Goal: Complete application form: Complete application form

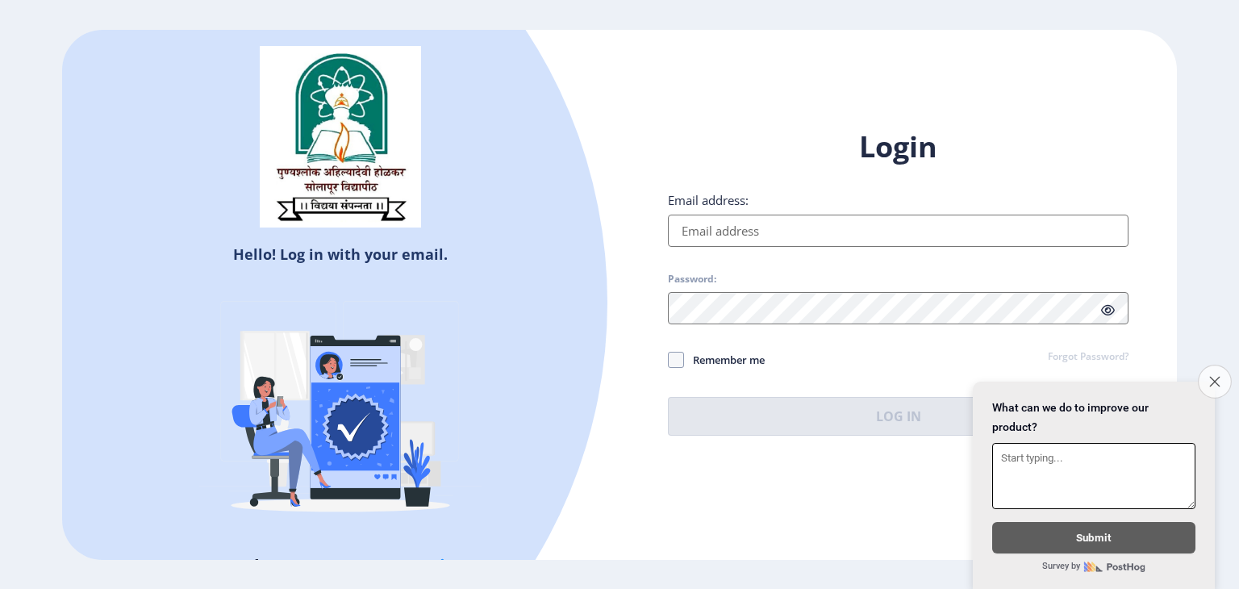
click at [1210, 376] on button "Close survey" at bounding box center [1215, 382] width 34 height 34
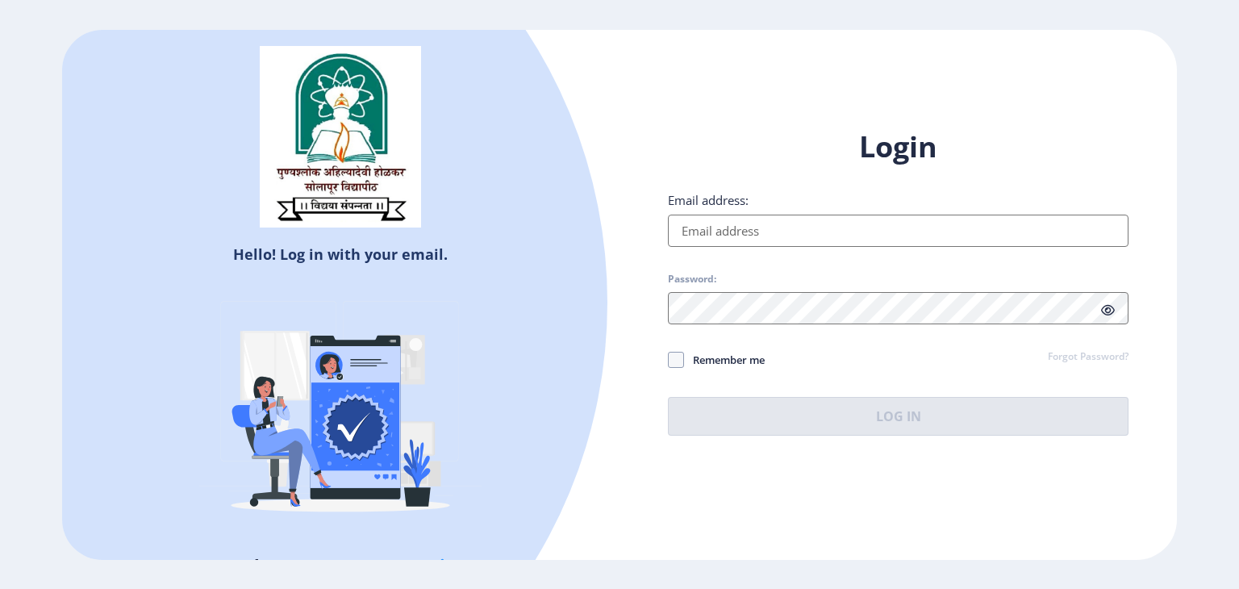
click at [775, 233] on input "Email address:" at bounding box center [898, 231] width 461 height 32
type input "[EMAIL_ADDRESS][DOMAIN_NAME]"
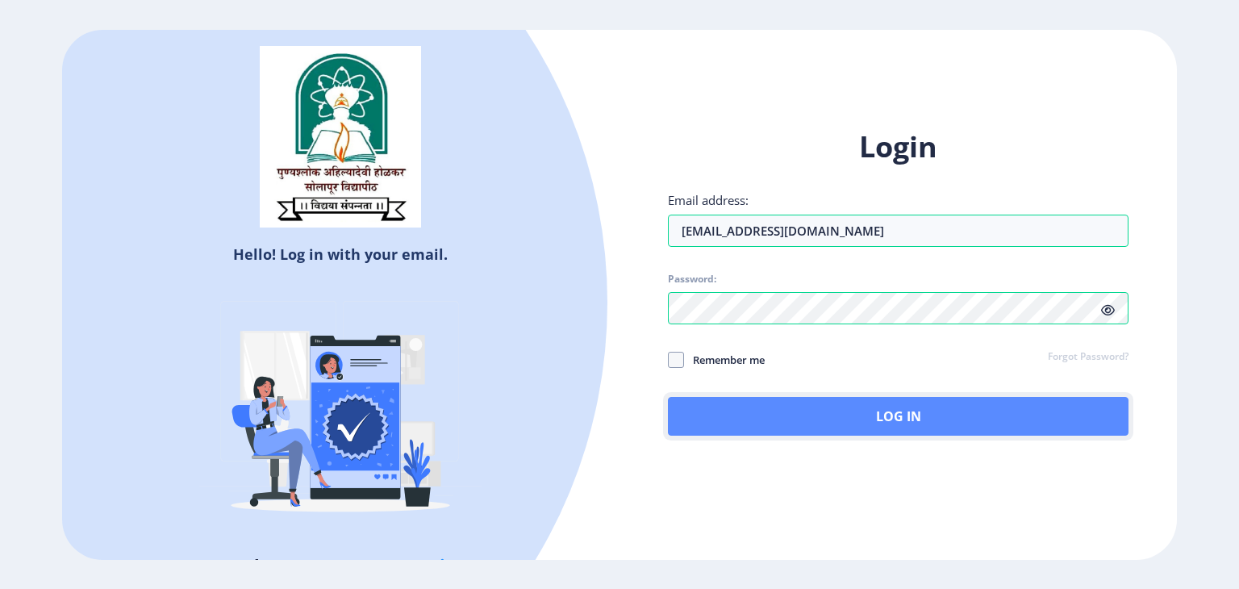
click at [875, 412] on button "Log In" at bounding box center [898, 416] width 461 height 39
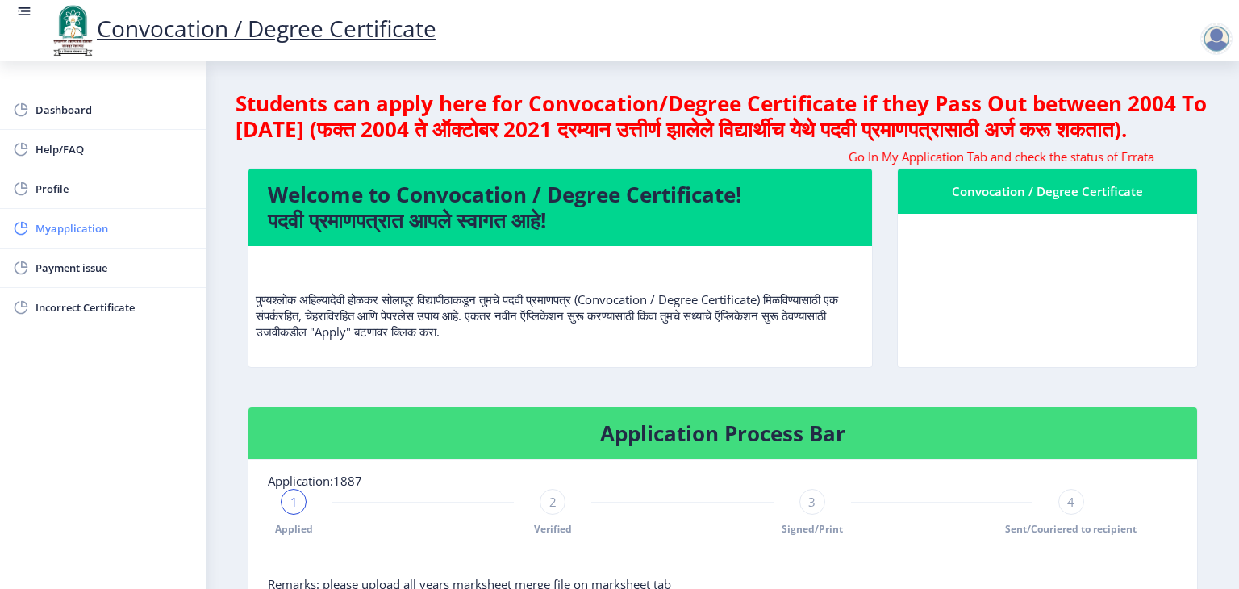
click at [61, 226] on span "Myapplication" at bounding box center [115, 228] width 158 height 19
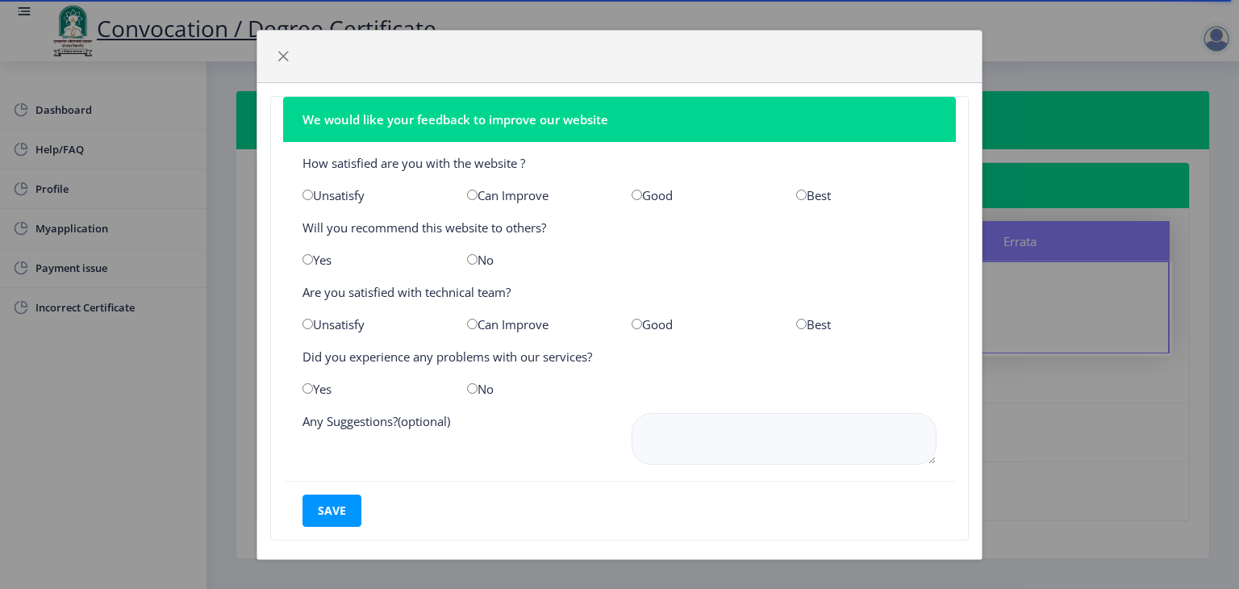
click at [632, 190] on input "radio" at bounding box center [637, 195] width 10 height 10
radio input "true"
click at [284, 59] on span "button" at bounding box center [283, 56] width 13 height 13
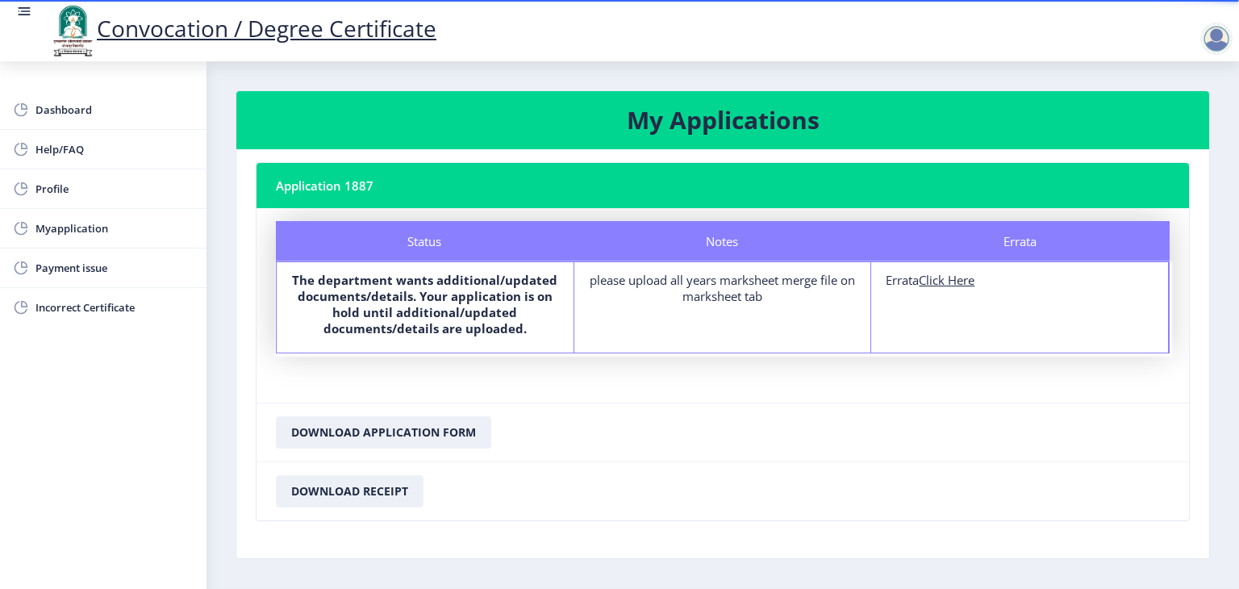
scroll to position [52, 0]
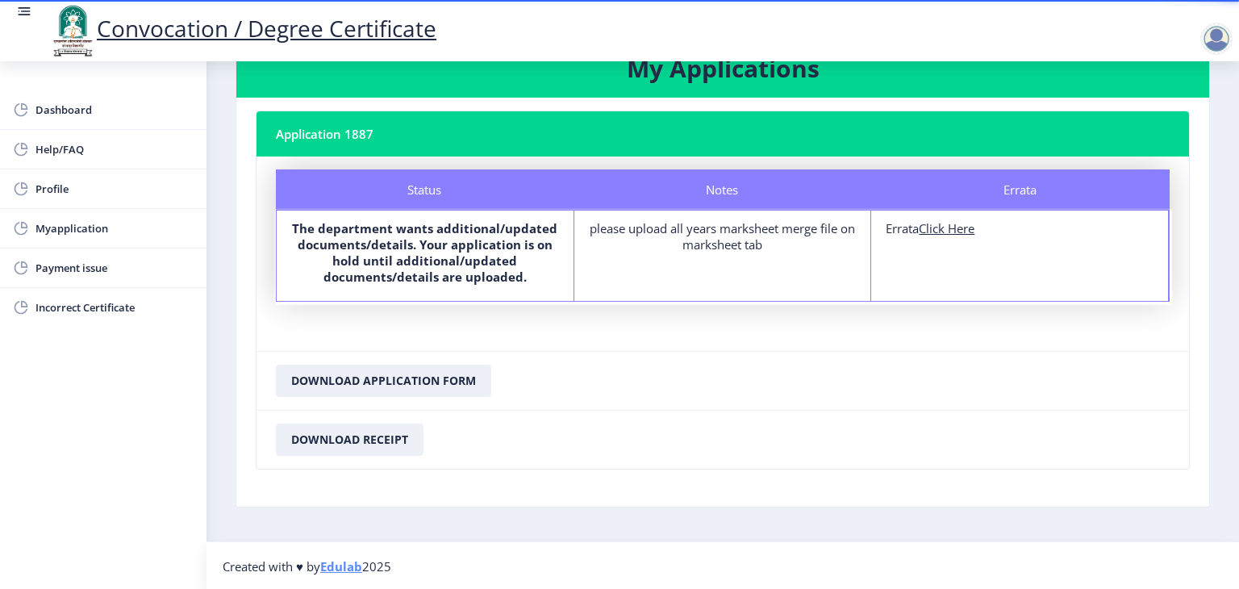
click at [942, 225] on u "Click Here" at bounding box center [947, 228] width 56 height 16
select select
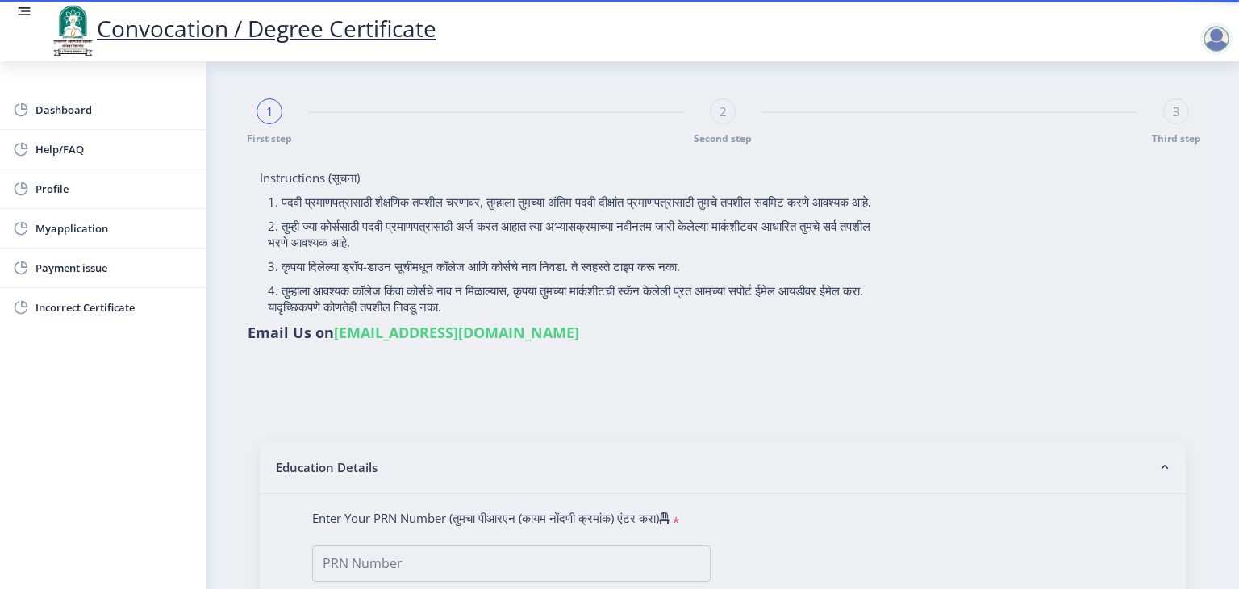
type input "[PERSON_NAME]"
type input "mangal"
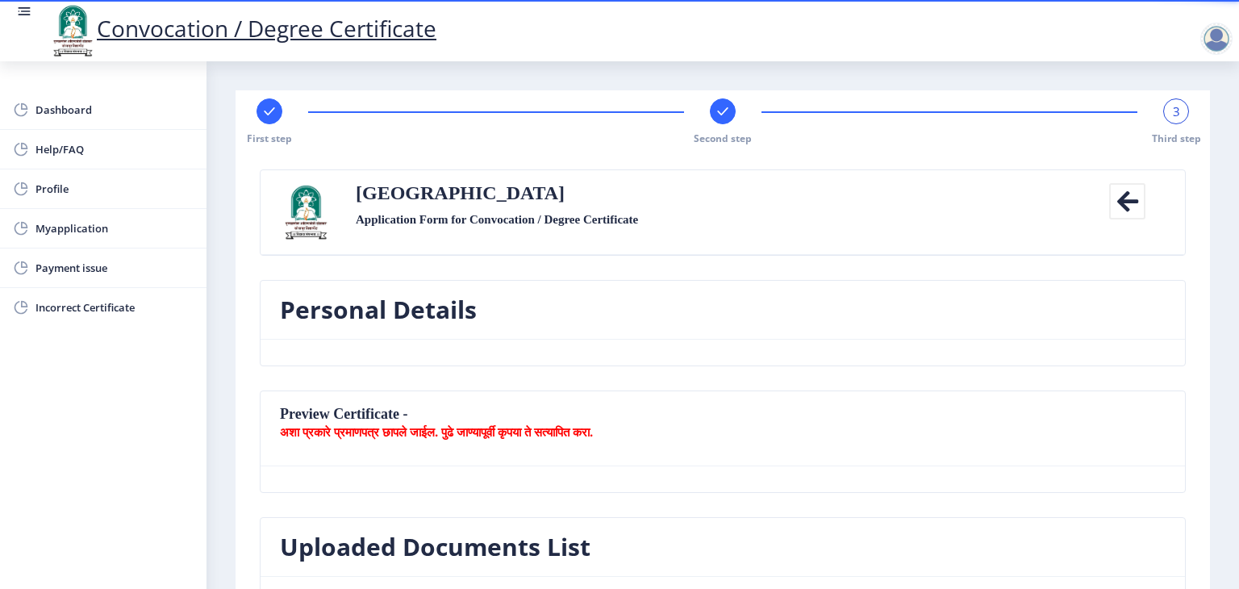
click at [1180, 119] on div "3" at bounding box center [1177, 111] width 26 height 26
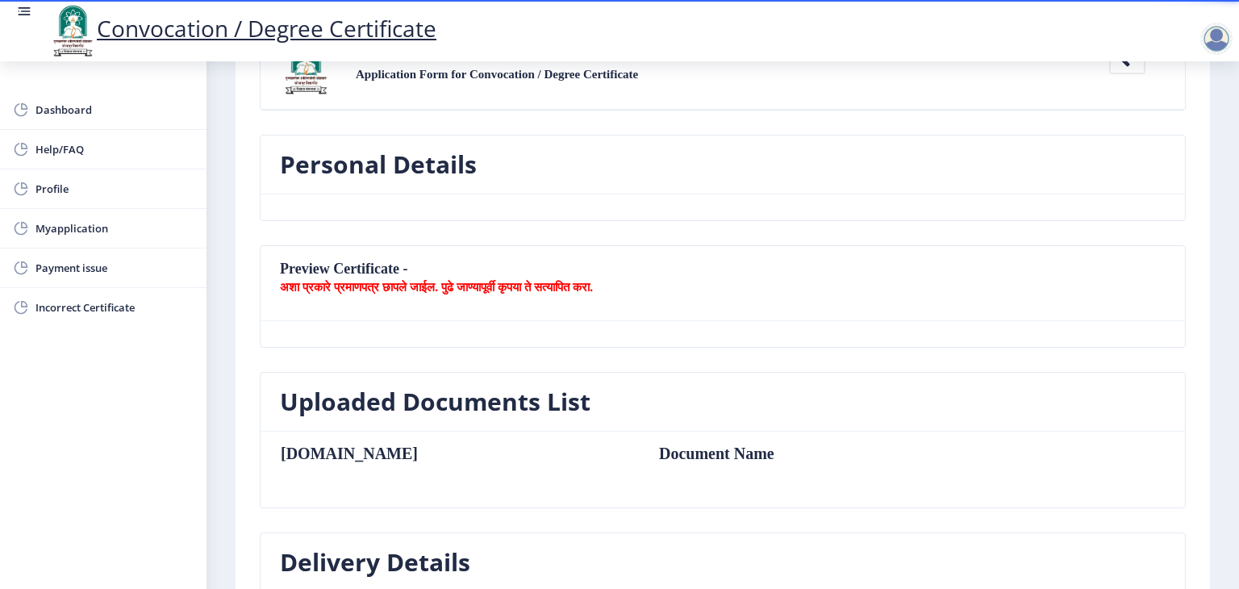
scroll to position [144, 0]
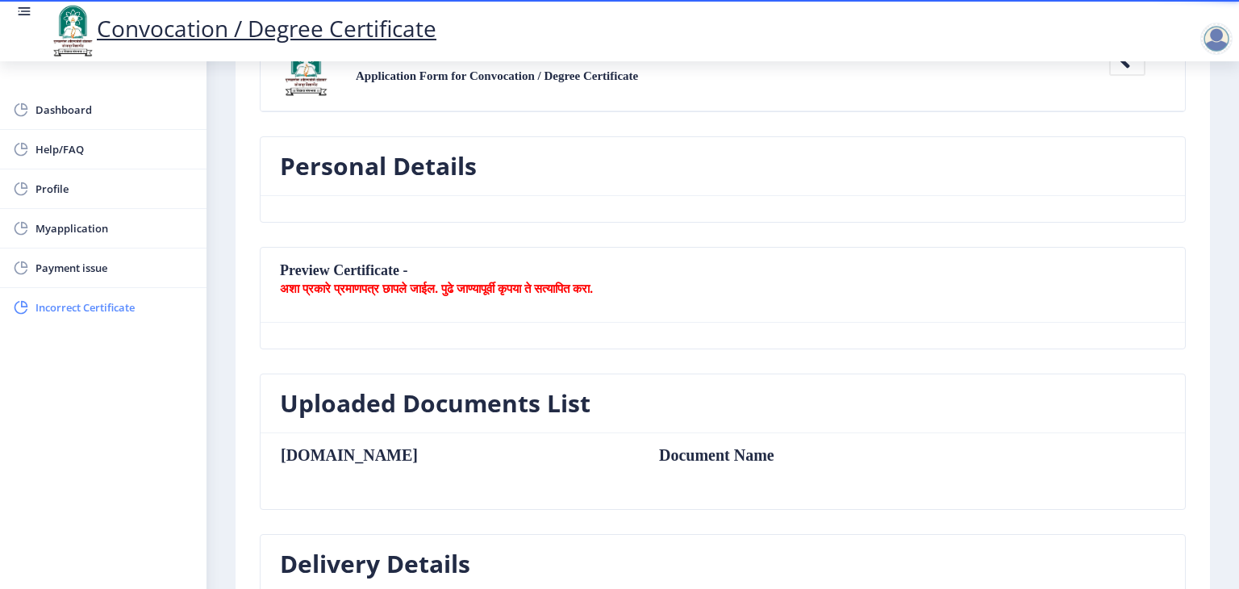
click at [64, 307] on span "Incorrect Certificate" at bounding box center [115, 307] width 158 height 19
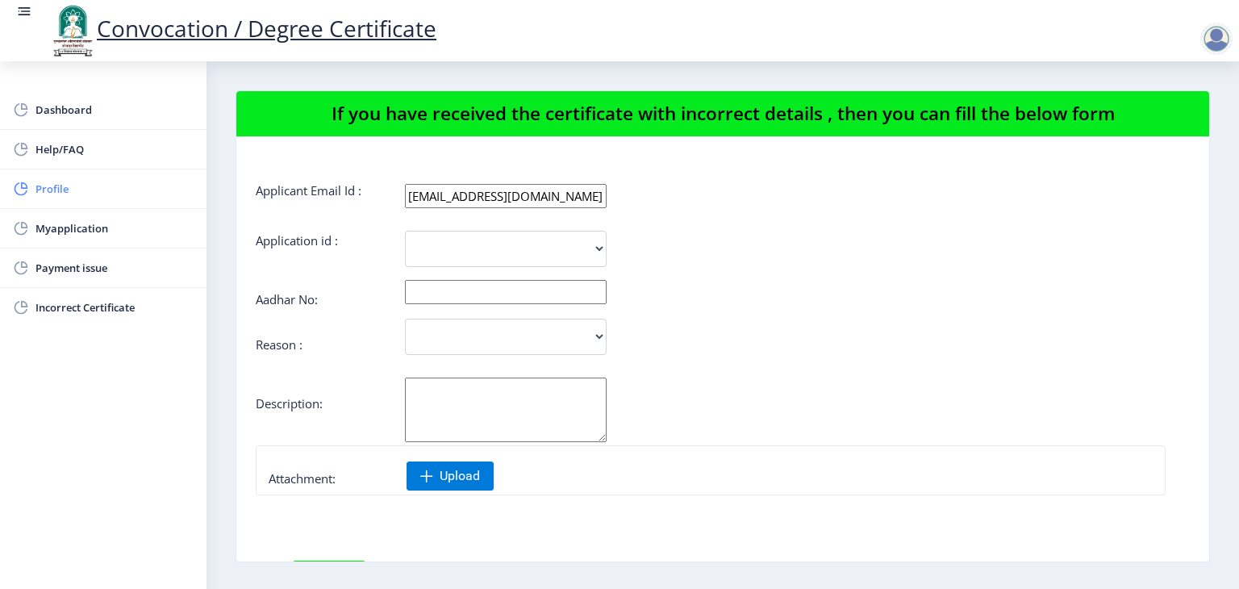
click at [126, 190] on span "Profile" at bounding box center [115, 188] width 158 height 19
select select
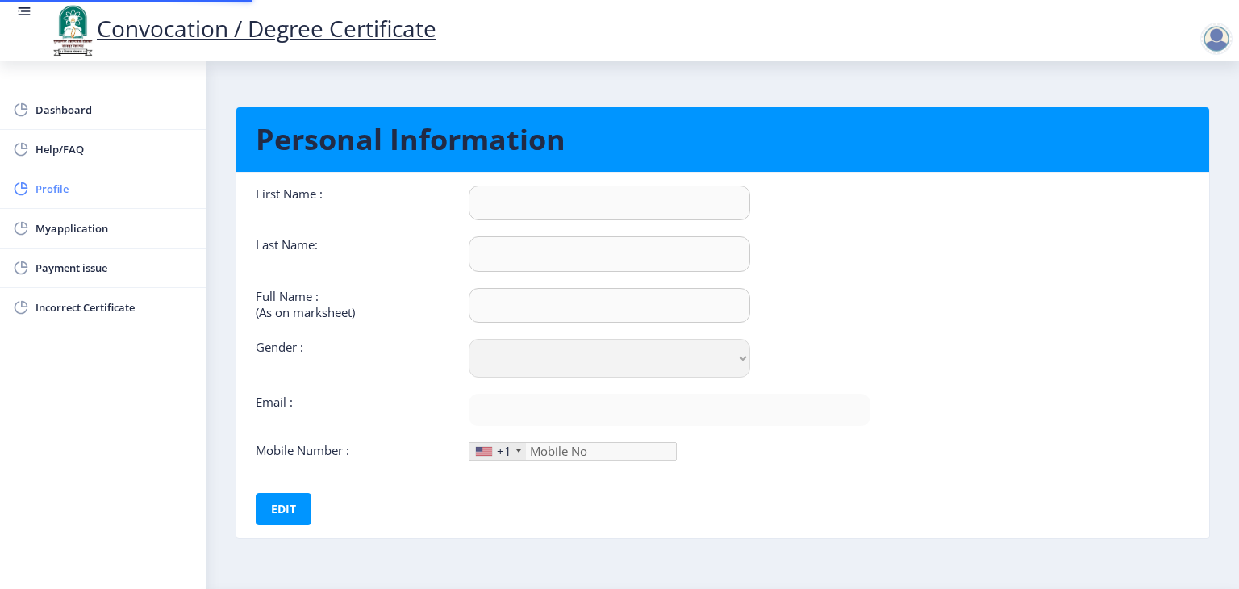
type input "yogesh"
type input "kale"
type input "[PERSON_NAME]"
select select "[DEMOGRAPHIC_DATA]"
type input "[EMAIL_ADDRESS][DOMAIN_NAME]"
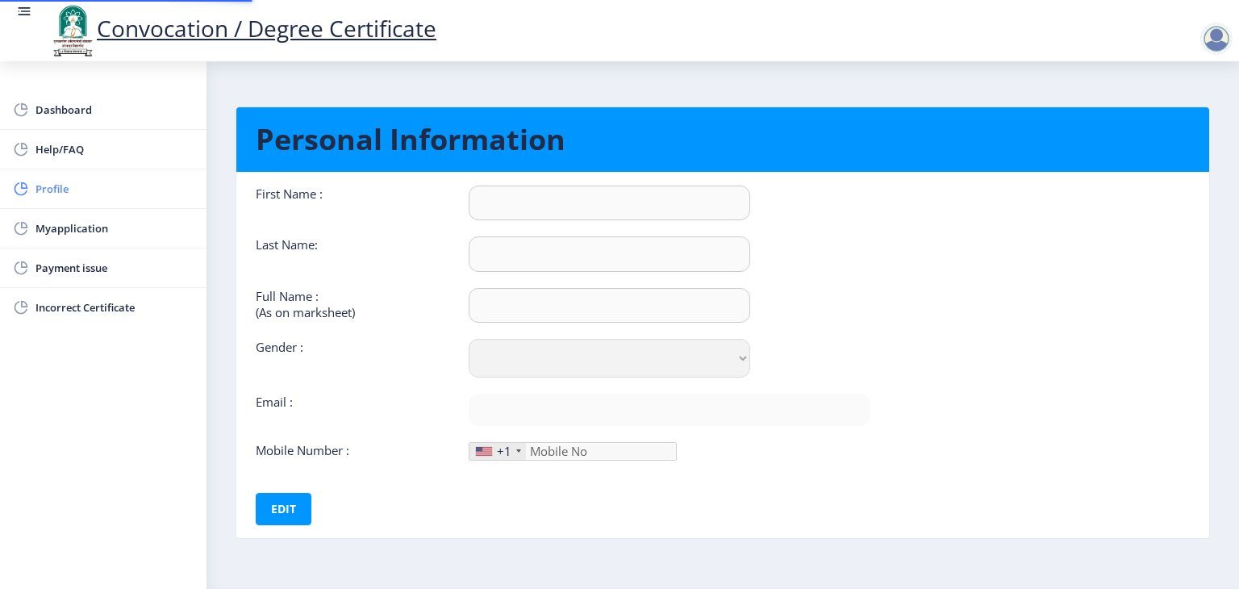
type input "7756965670"
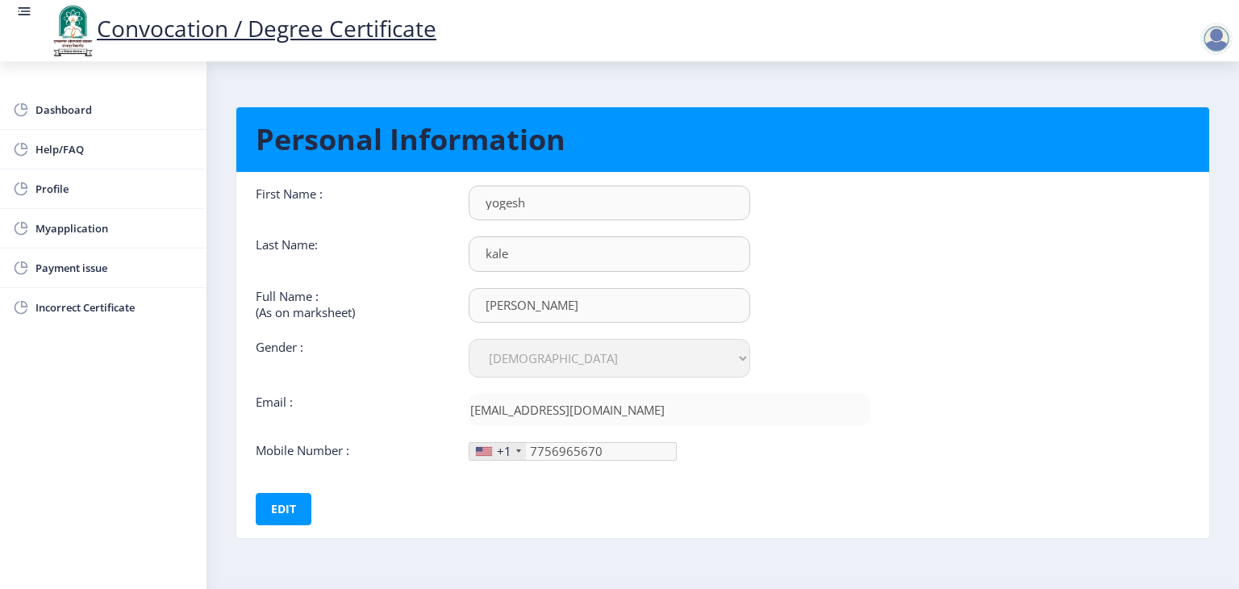
scroll to position [46, 0]
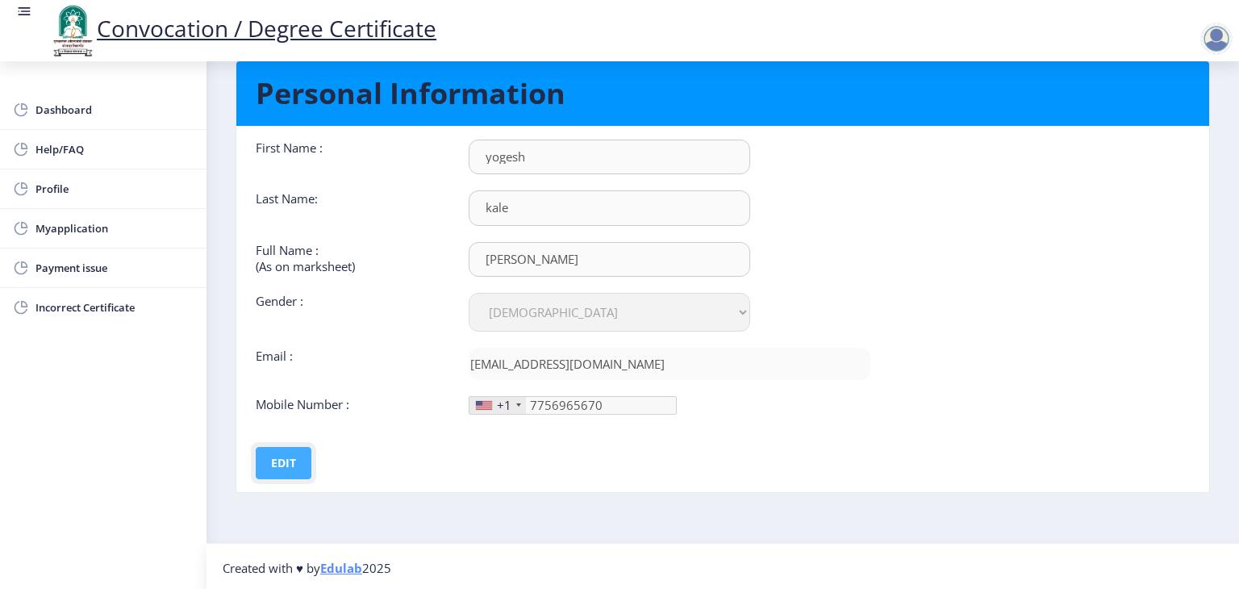
click at [290, 470] on button "Edit" at bounding box center [284, 463] width 56 height 32
click at [487, 404] on div at bounding box center [484, 405] width 16 height 9
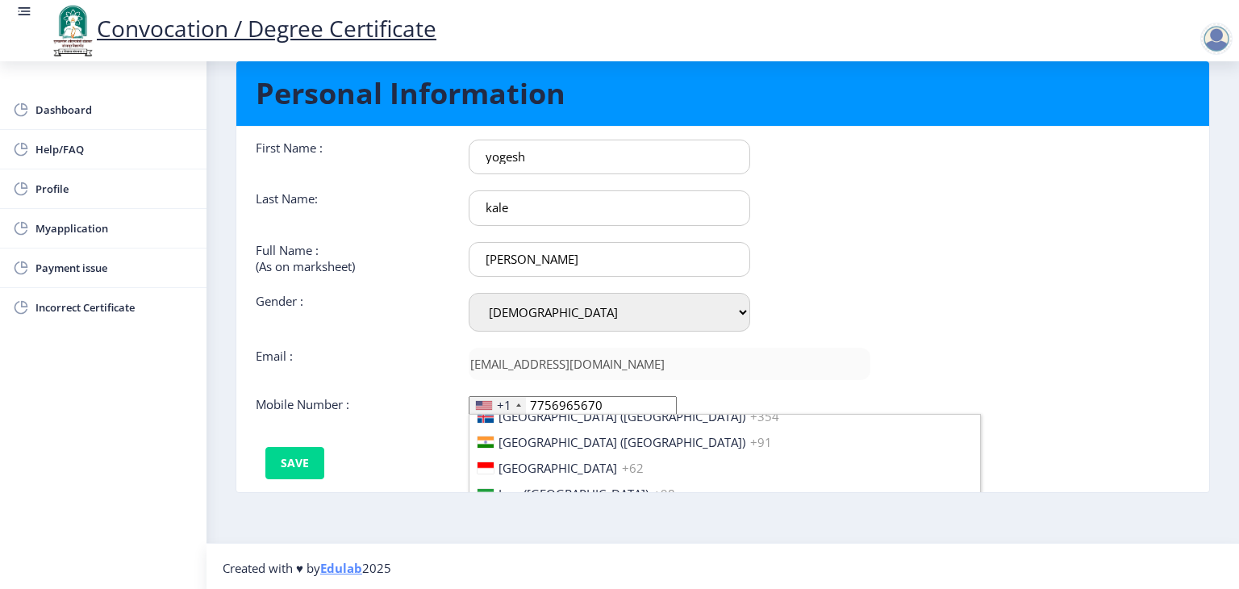
scroll to position [2551, 0]
click at [542, 440] on span "[GEOGRAPHIC_DATA] ([GEOGRAPHIC_DATA])" at bounding box center [622, 440] width 247 height 16
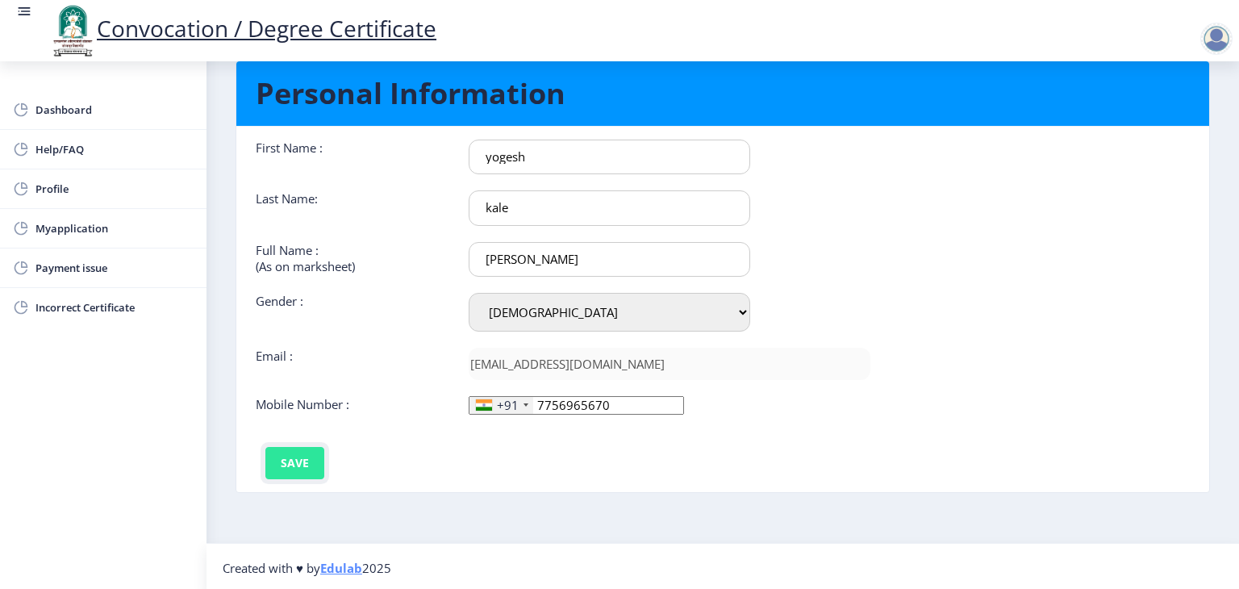
click at [303, 464] on button "Save" at bounding box center [294, 463] width 59 height 32
click at [69, 107] on span "Dashboard" at bounding box center [115, 109] width 158 height 19
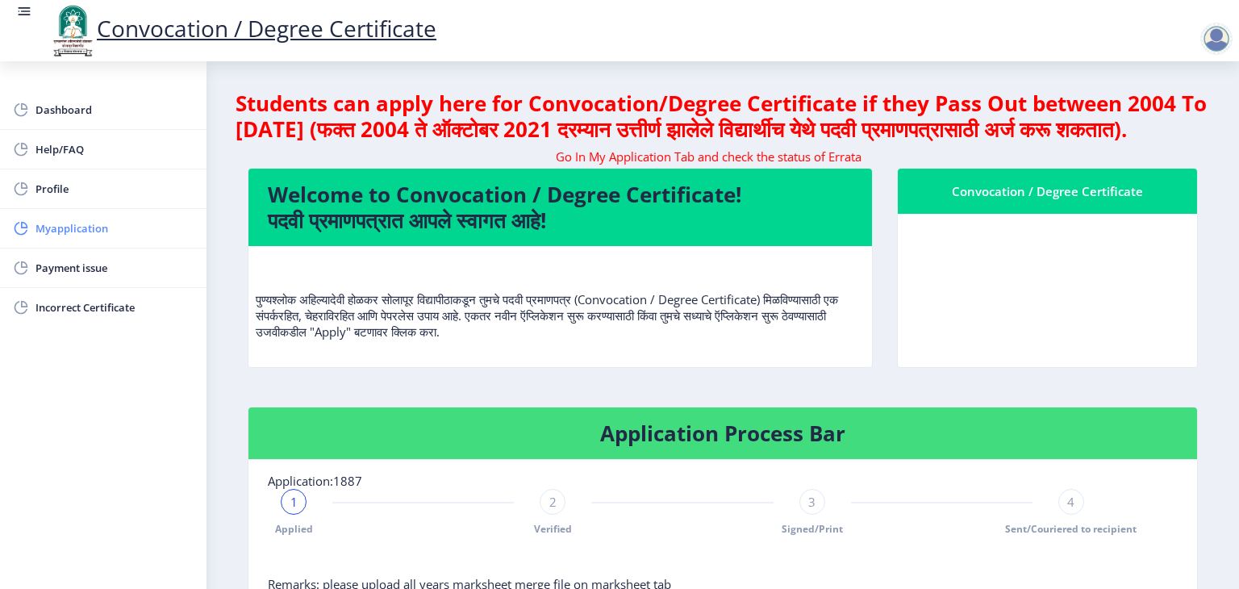
click at [91, 230] on span "Myapplication" at bounding box center [115, 228] width 158 height 19
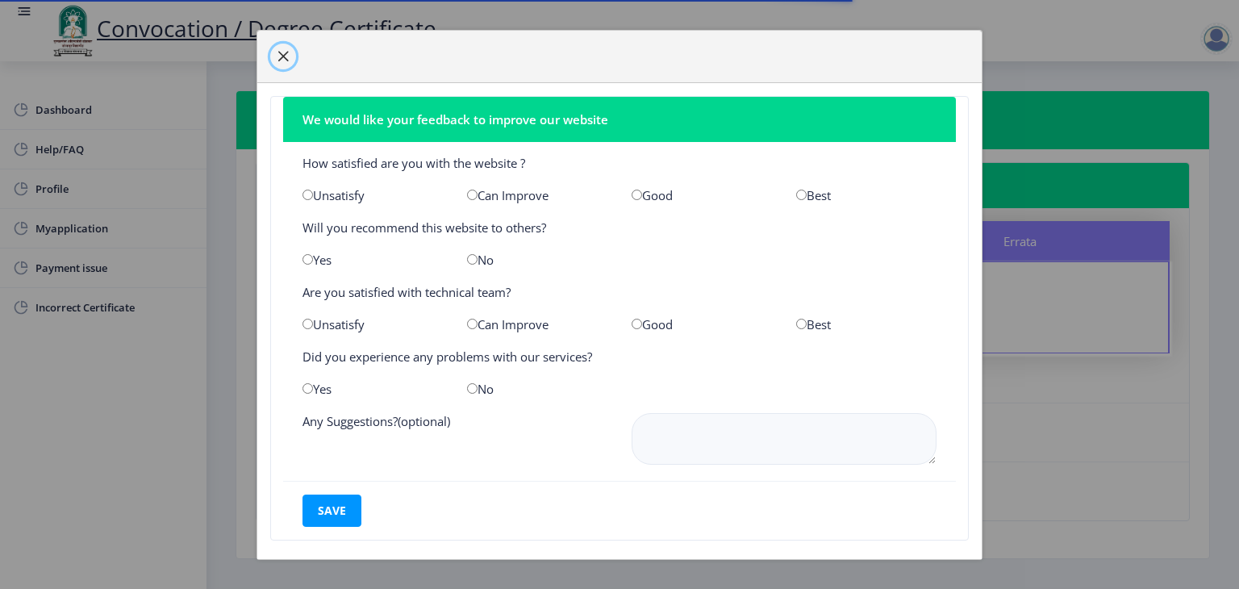
click at [274, 59] on button "button" at bounding box center [283, 57] width 26 height 26
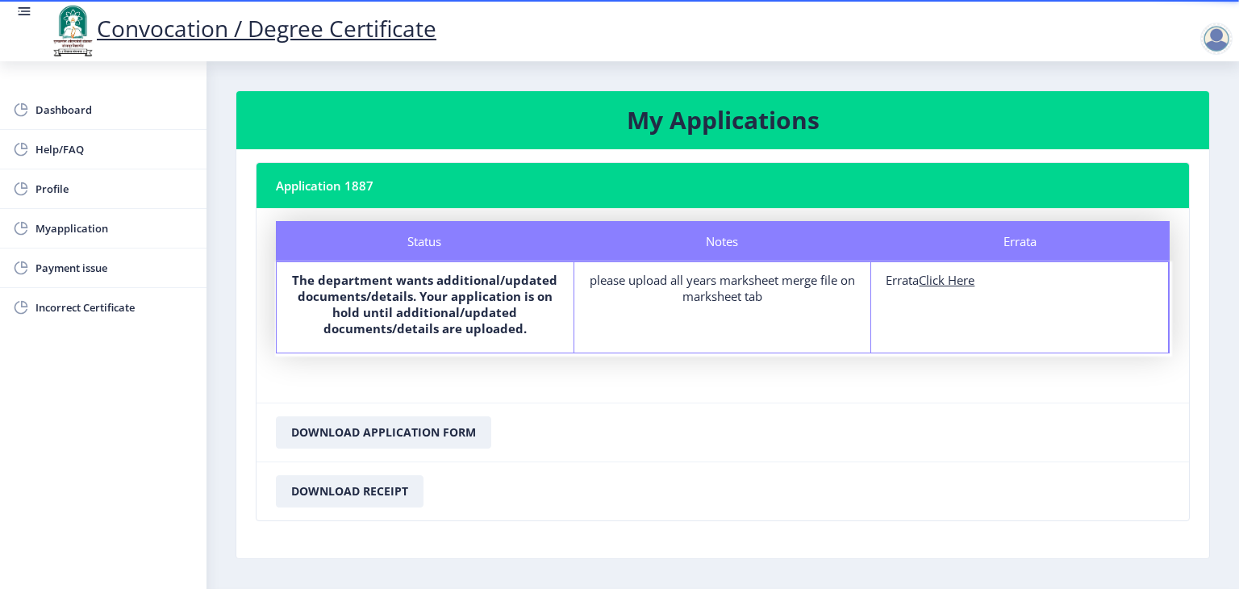
click at [945, 277] on u "Click Here" at bounding box center [947, 280] width 56 height 16
select select
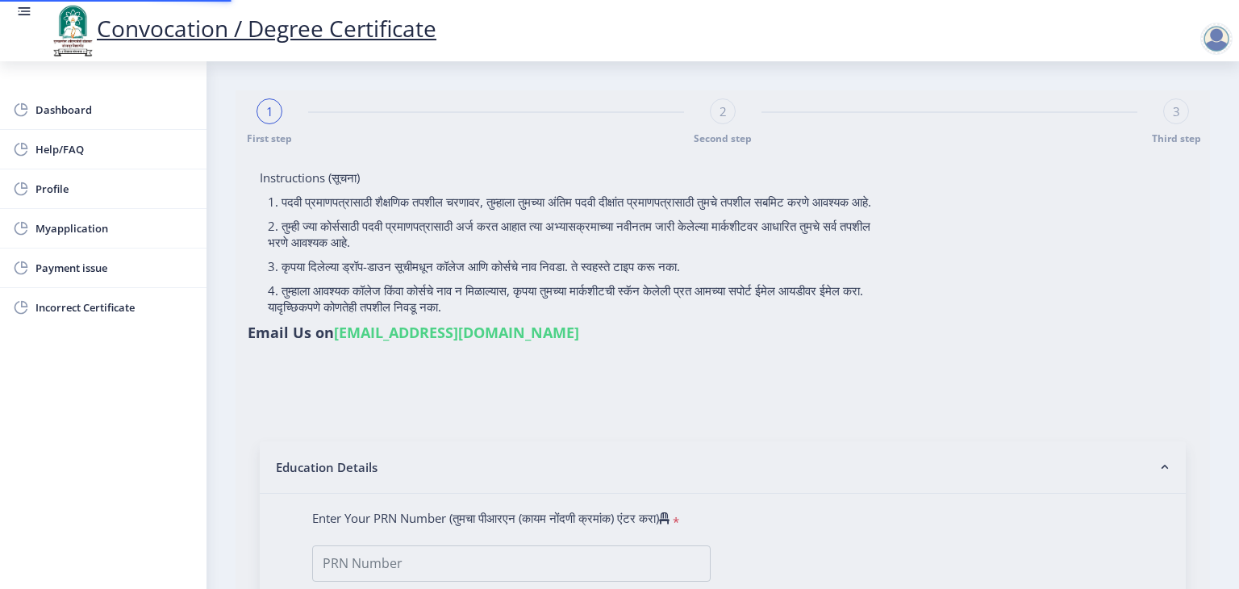
type input "[PERSON_NAME]"
type input "mangal"
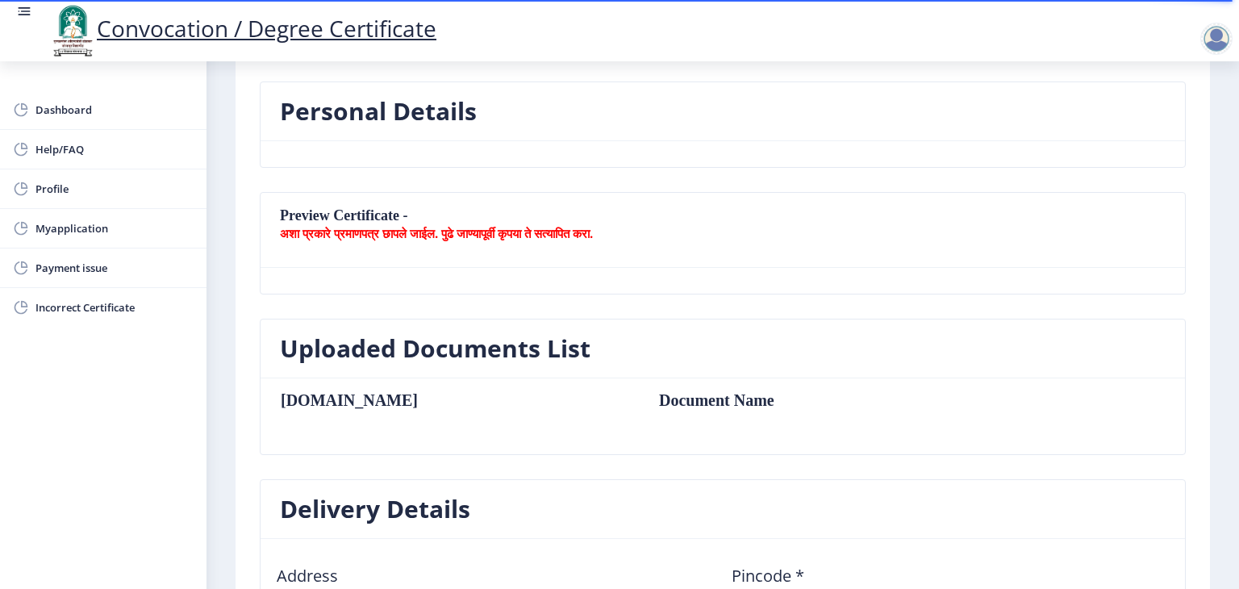
scroll to position [161, 0]
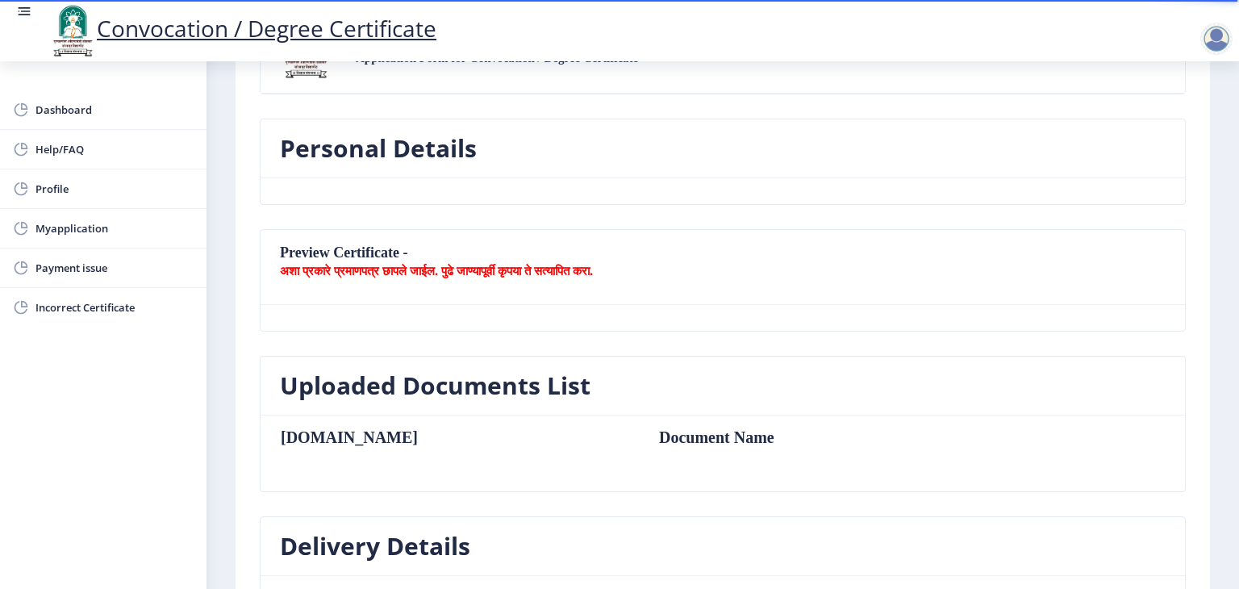
click at [643, 437] on td "Document Name" at bounding box center [815, 437] width 345 height 18
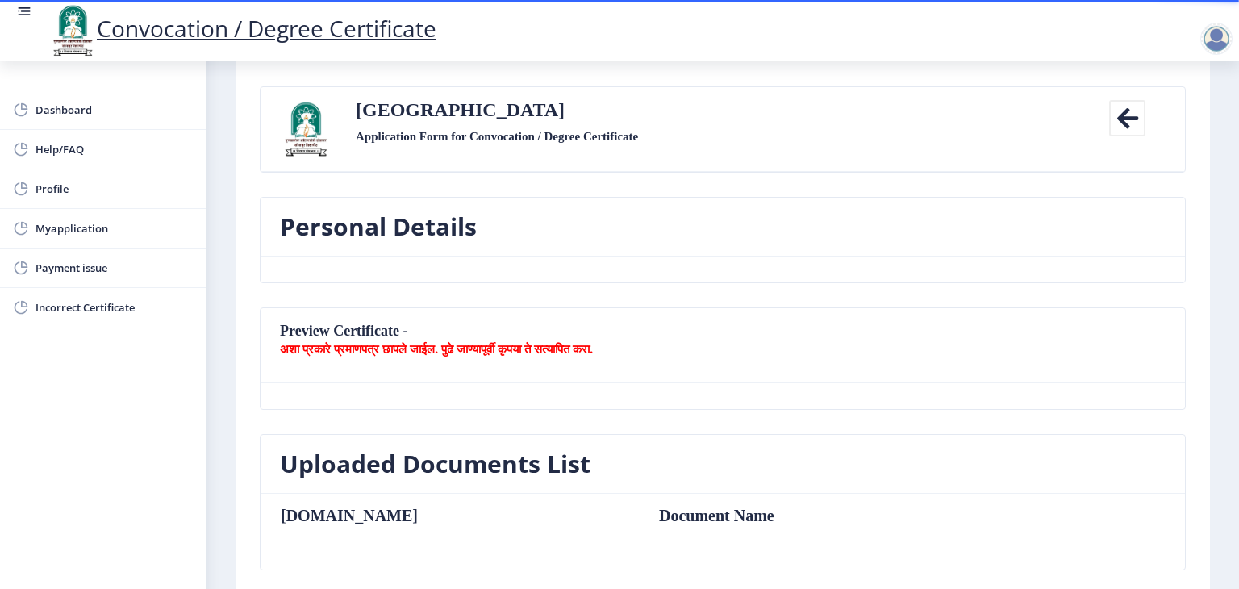
scroll to position [81, 0]
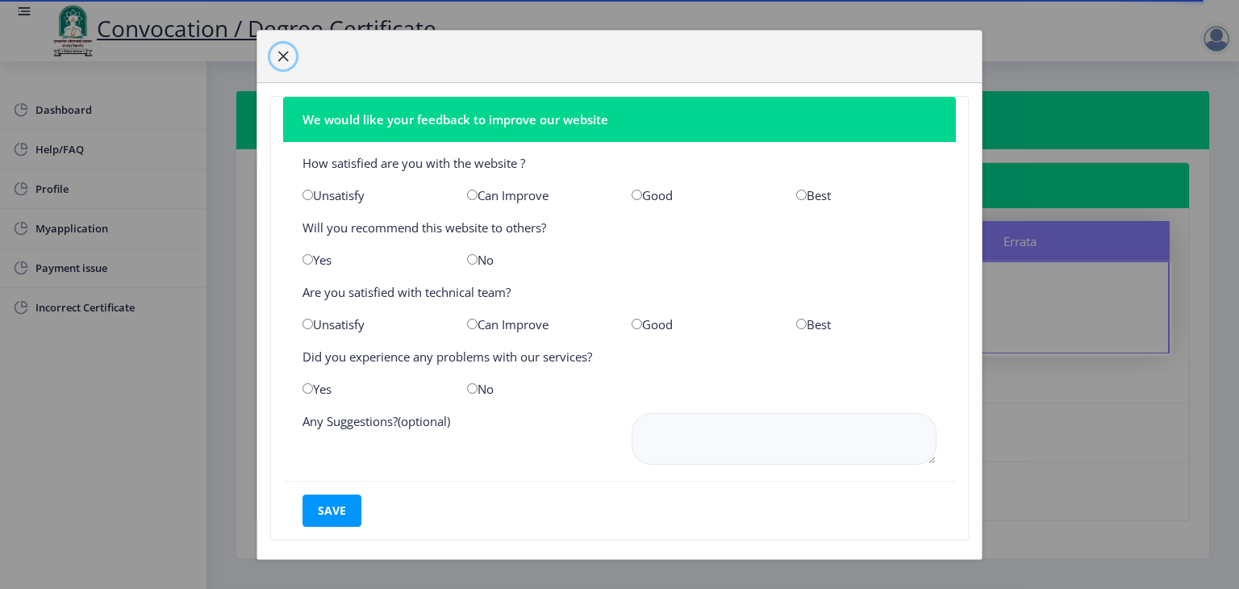
click at [278, 55] on span "button" at bounding box center [283, 56] width 13 height 13
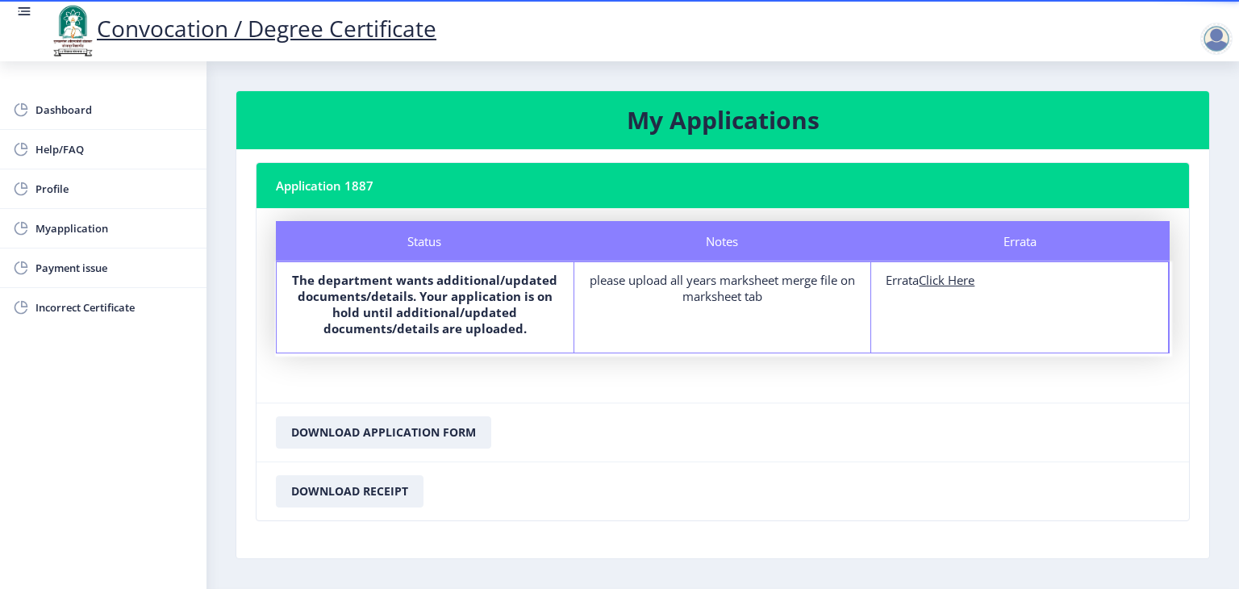
click at [951, 282] on u "Click Here" at bounding box center [947, 280] width 56 height 16
select select
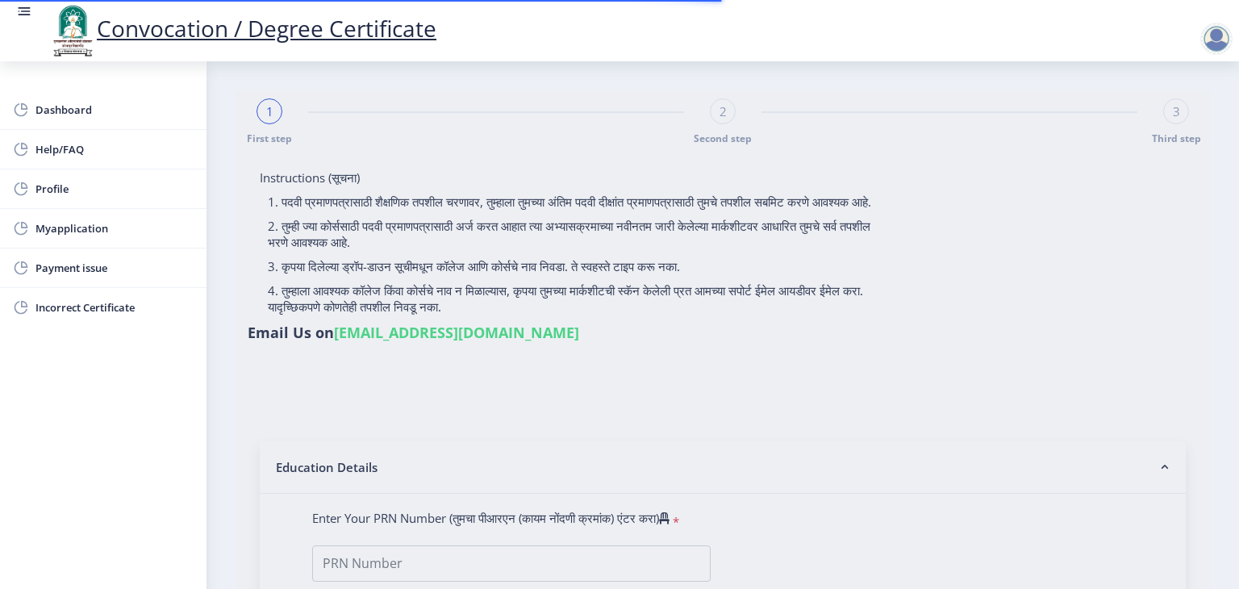
type input "[PERSON_NAME]"
type input "mangal"
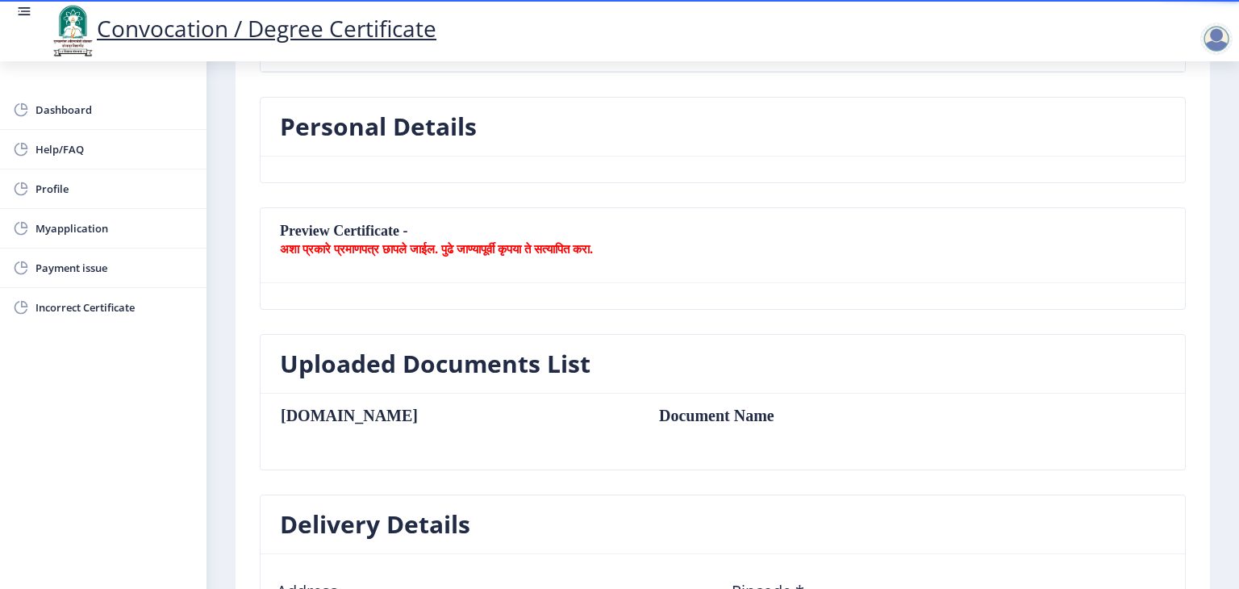
scroll to position [242, 0]
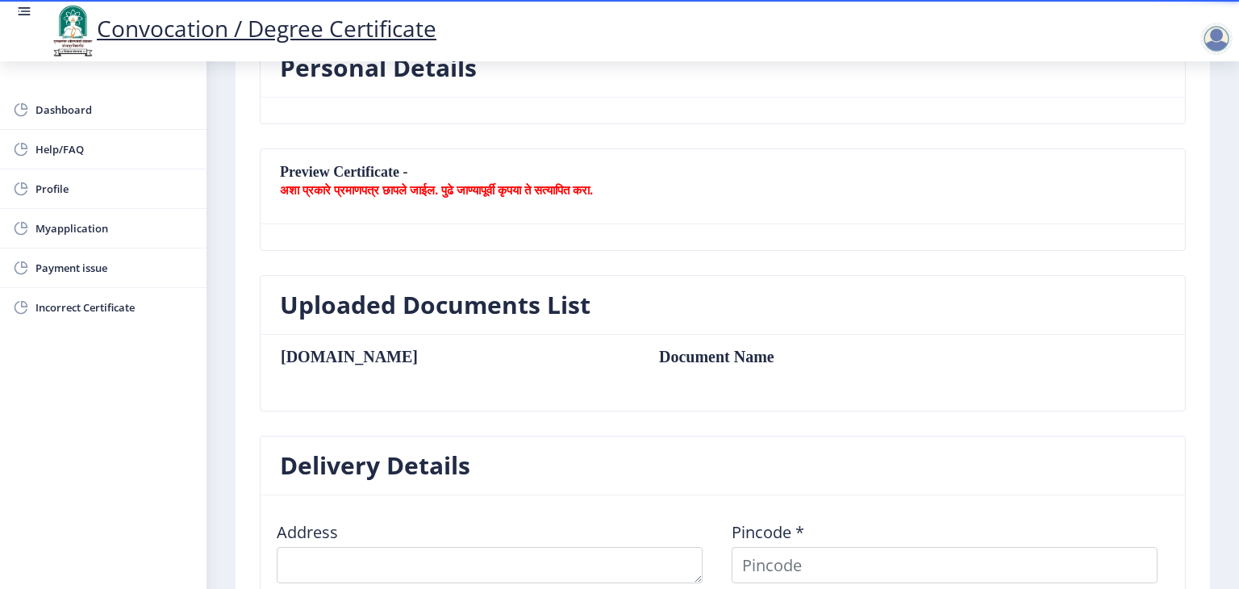
click at [643, 358] on td "Document Name" at bounding box center [815, 357] width 345 height 18
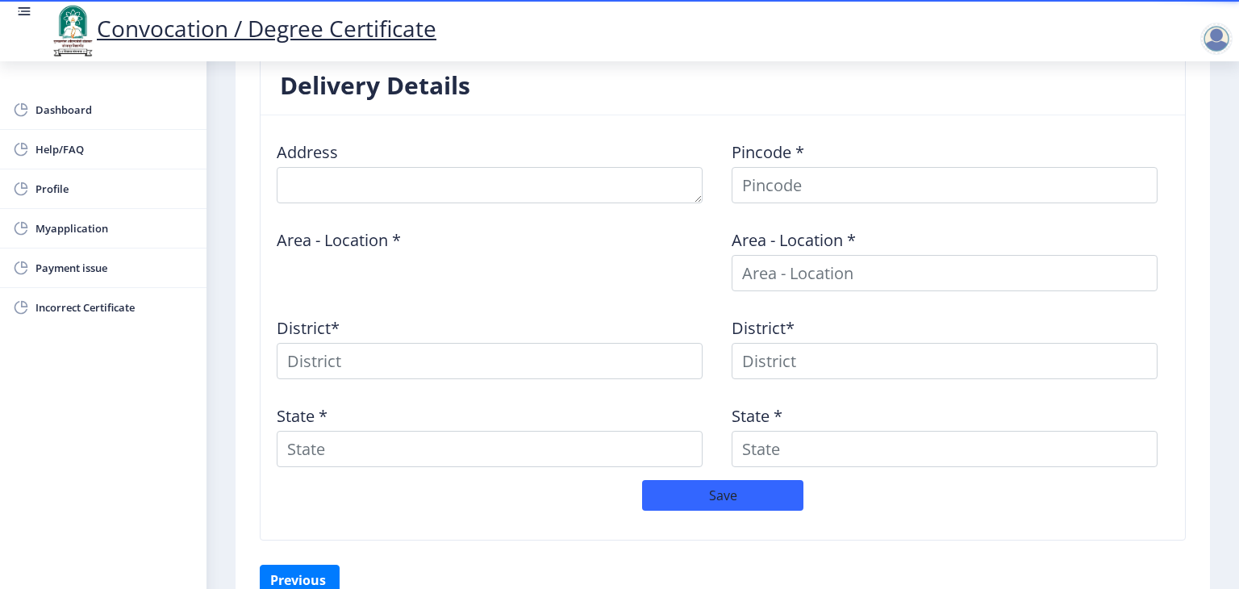
scroll to position [547, 0]
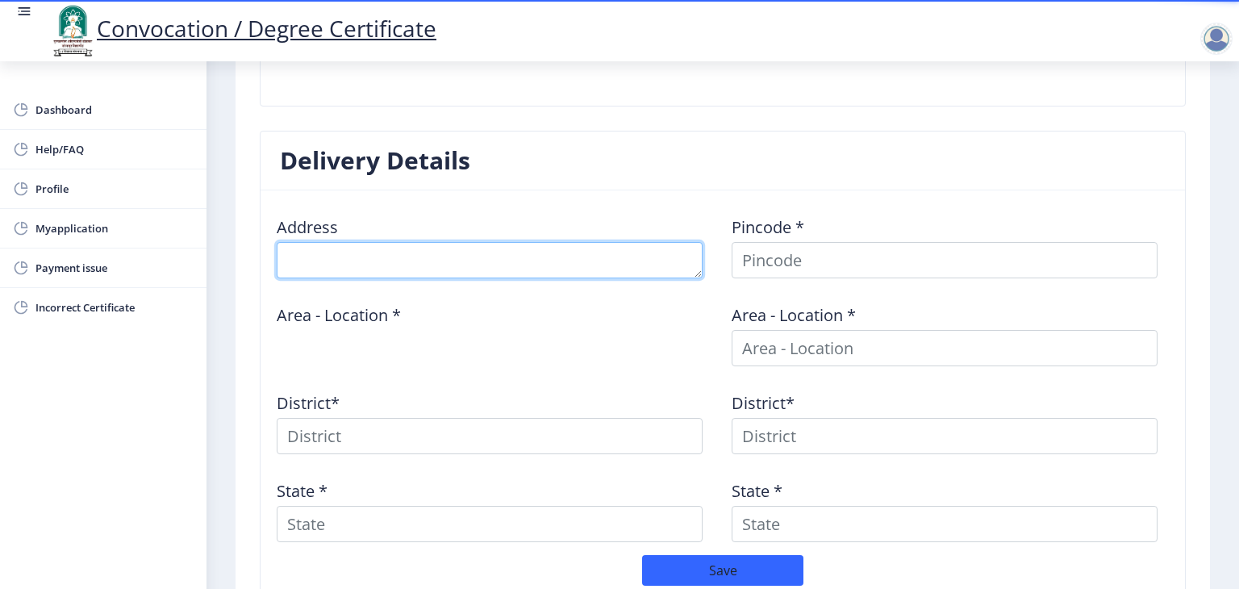
click at [450, 250] on textarea at bounding box center [490, 260] width 426 height 36
click at [308, 257] on textarea at bounding box center [490, 260] width 426 height 36
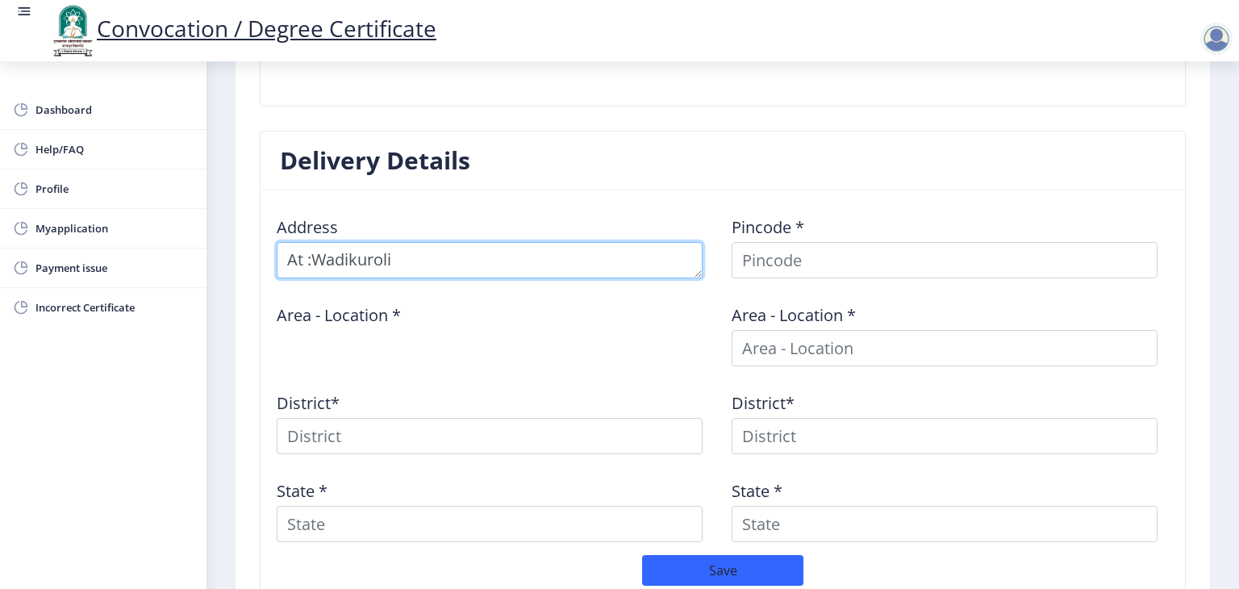
click at [420, 261] on textarea at bounding box center [490, 260] width 426 height 36
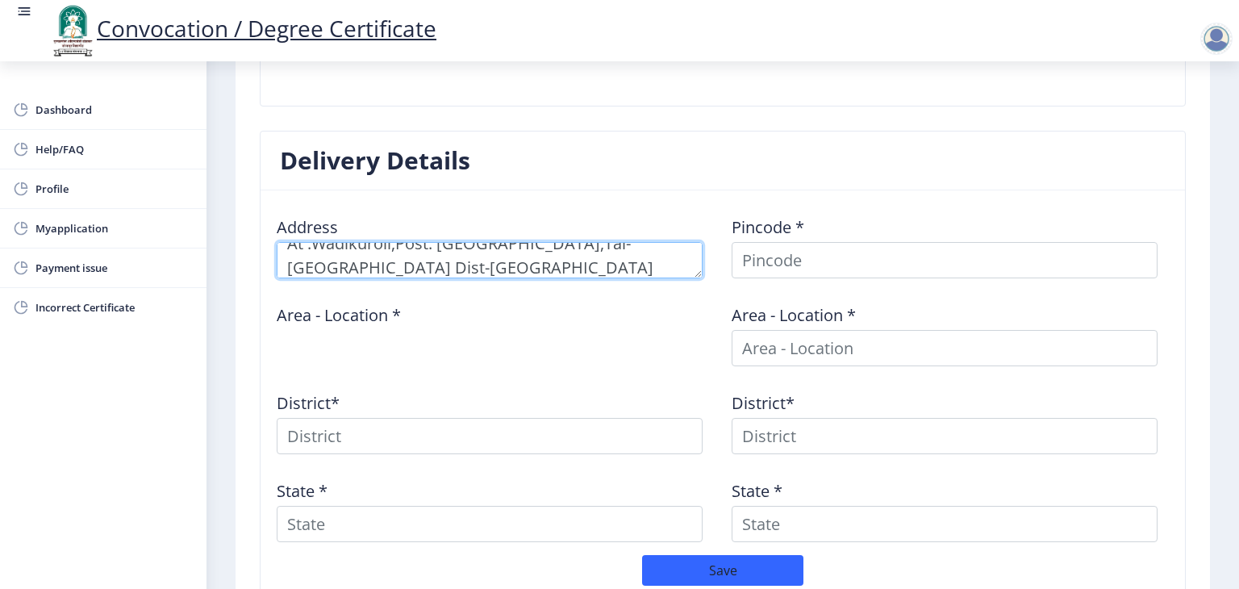
type textarea "At :Wadikuroli,Post: [GEOGRAPHIC_DATA],Tal-[GEOGRAPHIC_DATA] Dist-[GEOGRAPHIC_D…"
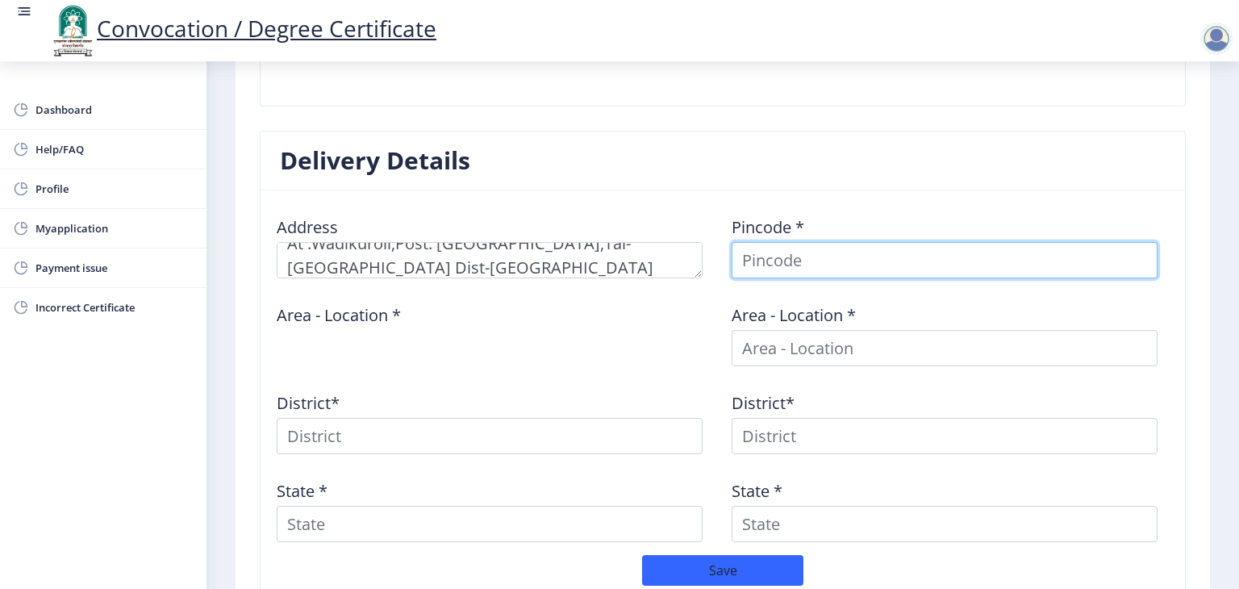
click at [819, 255] on input at bounding box center [945, 260] width 426 height 36
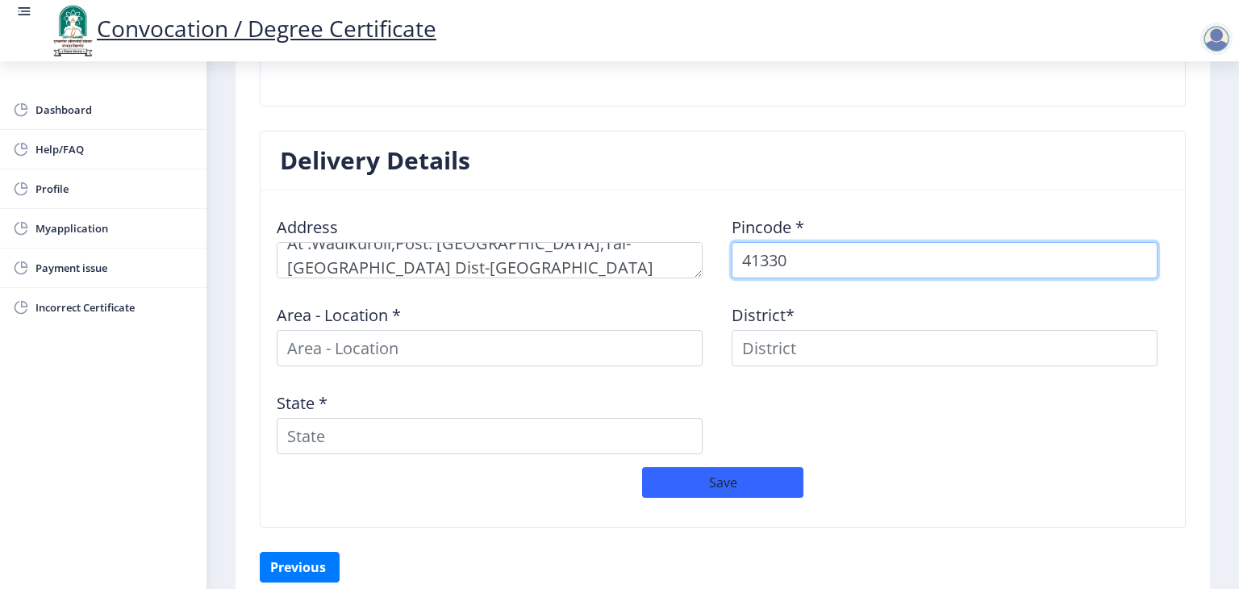
type input "413304"
select select
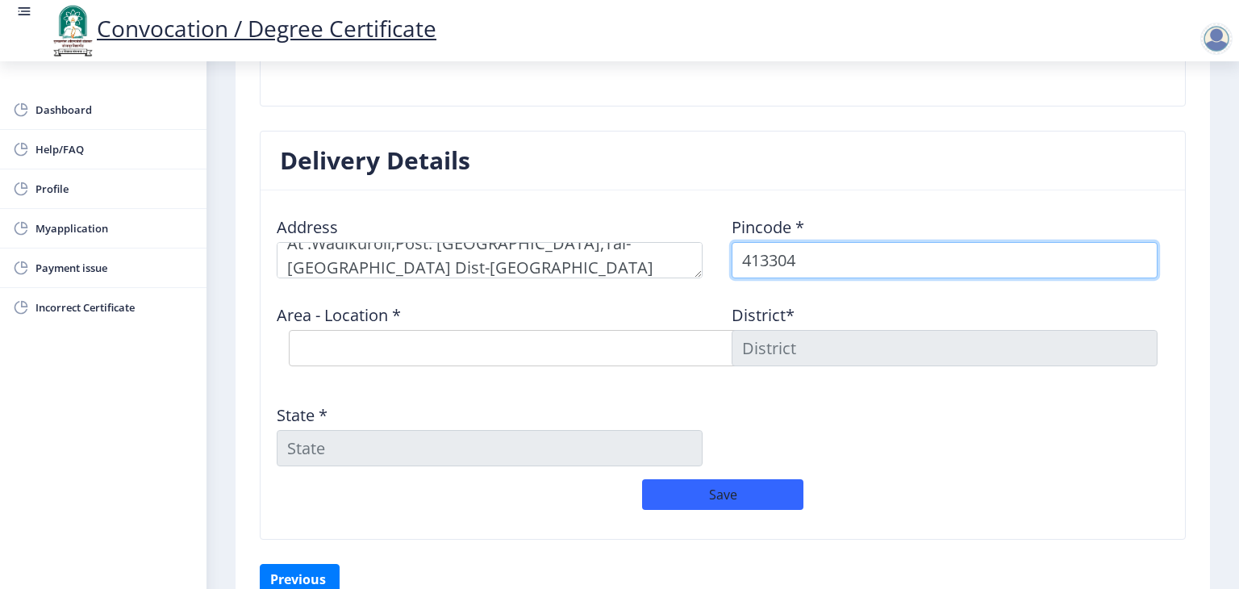
type input "413304"
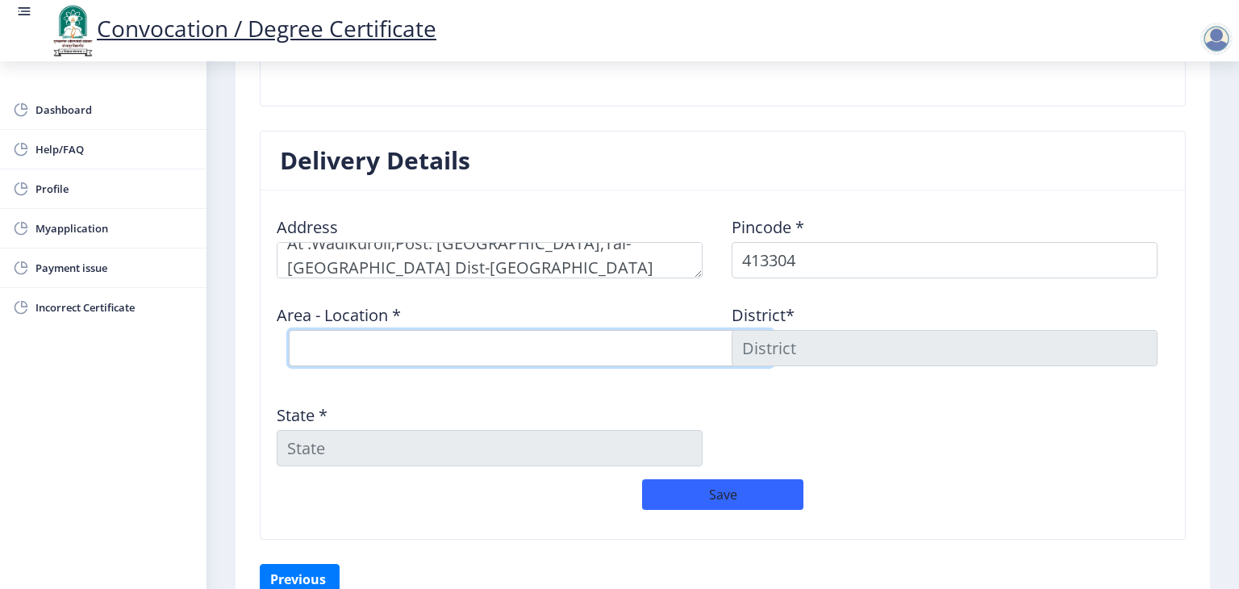
click at [371, 347] on select "Select Area Location Adhiv [PERSON_NAME] B.O Anawali B.O Babhulgaon B.O Bhandis…" at bounding box center [531, 348] width 484 height 36
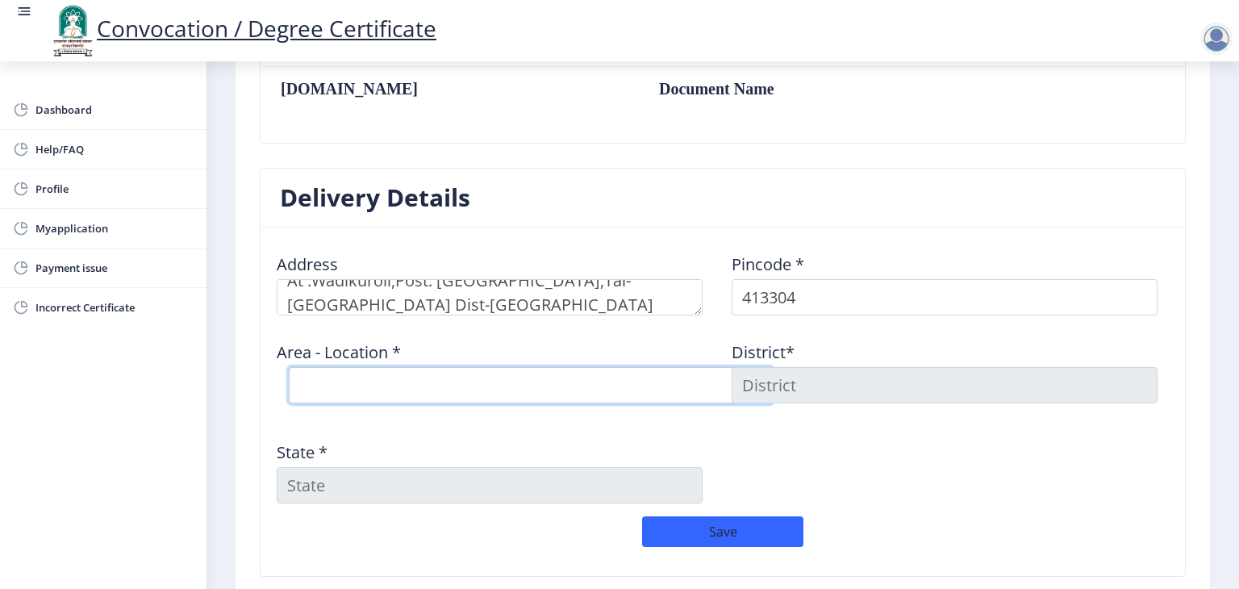
scroll to position [466, 0]
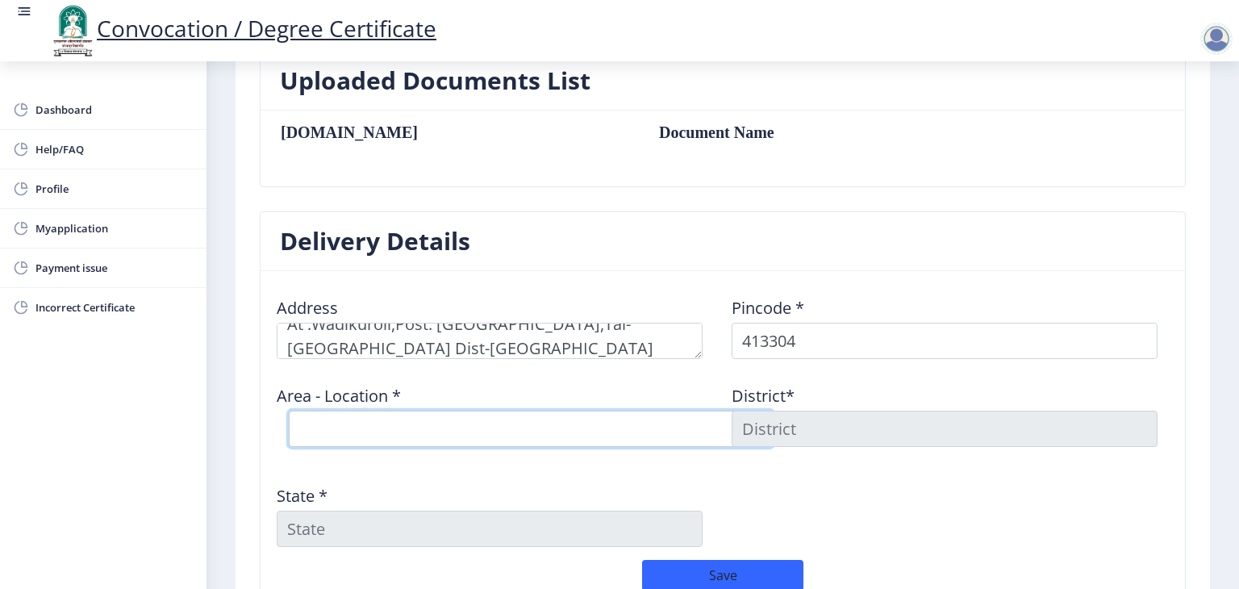
click at [339, 419] on select "Select Area Location Adhiv [PERSON_NAME] B.O Anawali B.O Babhulgaon B.O Bhandis…" at bounding box center [531, 429] width 484 height 36
select select "5: Object"
click at [289, 411] on select "Select Area Location Adhiv [PERSON_NAME] B.O Anawali B.O Babhulgaon B.O Bhandis…" at bounding box center [531, 429] width 484 height 36
type input "SOLAPUR"
type input "[GEOGRAPHIC_DATA]"
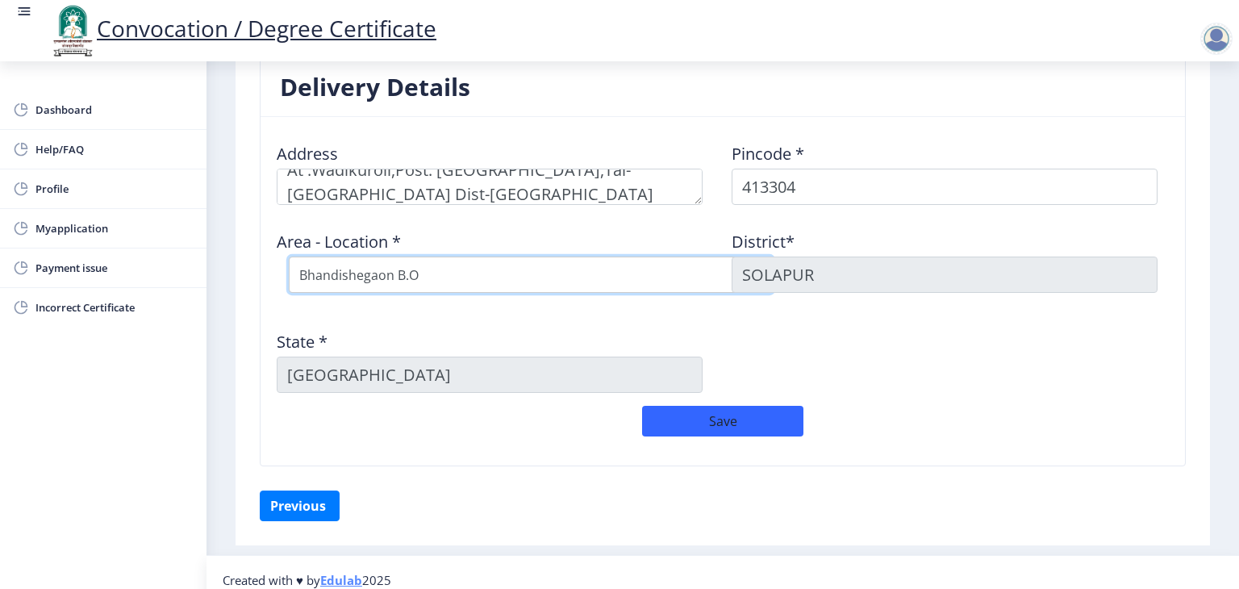
scroll to position [633, 0]
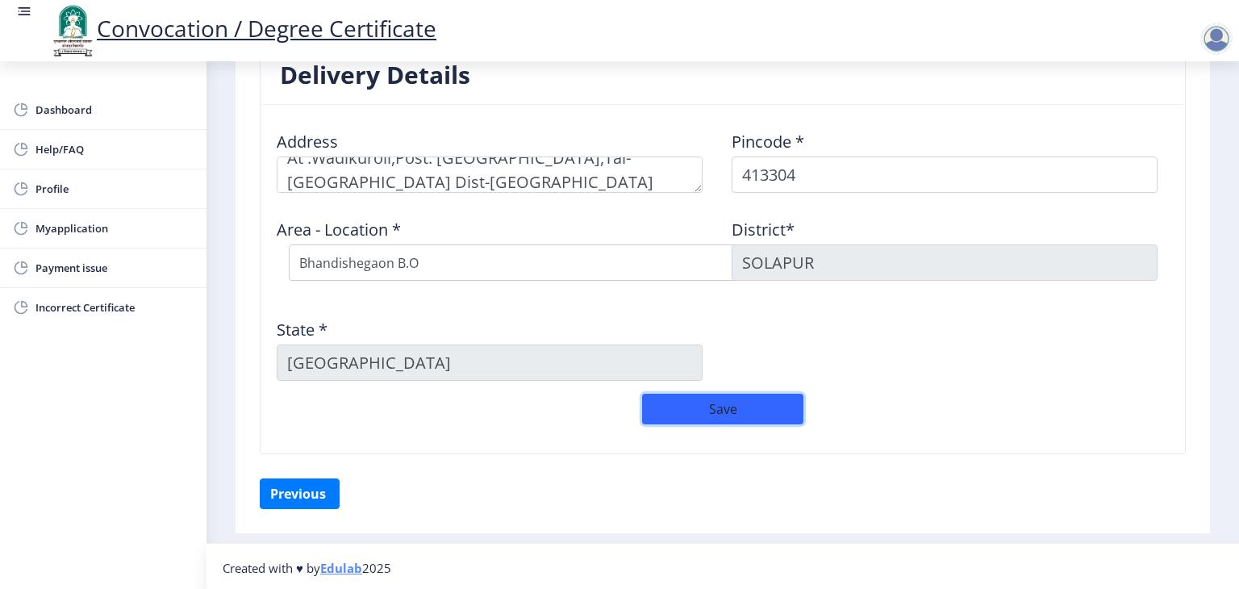
click at [694, 409] on button "Save" at bounding box center [722, 409] width 161 height 31
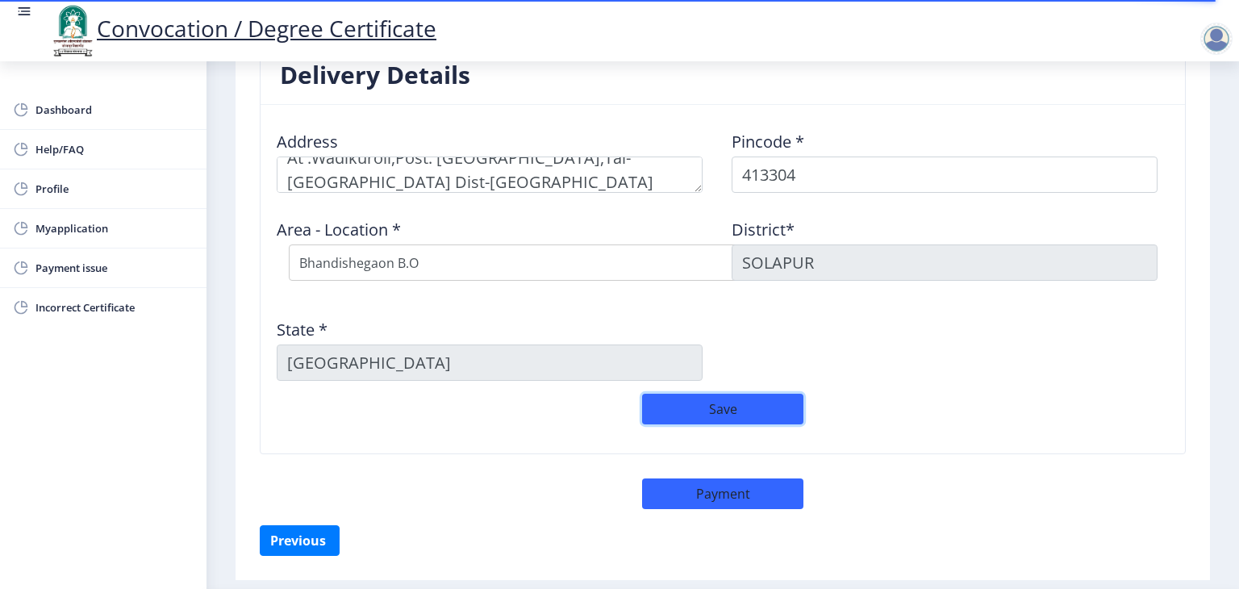
scroll to position [229, 0]
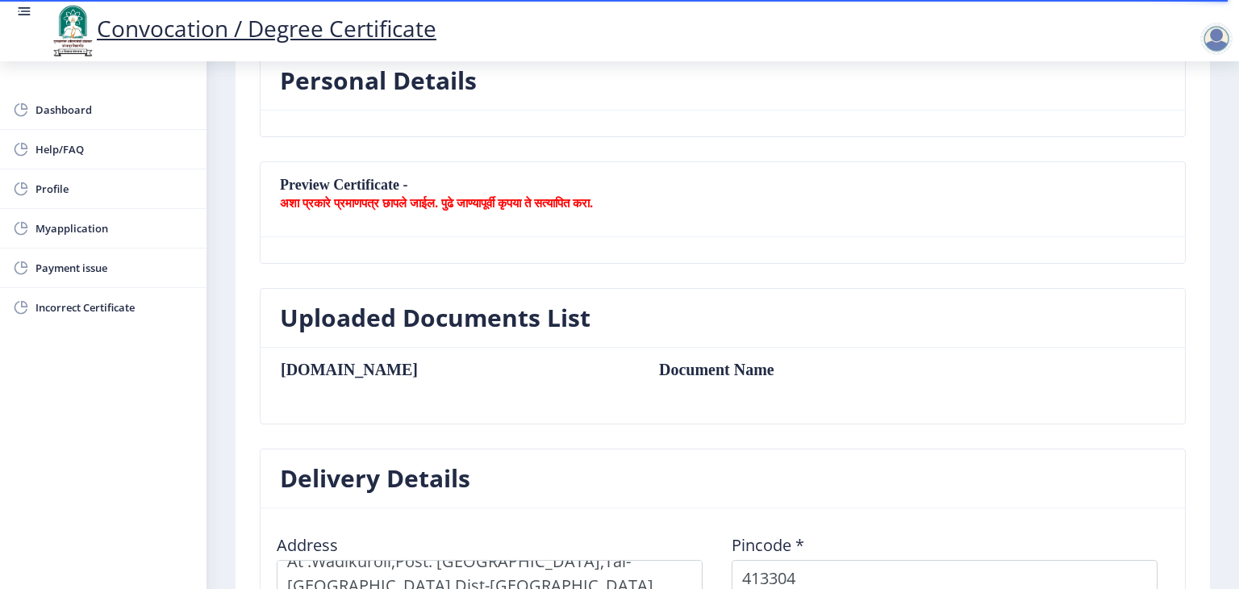
click at [414, 201] on b "अशा प्रकारे प्रमाणपत्र छापले जाईल. पुढे जाण्यापूर्वी कृपया ते सत्यापित करा." at bounding box center [436, 202] width 313 height 16
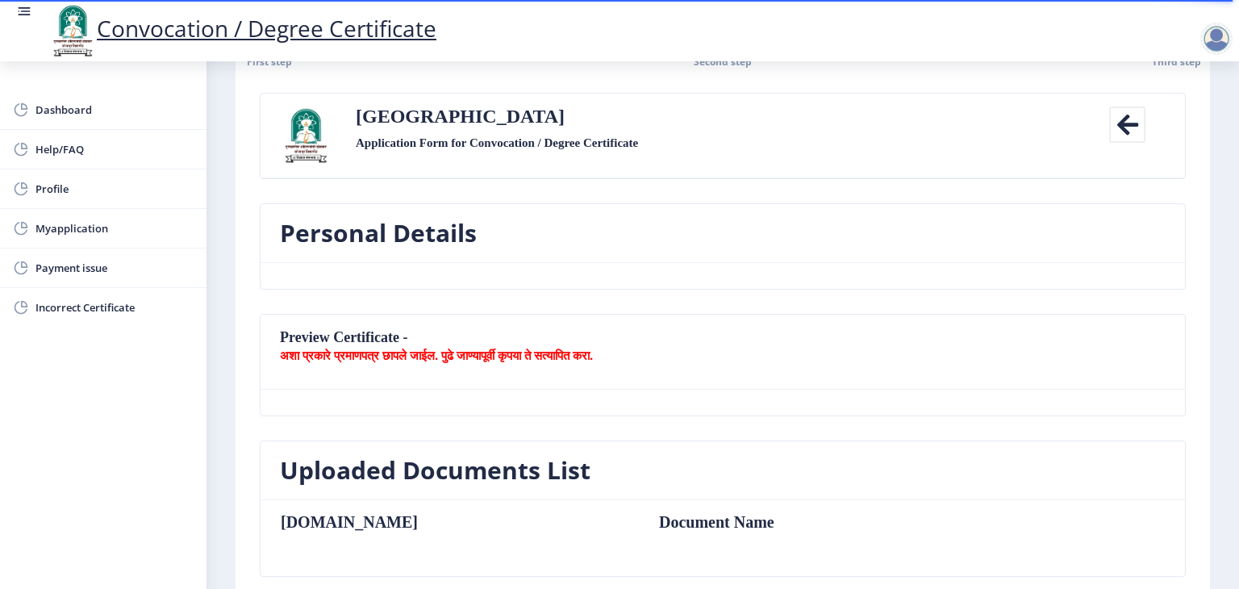
scroll to position [0, 0]
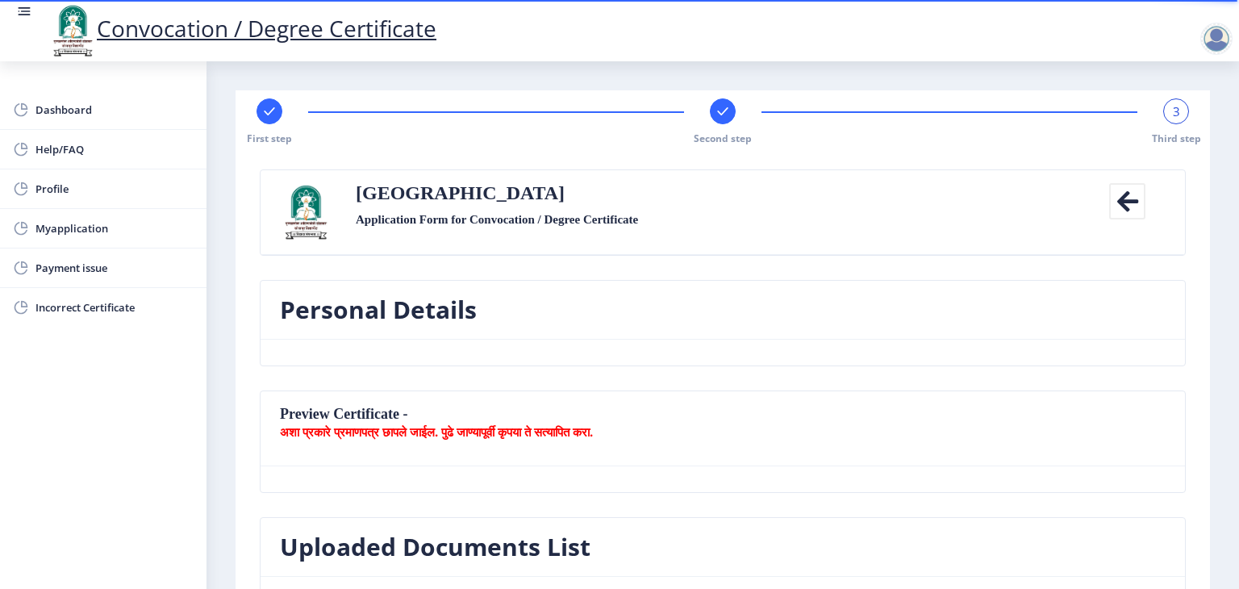
click at [1173, 108] on span "3" at bounding box center [1176, 111] width 7 height 16
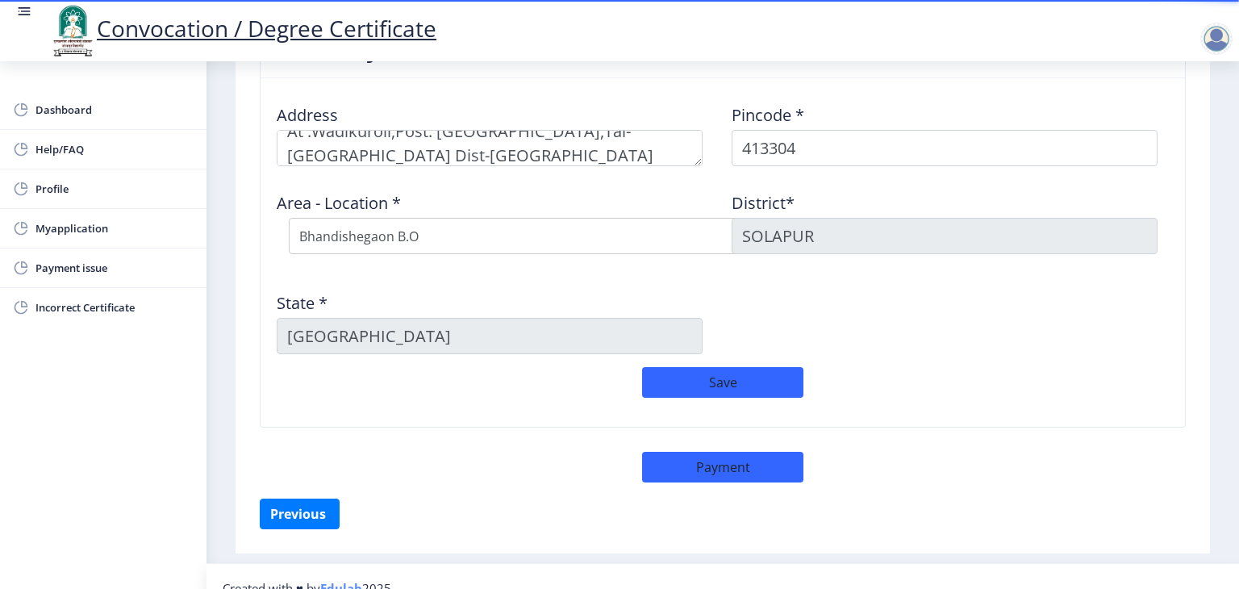
scroll to position [679, 0]
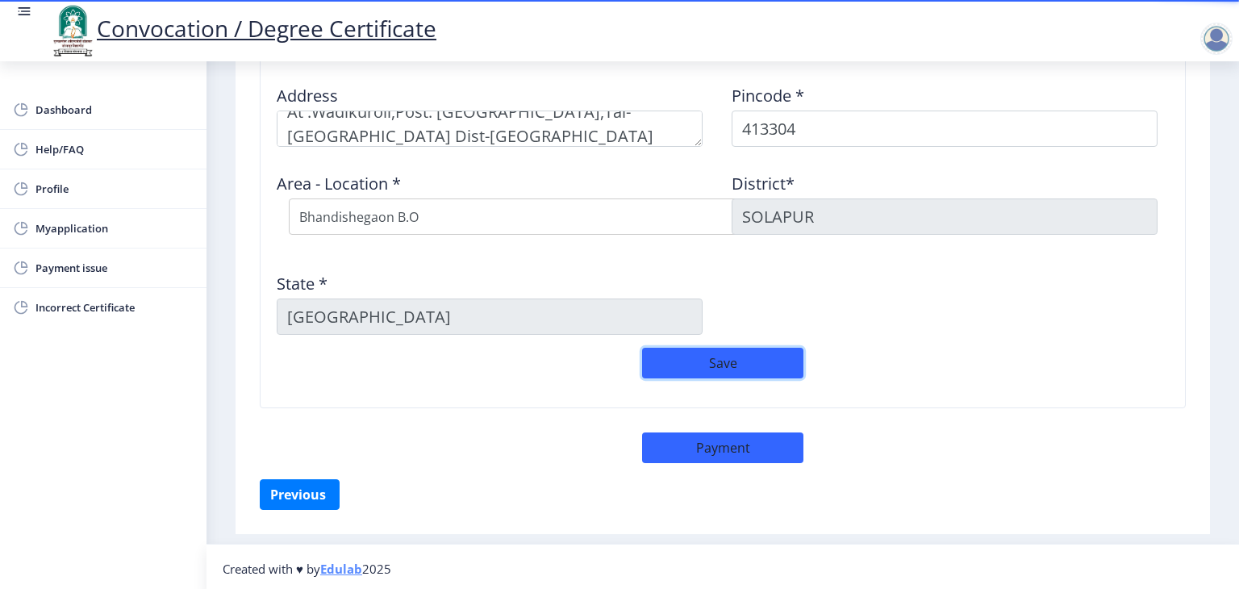
click at [712, 361] on button "Save" at bounding box center [722, 363] width 161 height 31
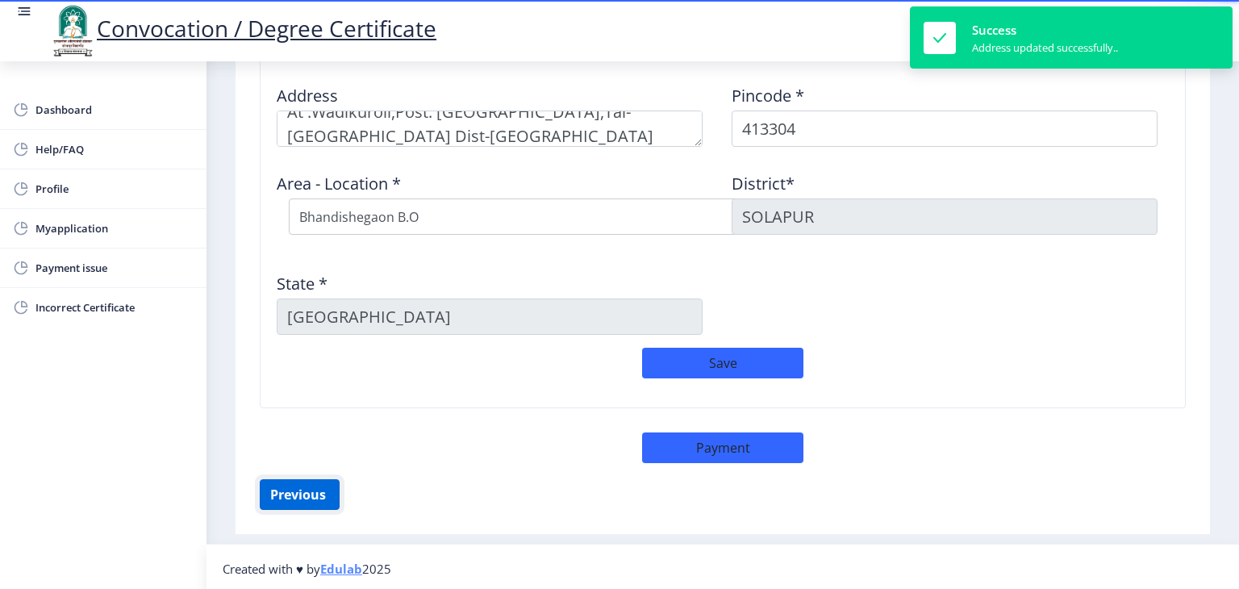
click at [299, 483] on button "Previous ‍" at bounding box center [300, 494] width 80 height 31
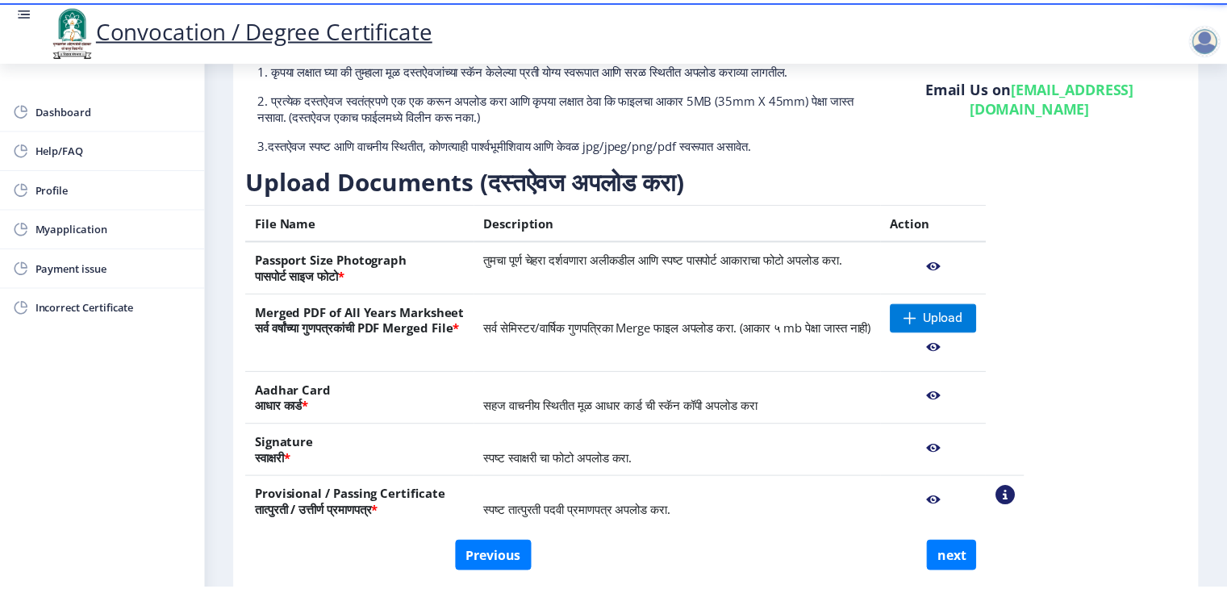
scroll to position [201, 0]
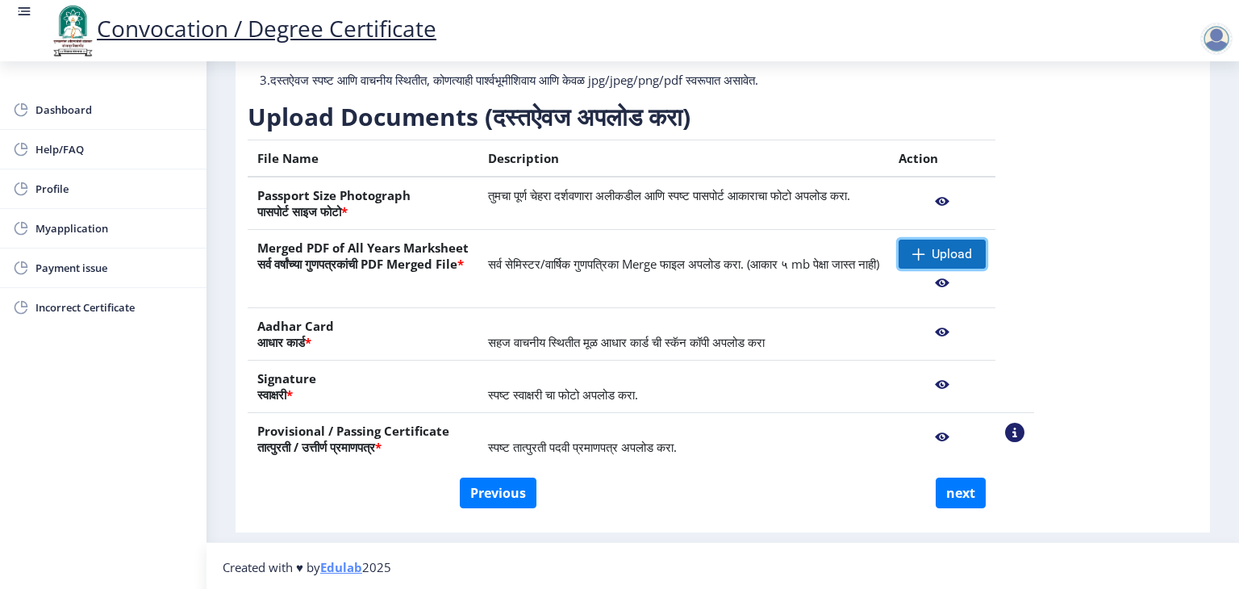
click at [972, 253] on span "Upload" at bounding box center [952, 254] width 40 height 16
click at [986, 274] on nb-action at bounding box center [942, 283] width 87 height 29
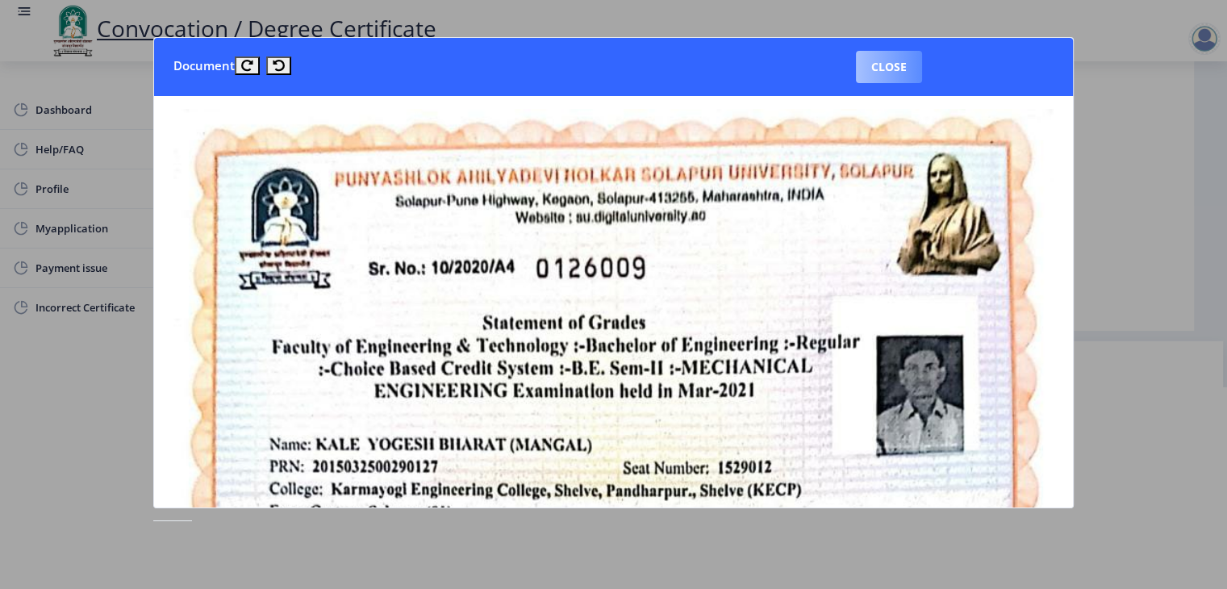
click at [885, 61] on button "Close" at bounding box center [889, 67] width 66 height 32
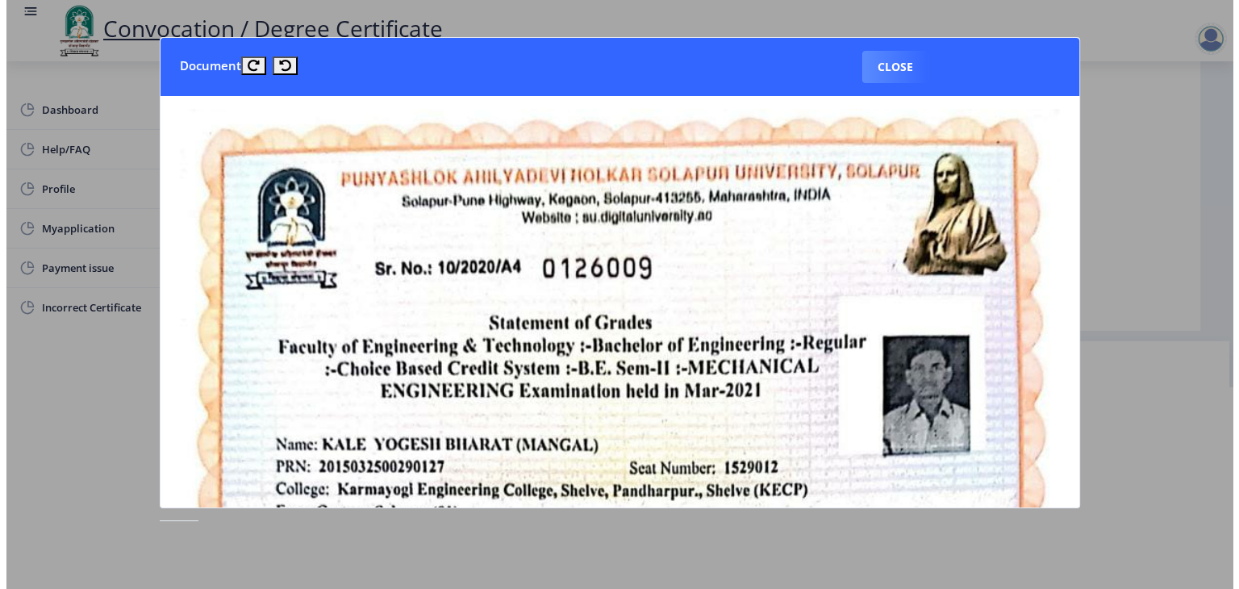
scroll to position [44, 0]
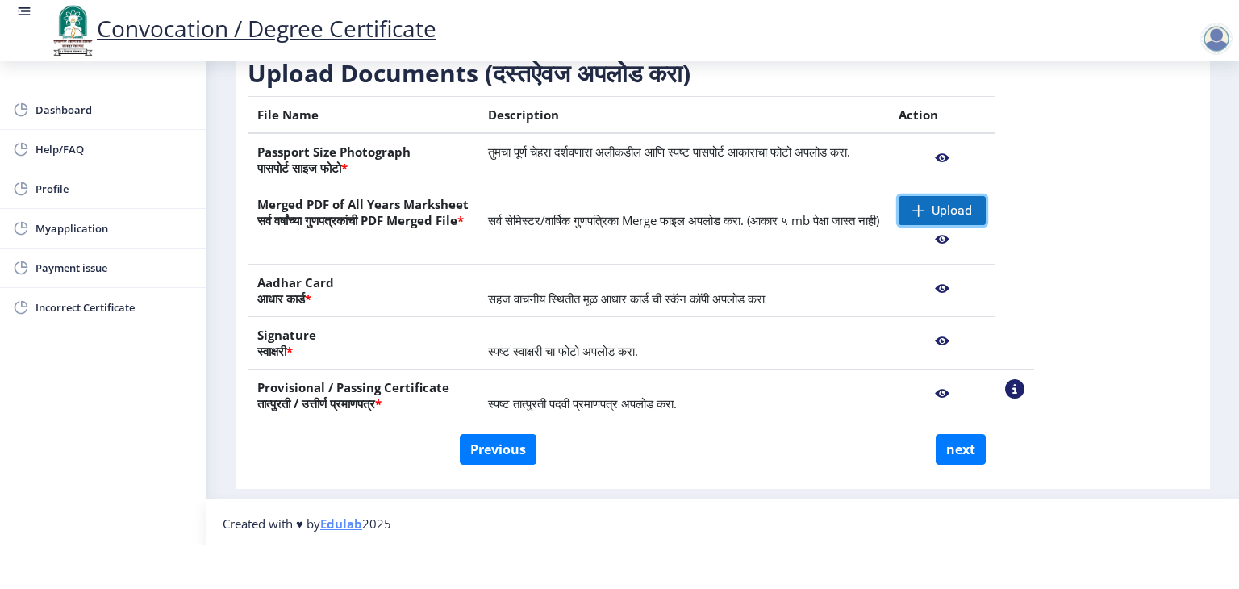
click at [972, 205] on span "Upload" at bounding box center [952, 211] width 40 height 16
click at [983, 209] on span "Upload" at bounding box center [942, 210] width 87 height 29
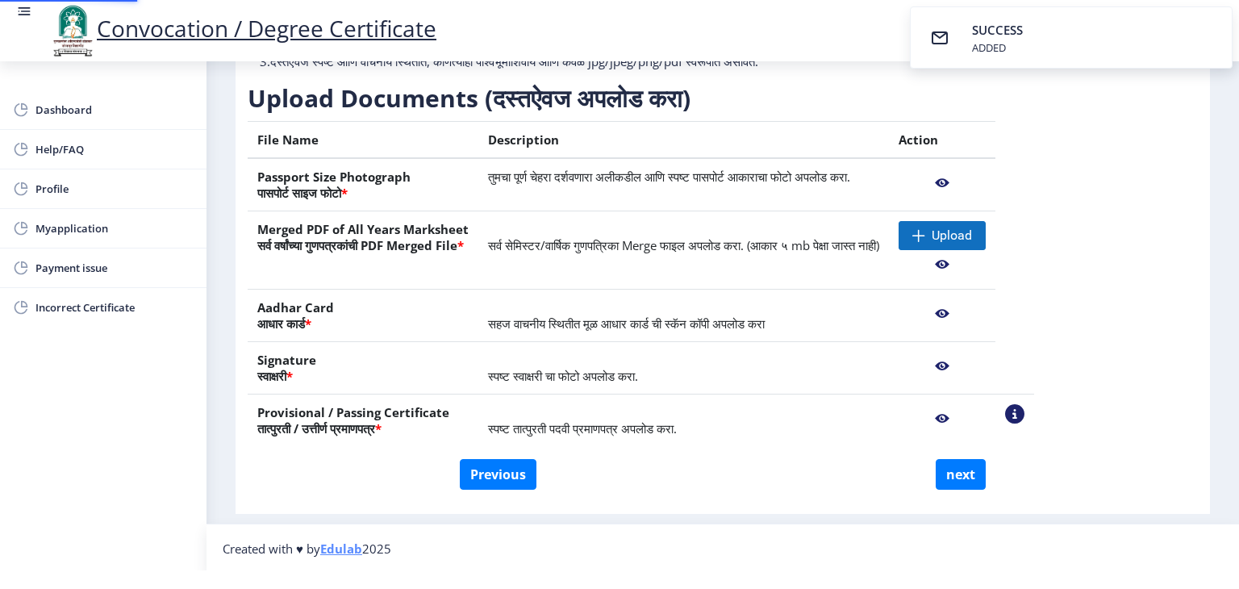
scroll to position [176, 0]
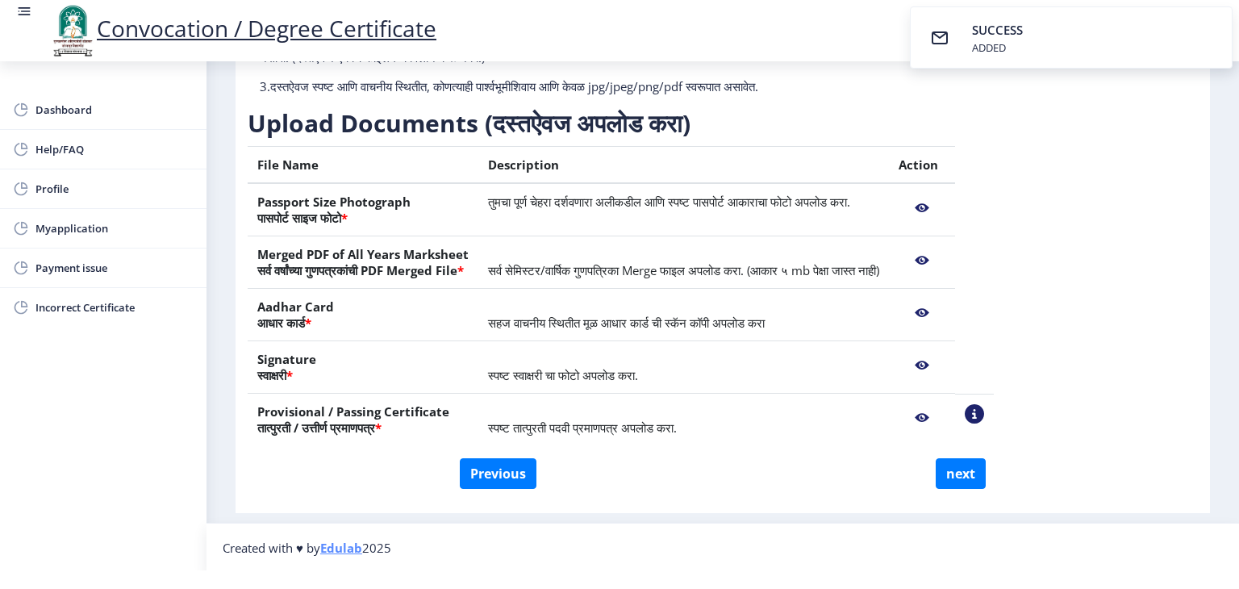
click at [946, 257] on nb-action at bounding box center [922, 260] width 47 height 29
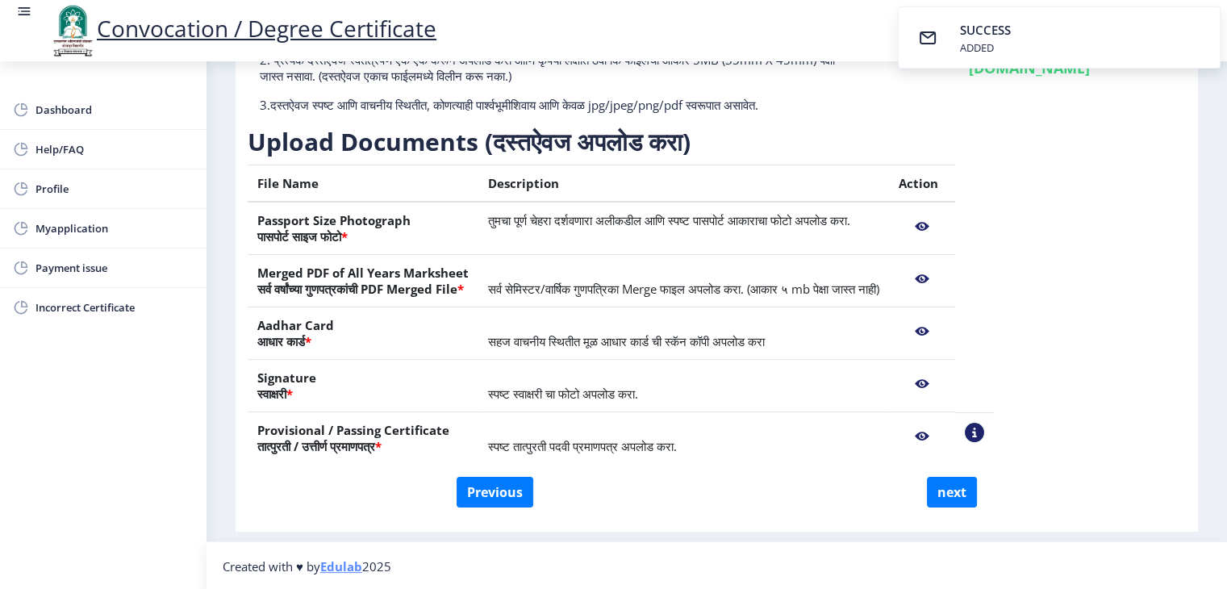
scroll to position [192, 0]
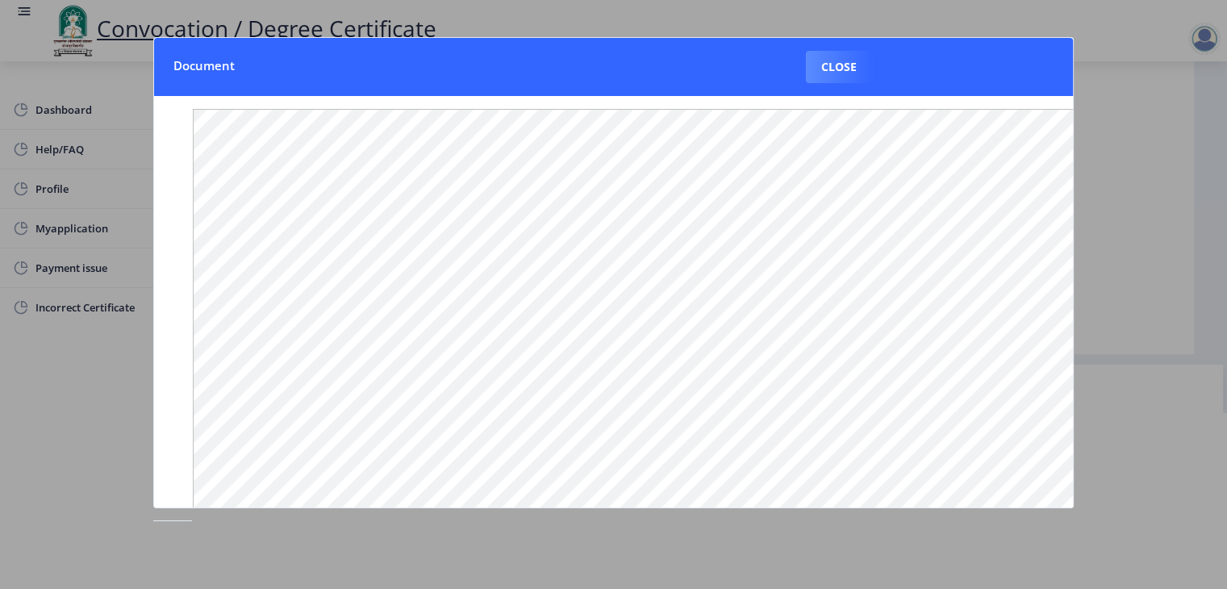
click at [846, 69] on button "Close" at bounding box center [839, 67] width 66 height 32
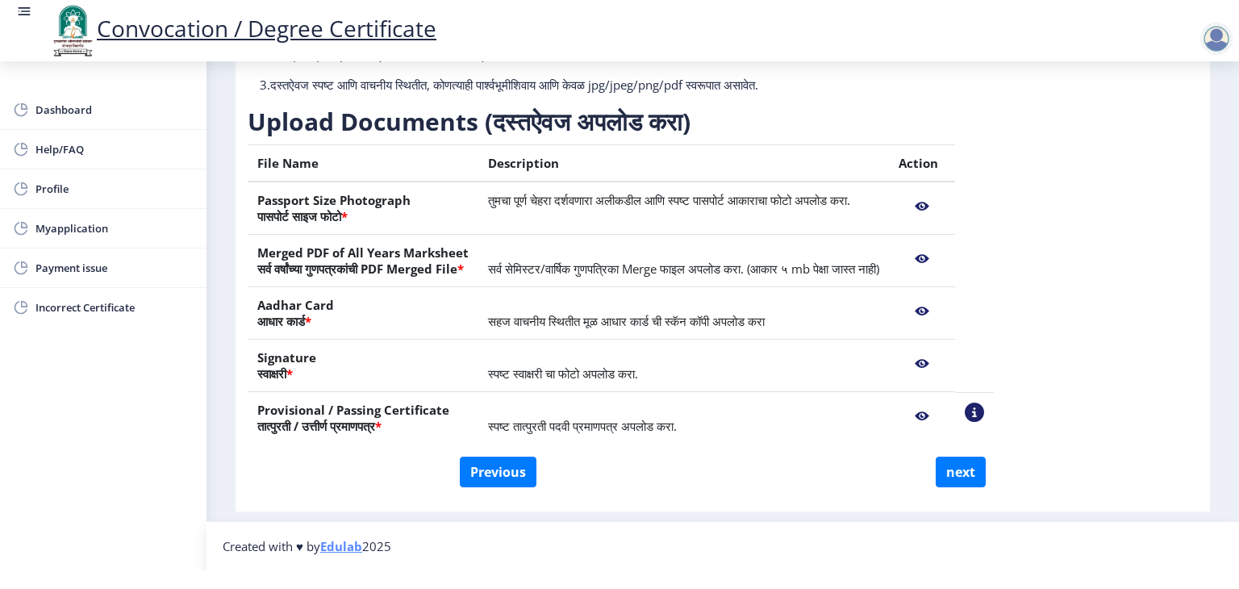
scroll to position [176, 0]
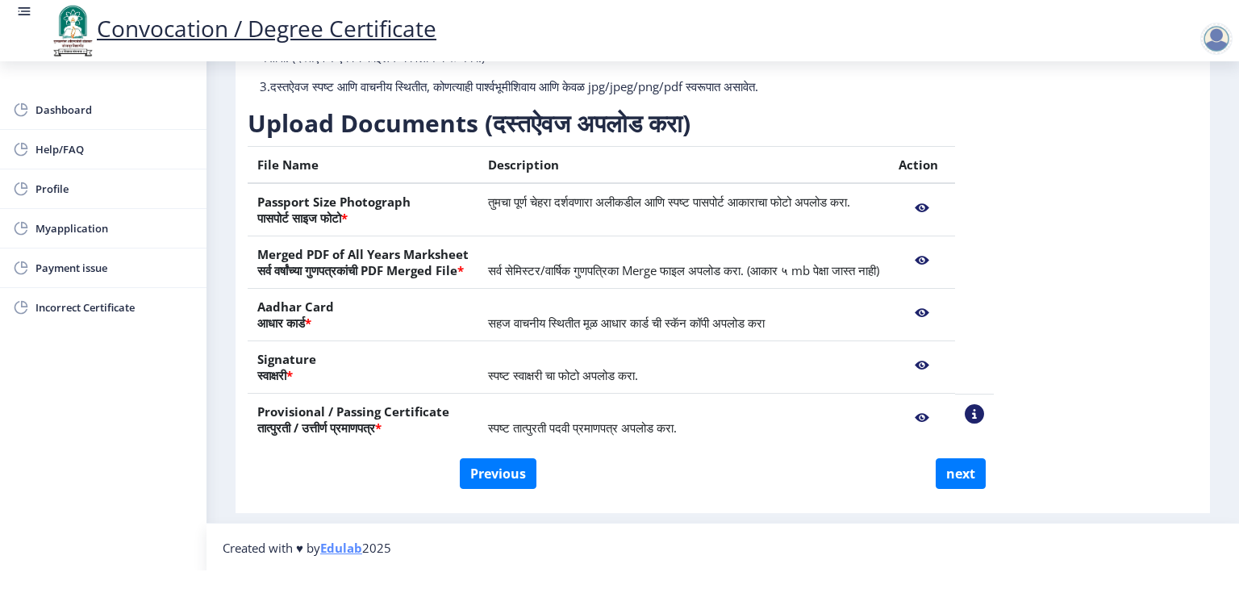
click at [946, 258] on nb-action at bounding box center [922, 260] width 47 height 29
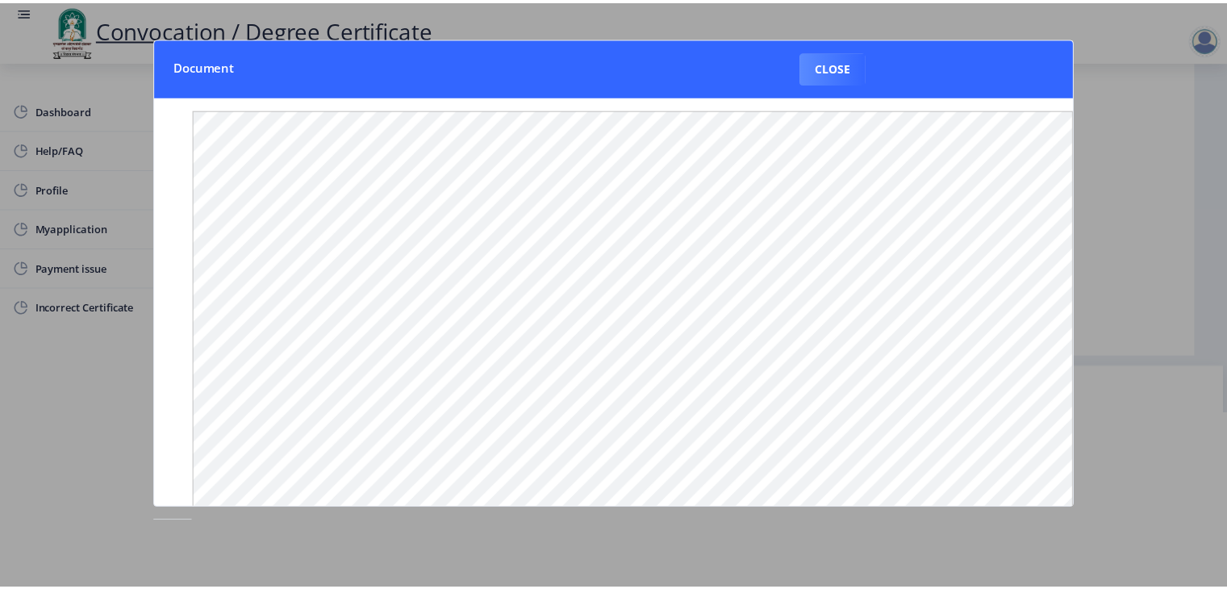
scroll to position [0, 0]
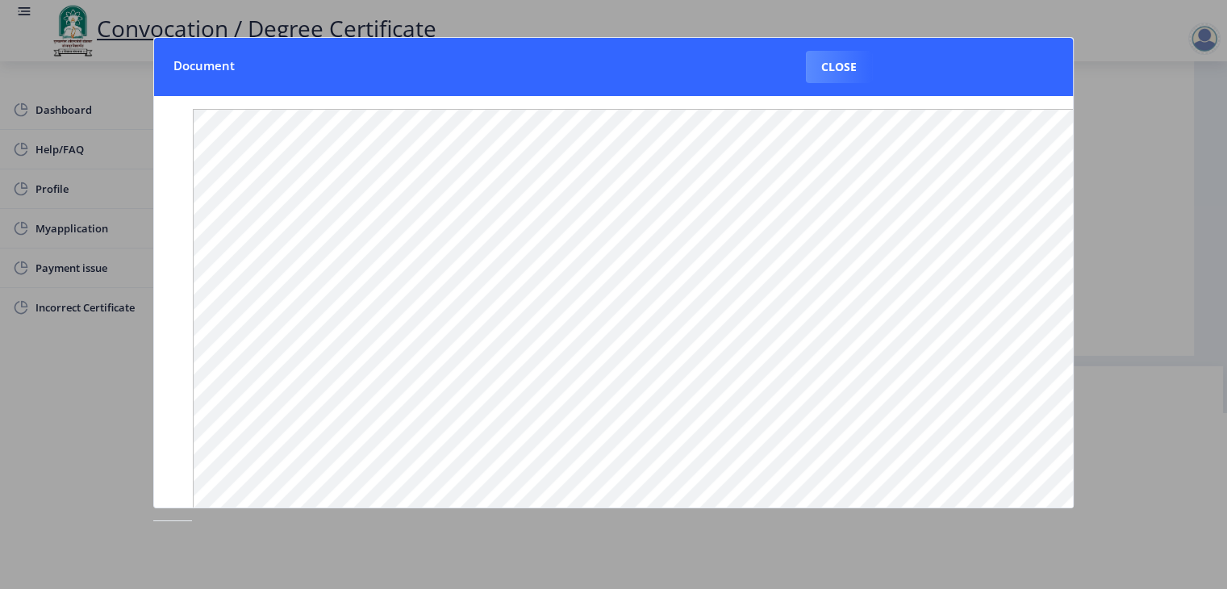
click at [826, 71] on button "Close" at bounding box center [839, 67] width 66 height 32
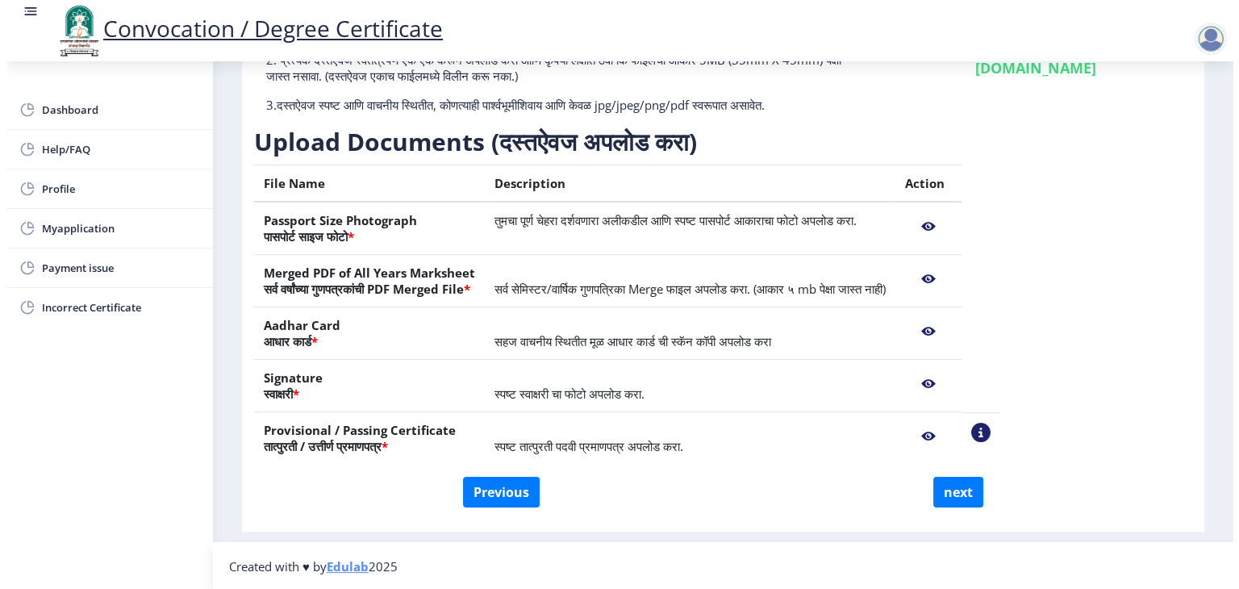
scroll to position [19, 0]
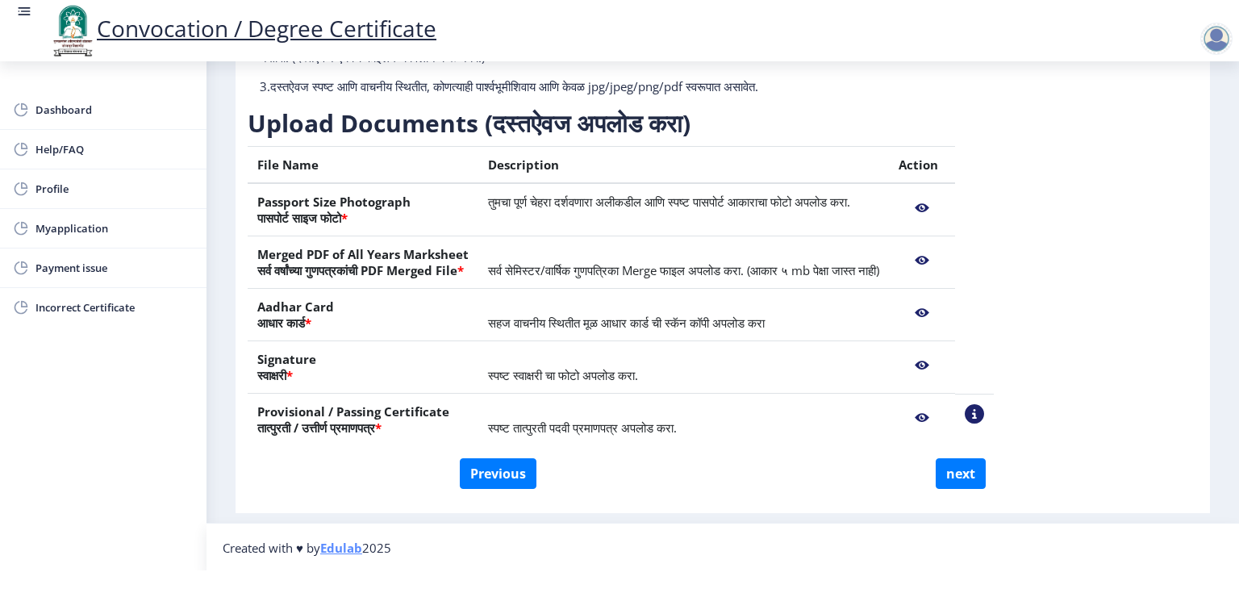
click at [946, 261] on nb-action at bounding box center [922, 260] width 47 height 29
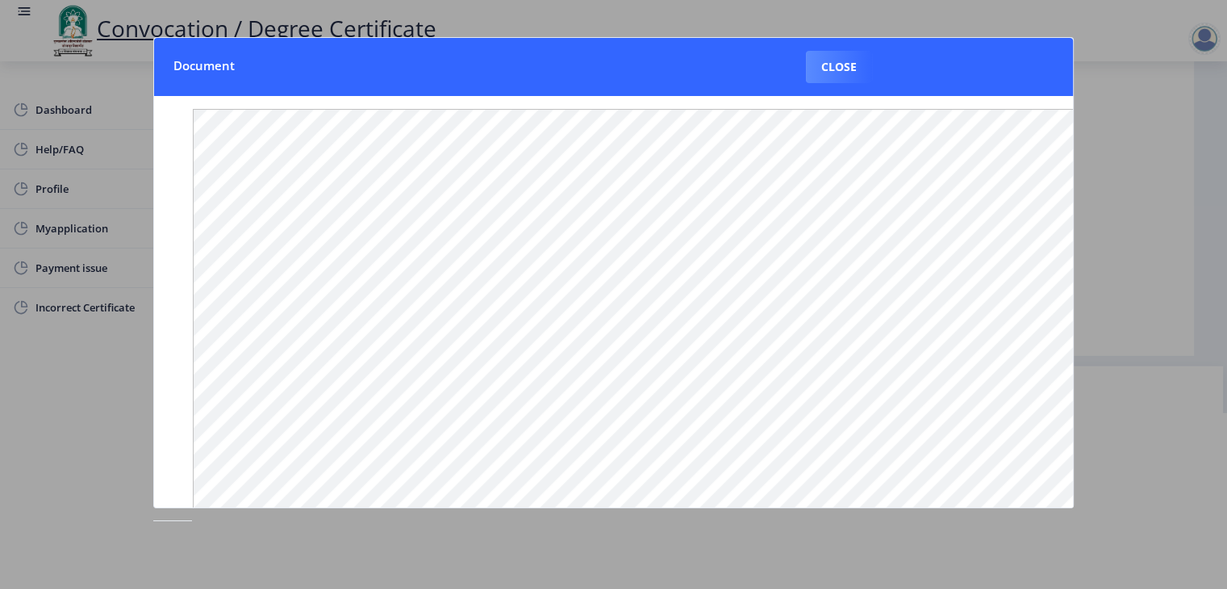
scroll to position [186, 0]
click at [839, 67] on button "Close" at bounding box center [839, 67] width 66 height 32
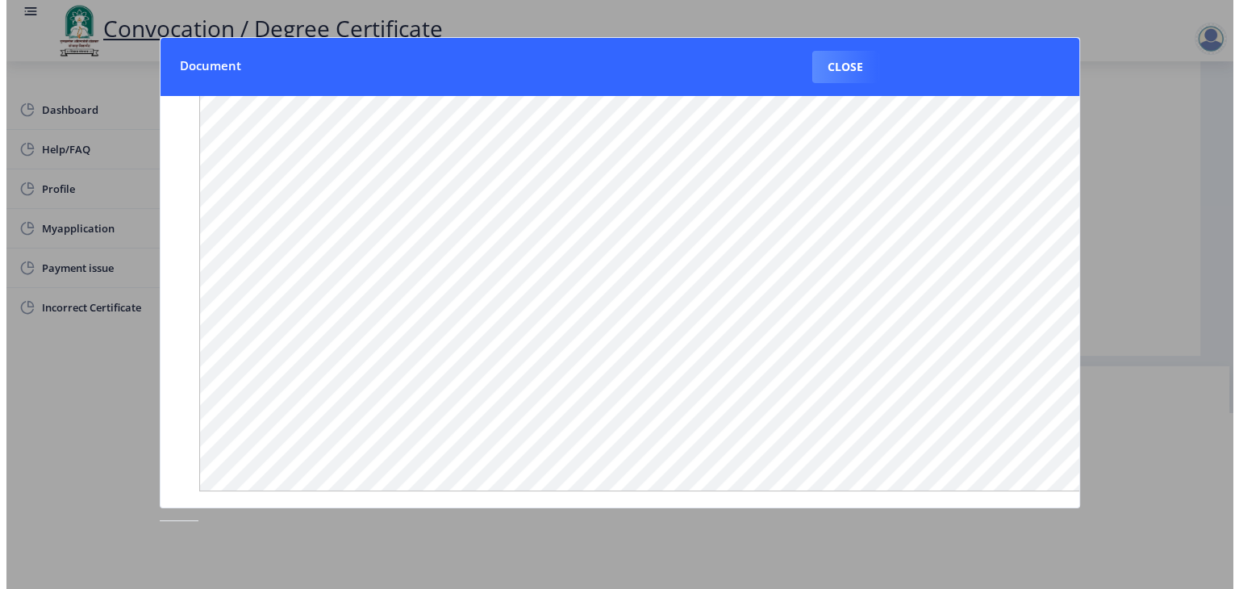
scroll to position [19, 0]
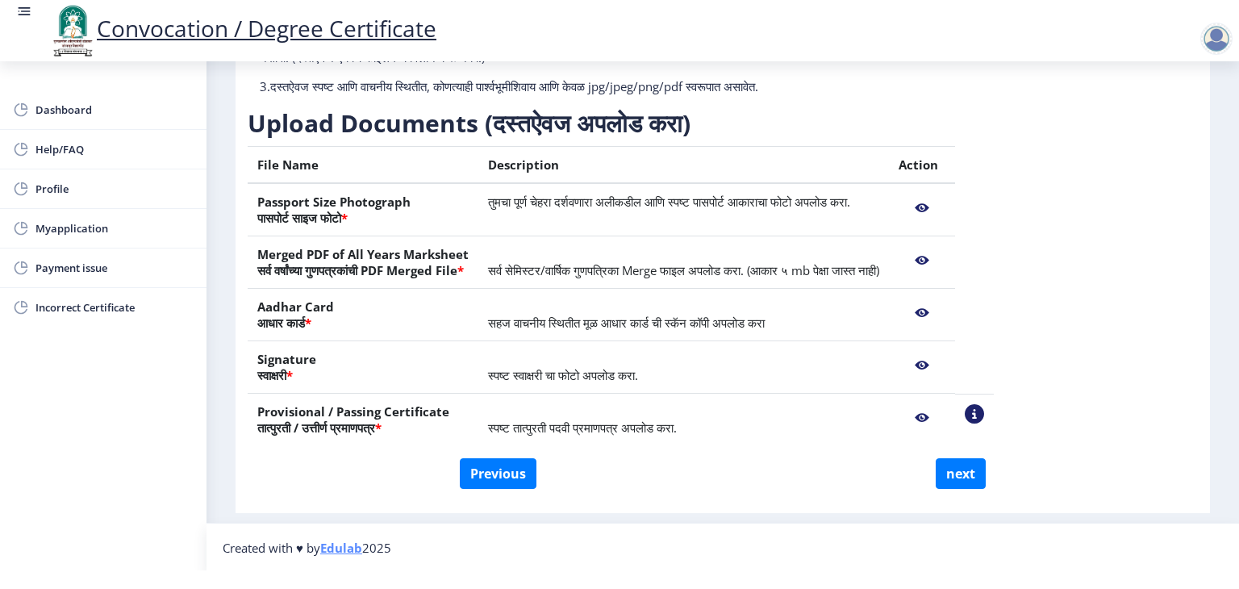
click at [984, 415] on nb-action at bounding box center [974, 413] width 19 height 19
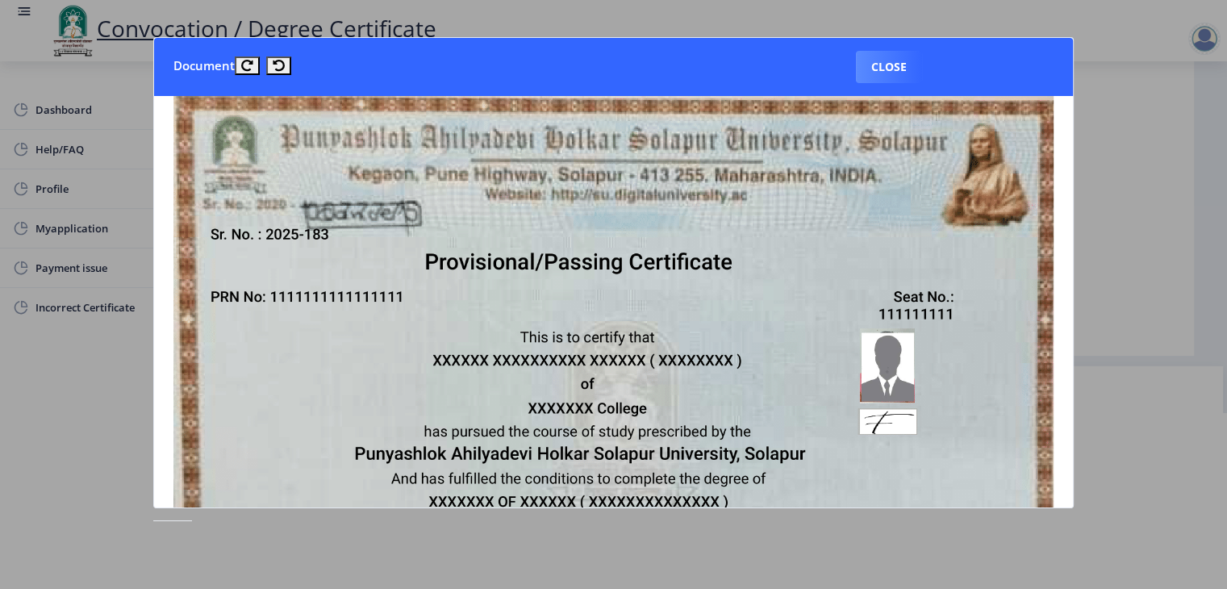
scroll to position [0, 0]
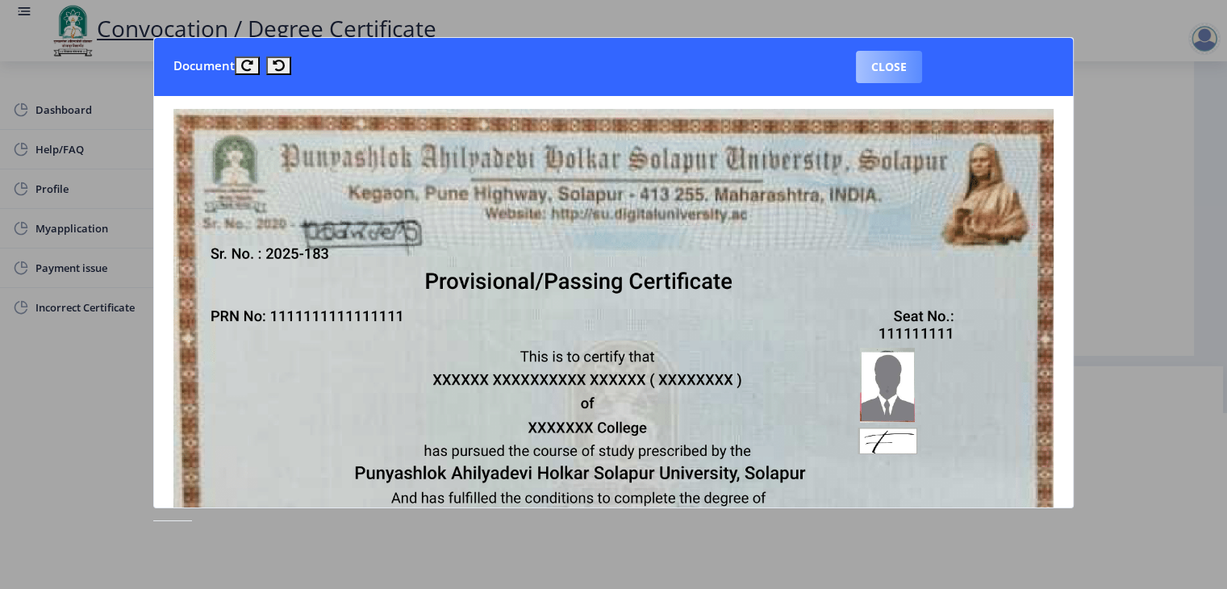
click at [881, 65] on button "Close" at bounding box center [889, 67] width 66 height 32
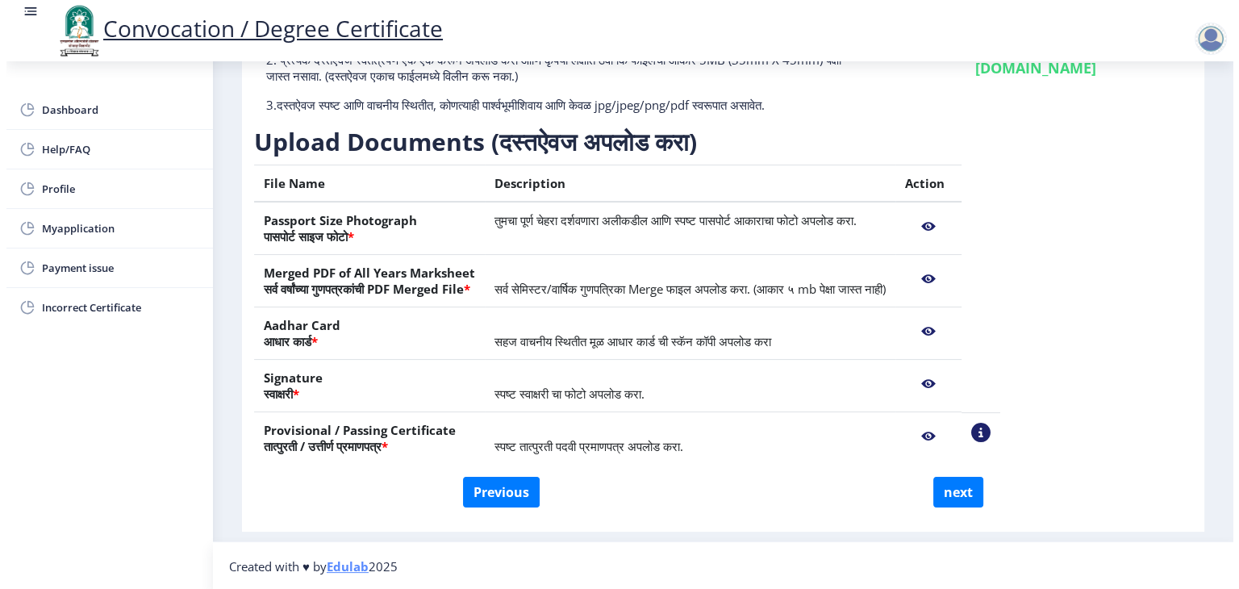
scroll to position [19, 0]
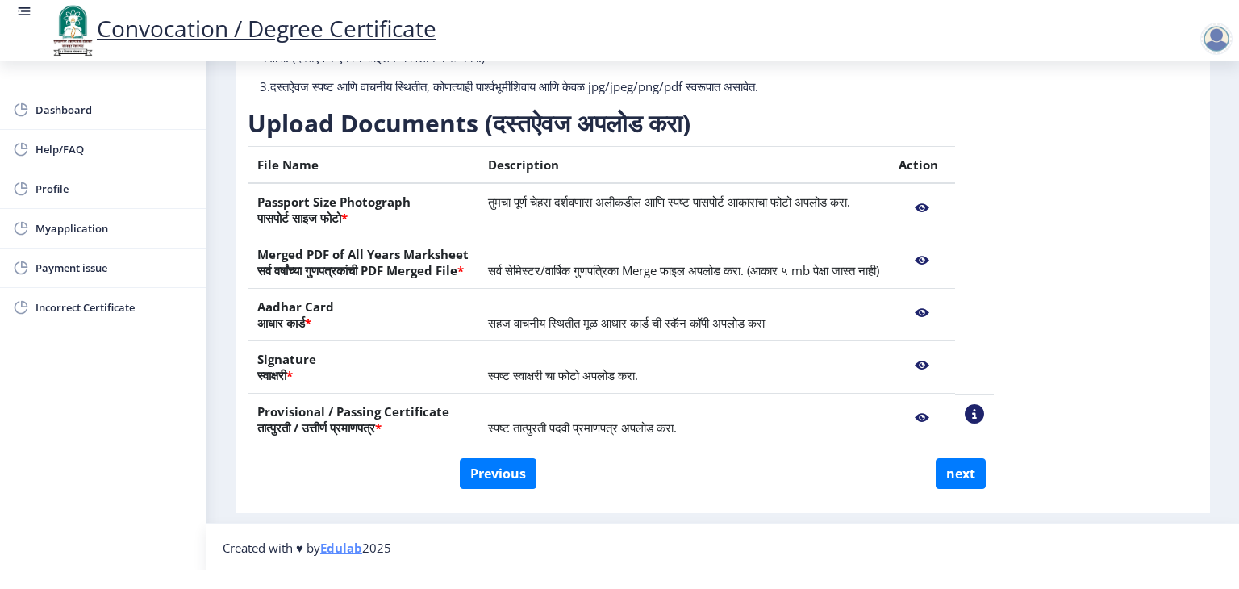
click at [984, 408] on nb-action at bounding box center [974, 413] width 19 height 19
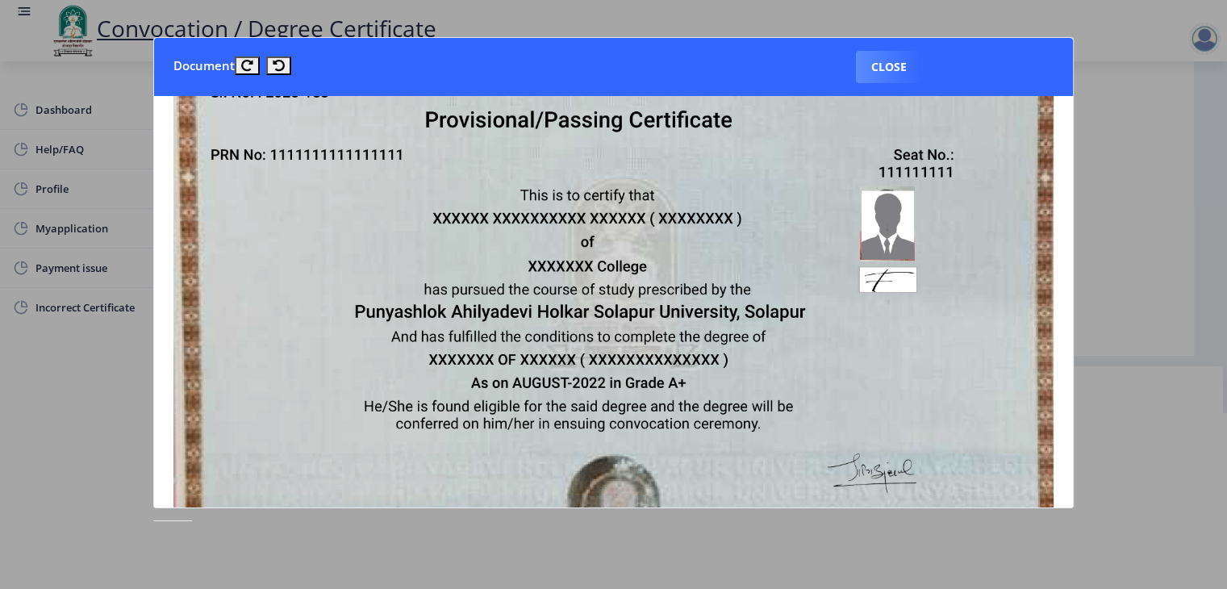
scroll to position [0, 0]
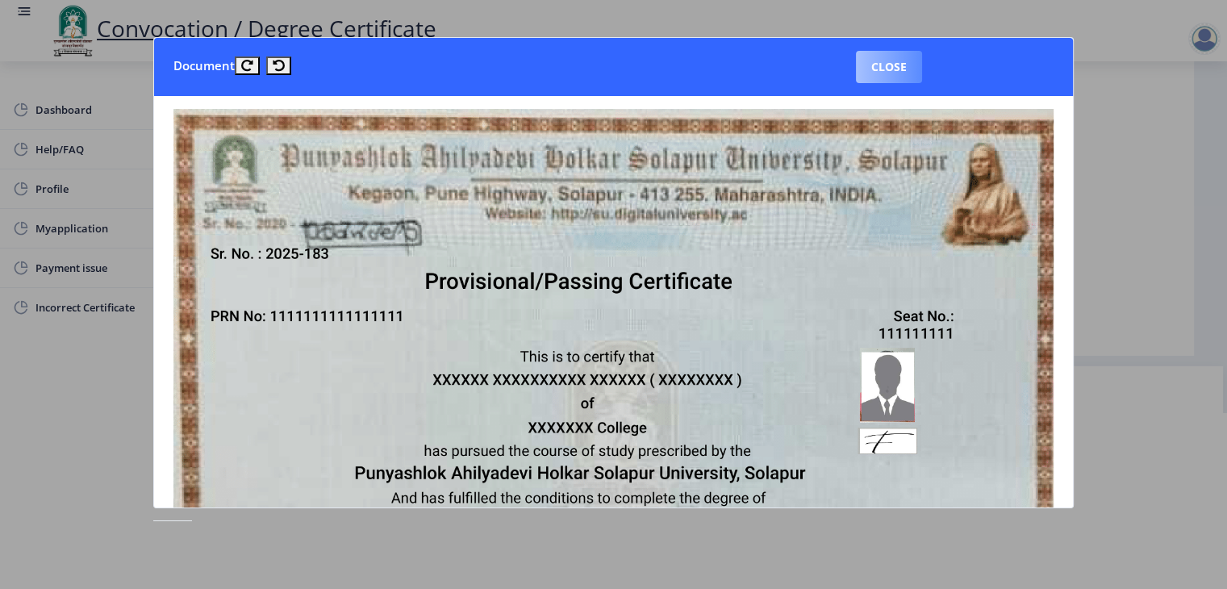
click at [901, 69] on button "Close" at bounding box center [889, 67] width 66 height 32
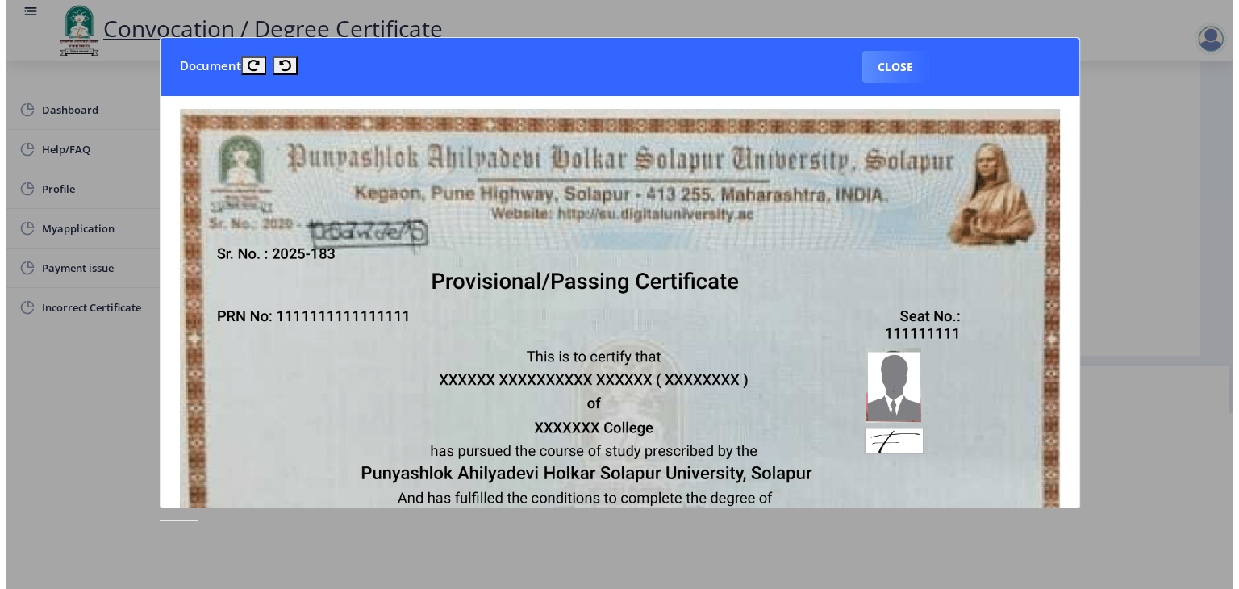
scroll to position [19, 0]
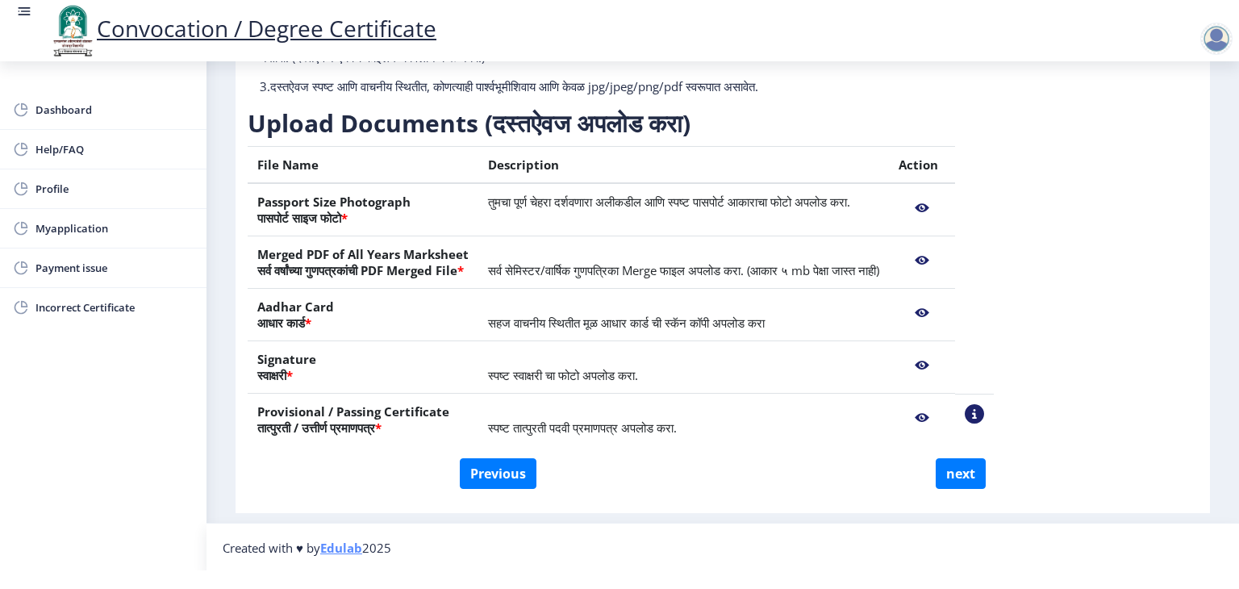
click at [984, 414] on nb-action at bounding box center [974, 413] width 19 height 19
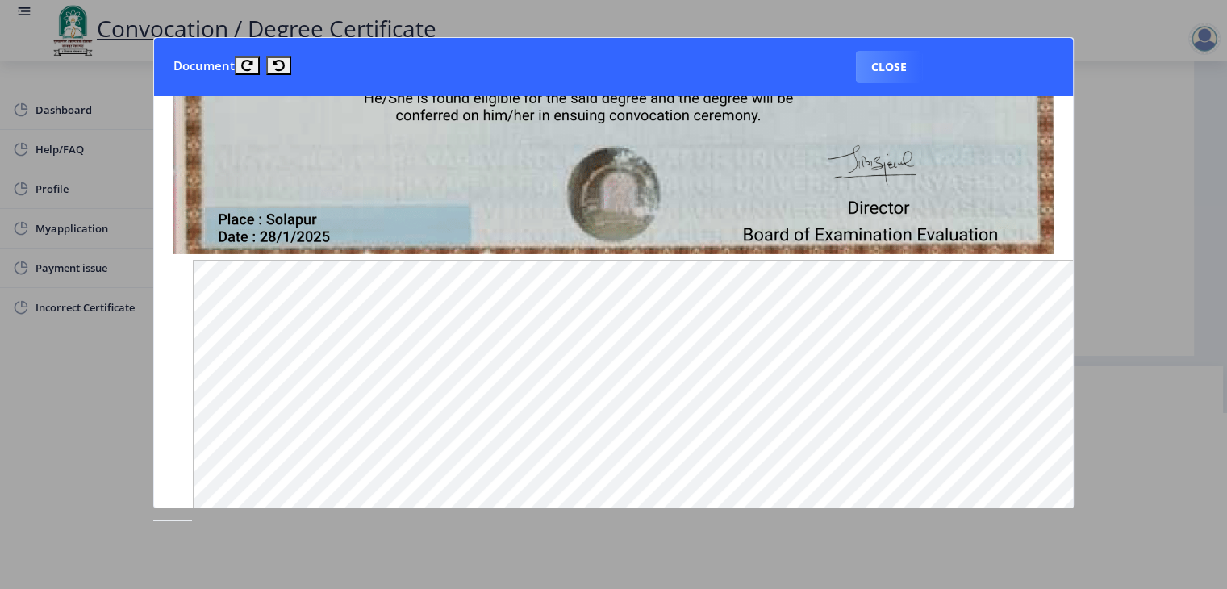
scroll to position [484, 0]
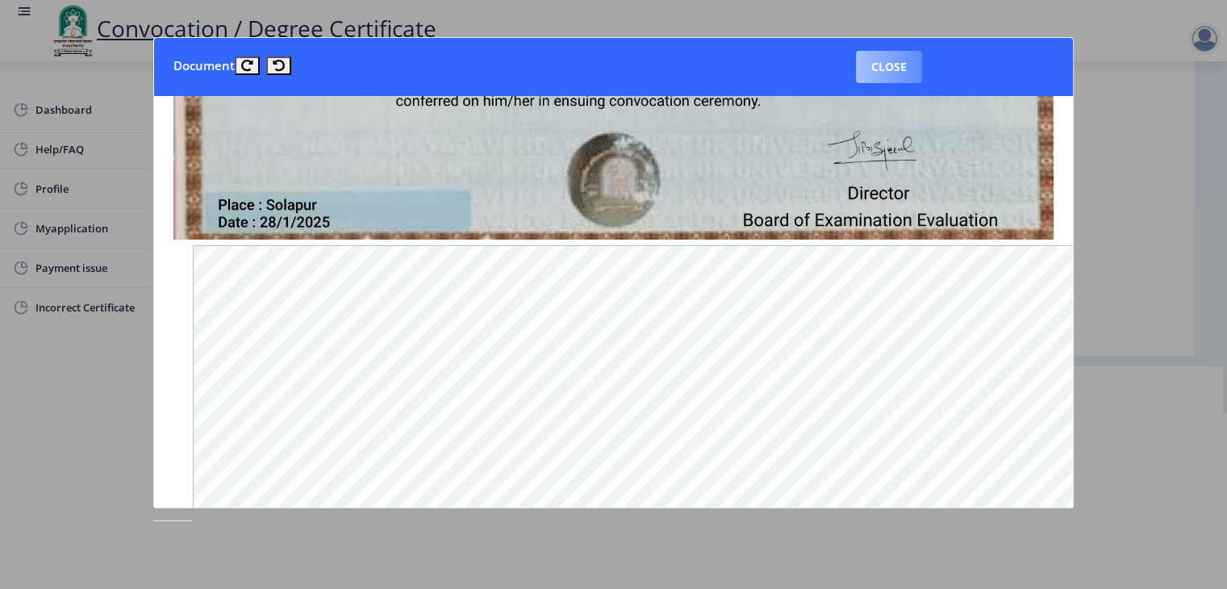
click at [905, 61] on button "Close" at bounding box center [889, 67] width 66 height 32
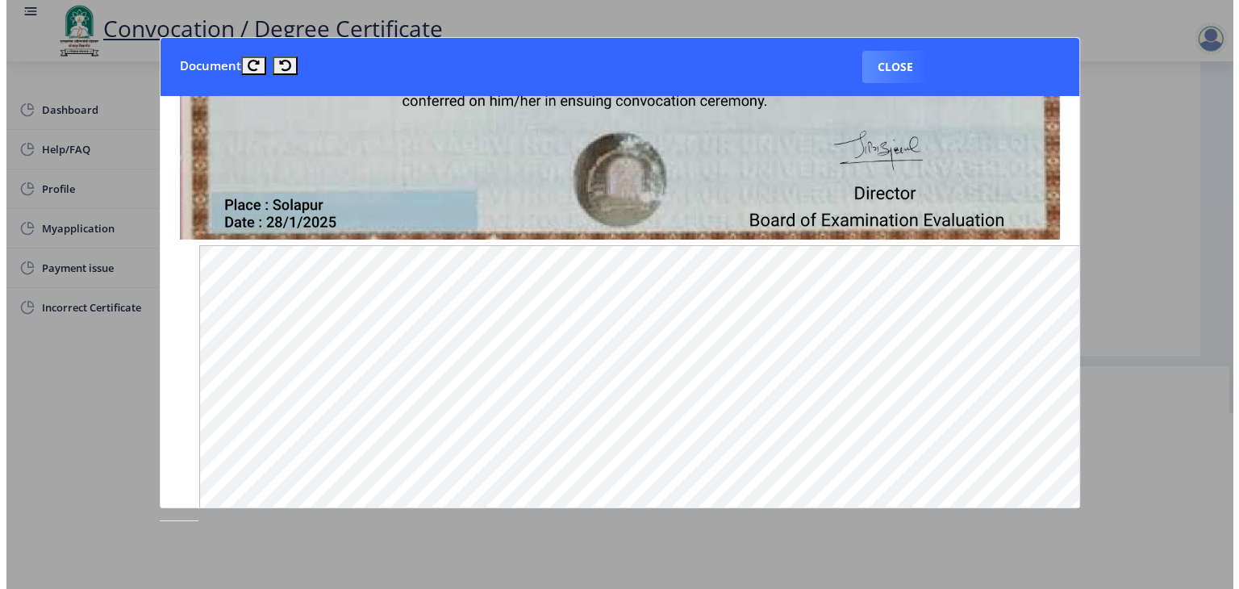
scroll to position [19, 0]
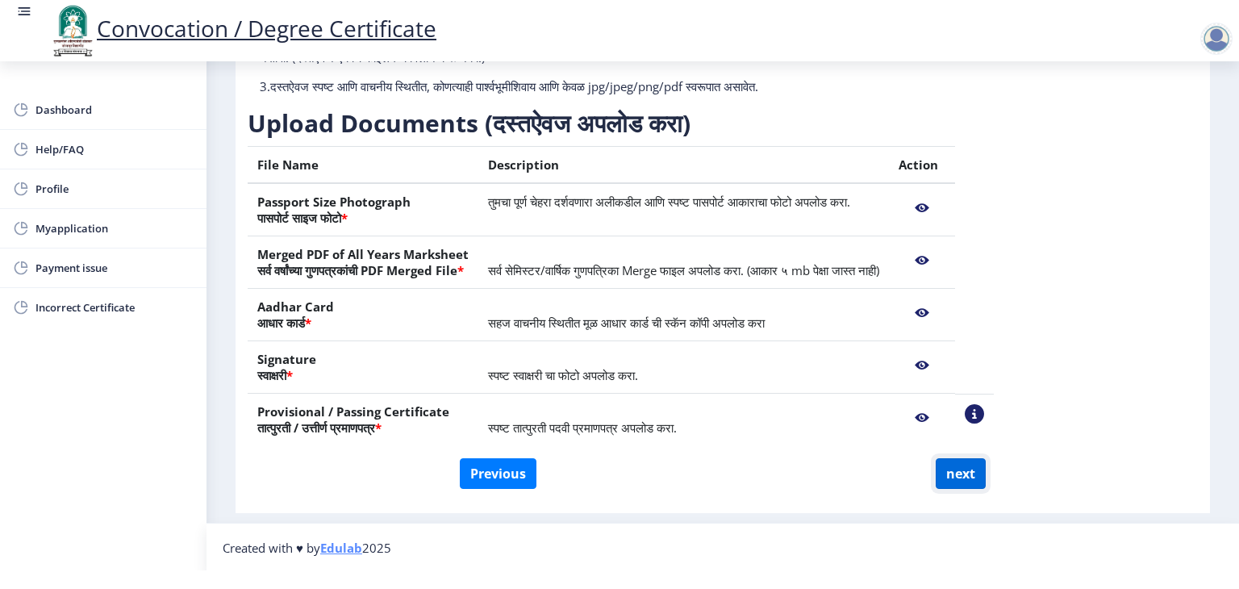
click at [952, 468] on button "next" at bounding box center [961, 473] width 50 height 31
select select
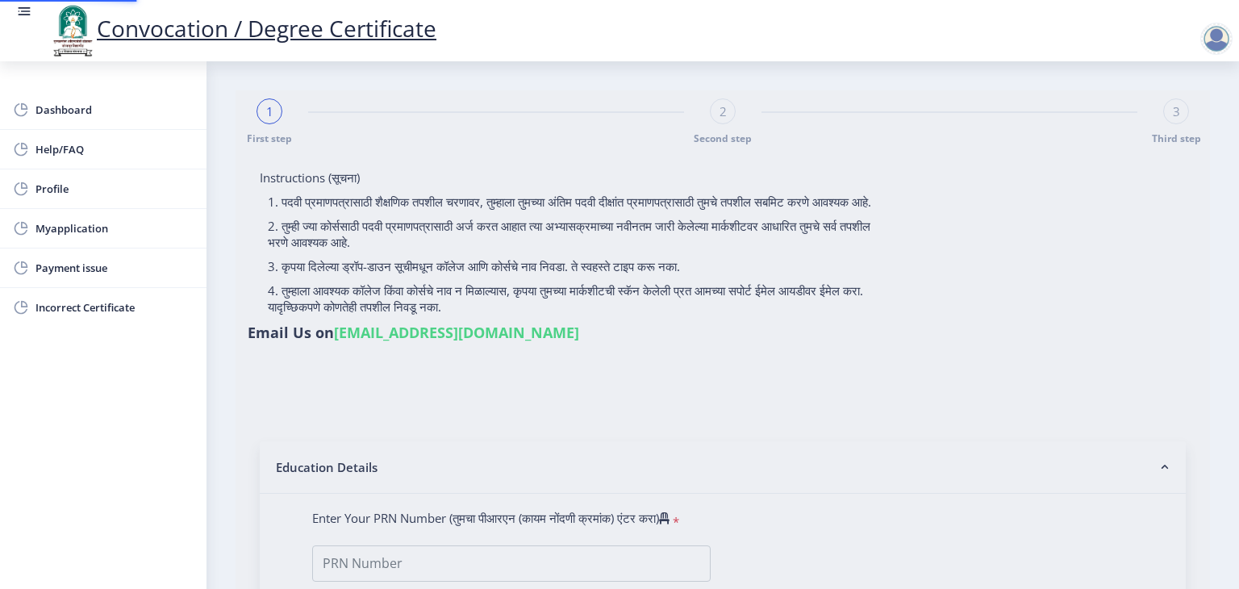
select select
type input "[PERSON_NAME]"
type input "mangal"
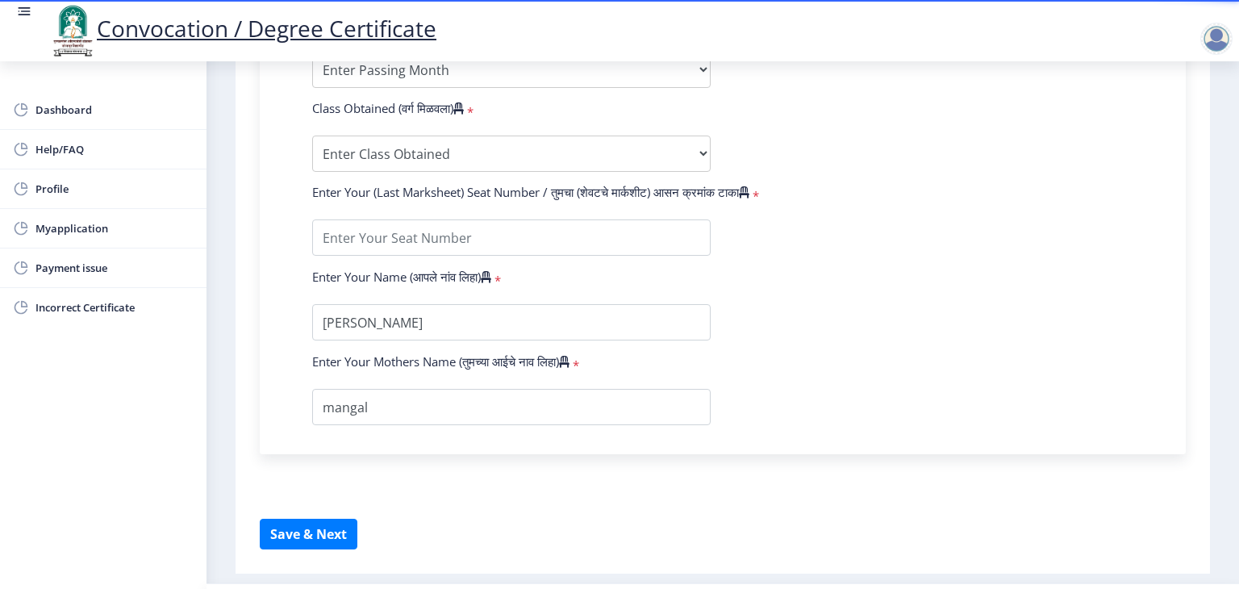
scroll to position [972, 0]
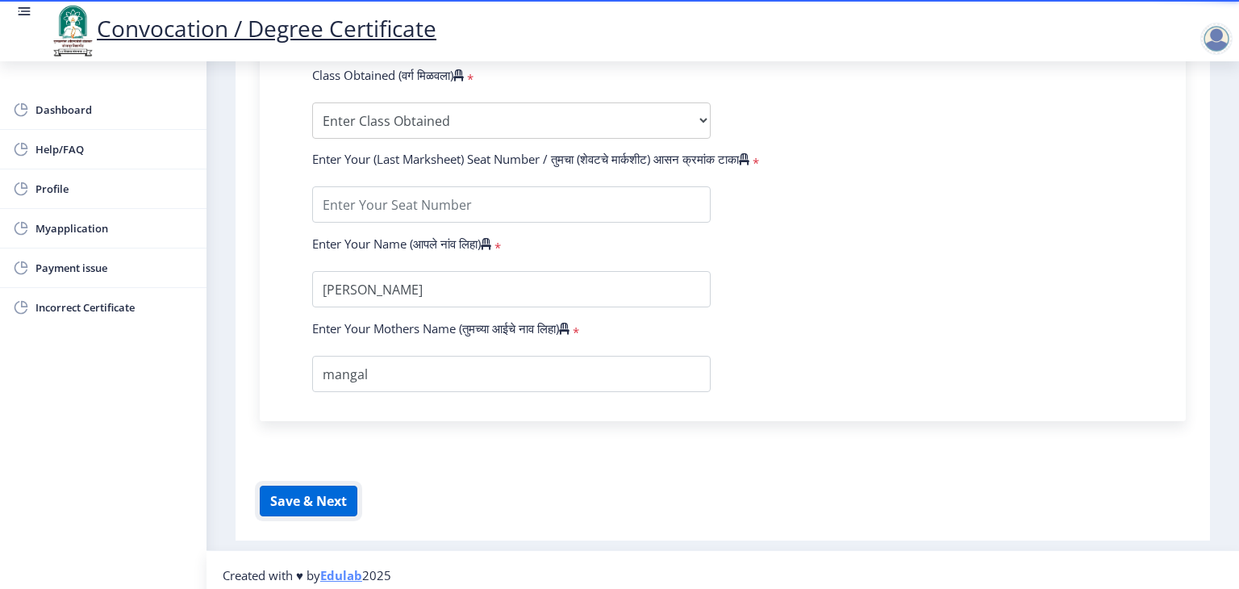
click at [280, 486] on button "Save & Next" at bounding box center [309, 501] width 98 height 31
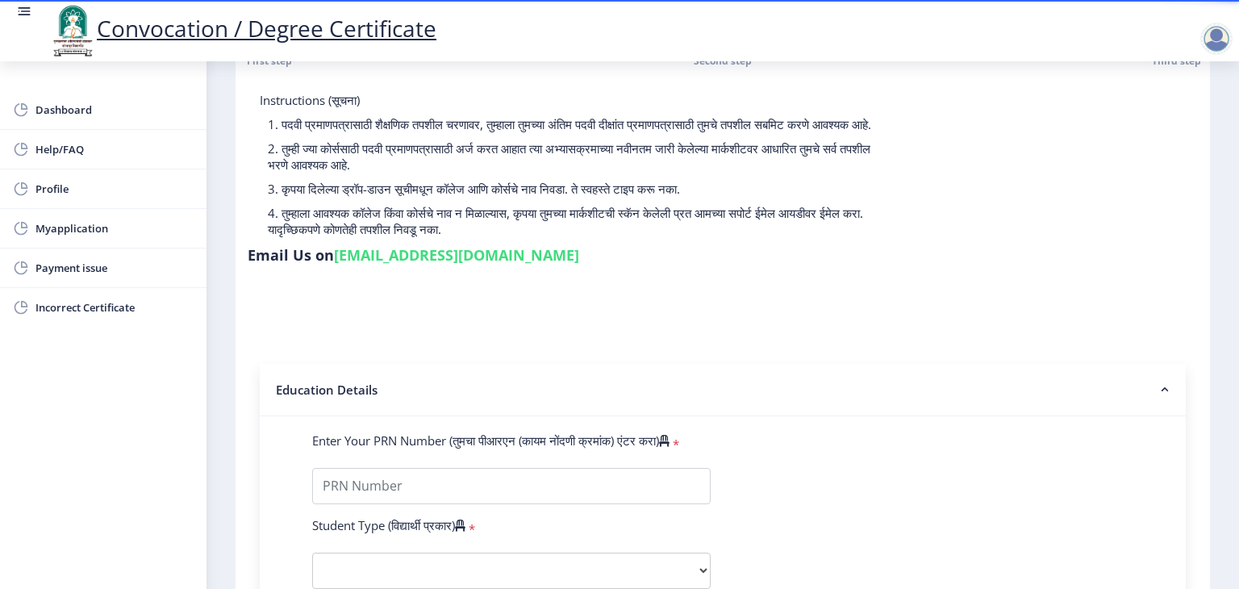
scroll to position [4, 0]
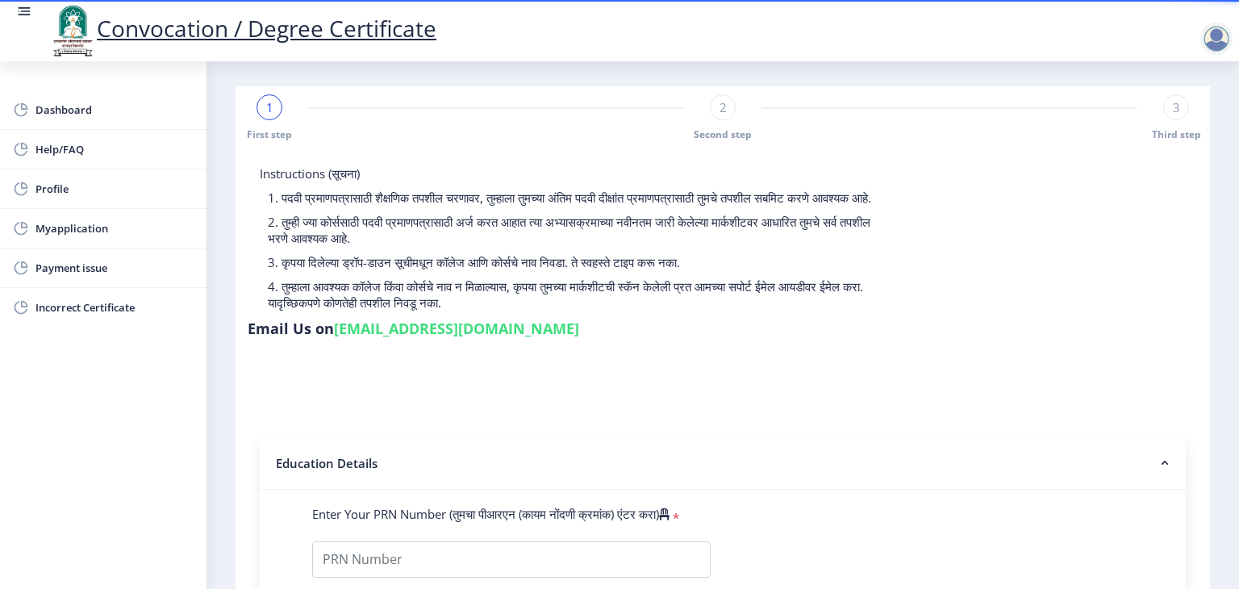
click at [728, 102] on div "2" at bounding box center [723, 107] width 26 height 26
select select
click at [1173, 110] on span "3" at bounding box center [1176, 107] width 7 height 16
select select
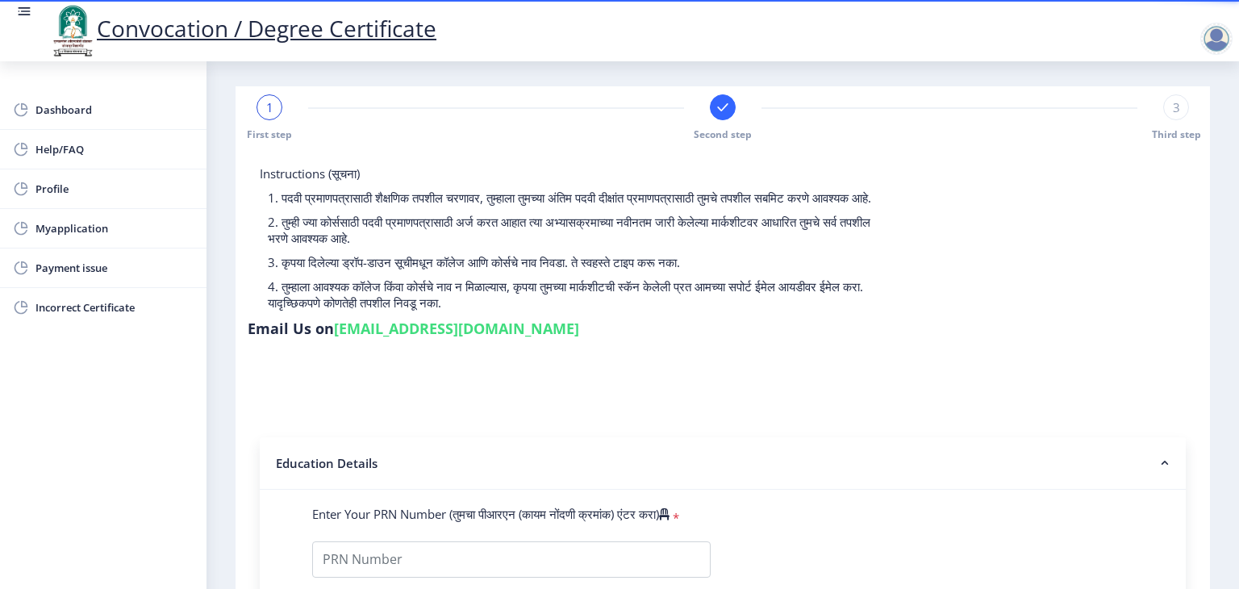
select select
click at [710, 111] on div at bounding box center [723, 107] width 26 height 26
select select
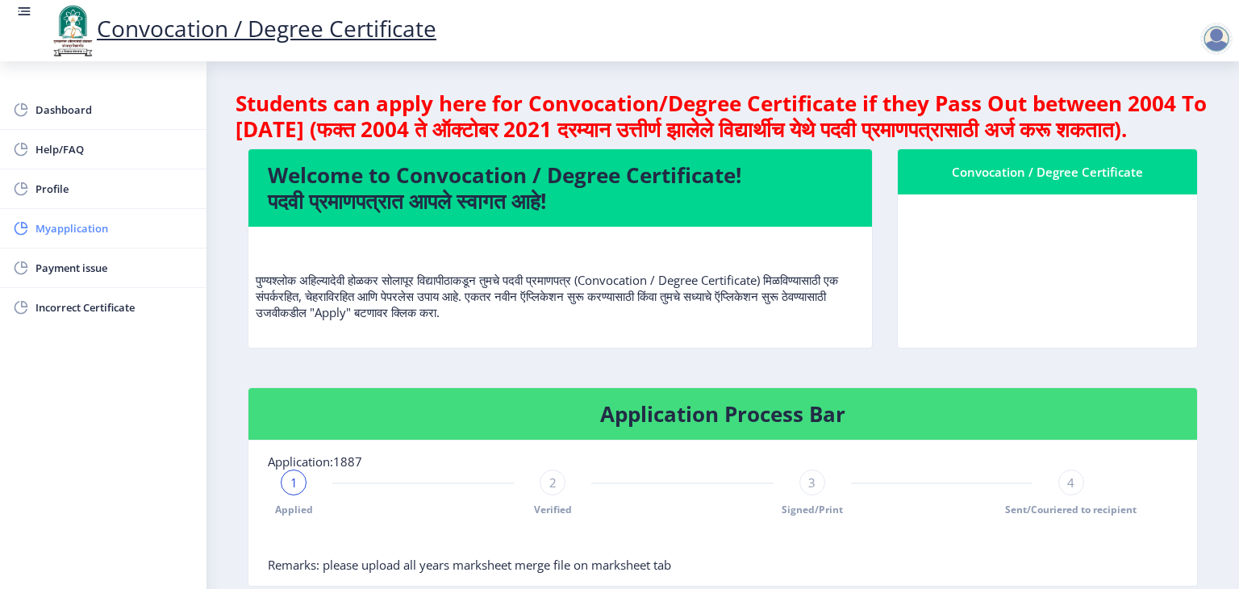
click at [67, 236] on span "Myapplication" at bounding box center [115, 228] width 158 height 19
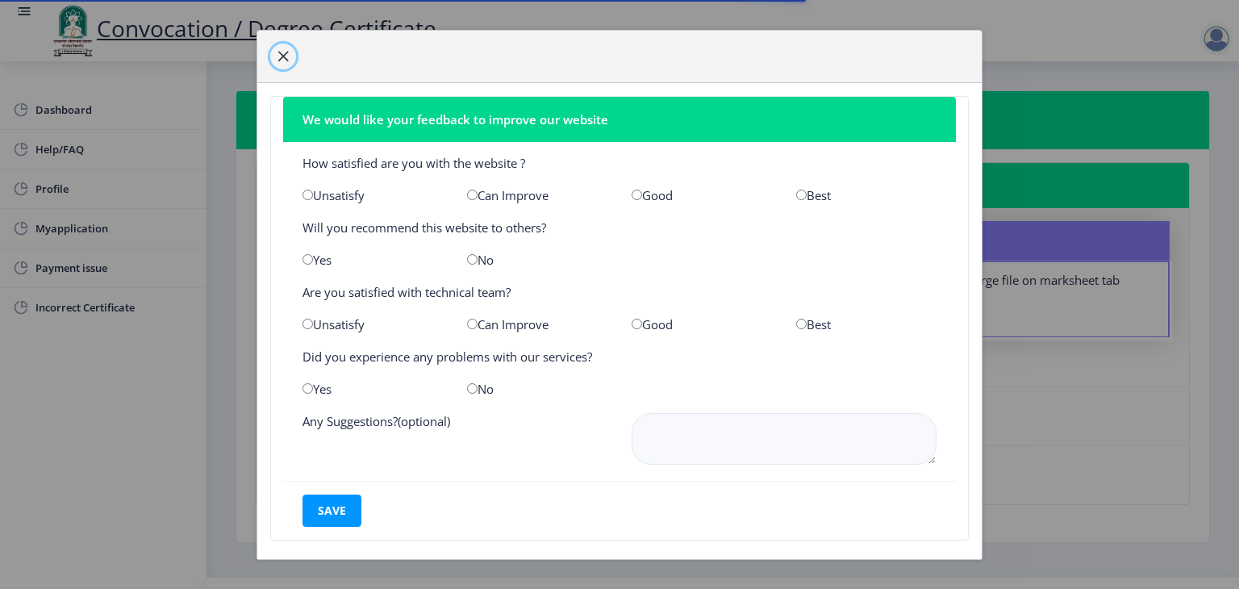
click at [281, 48] on button "button" at bounding box center [283, 57] width 26 height 26
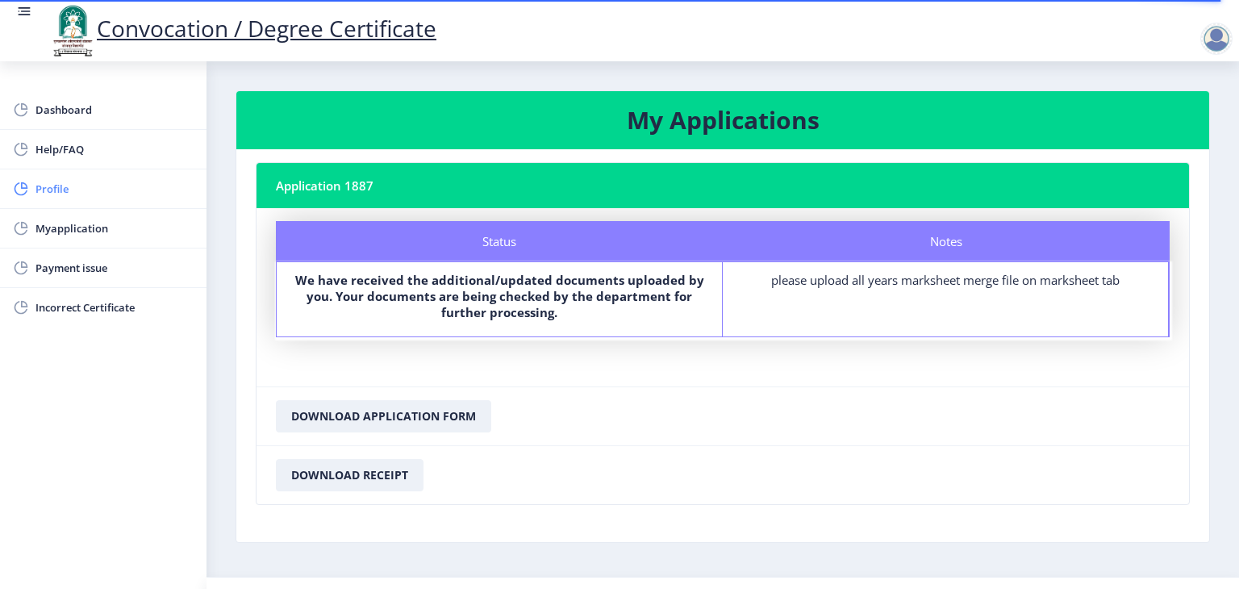
click at [45, 188] on span "Profile" at bounding box center [115, 188] width 158 height 19
select select
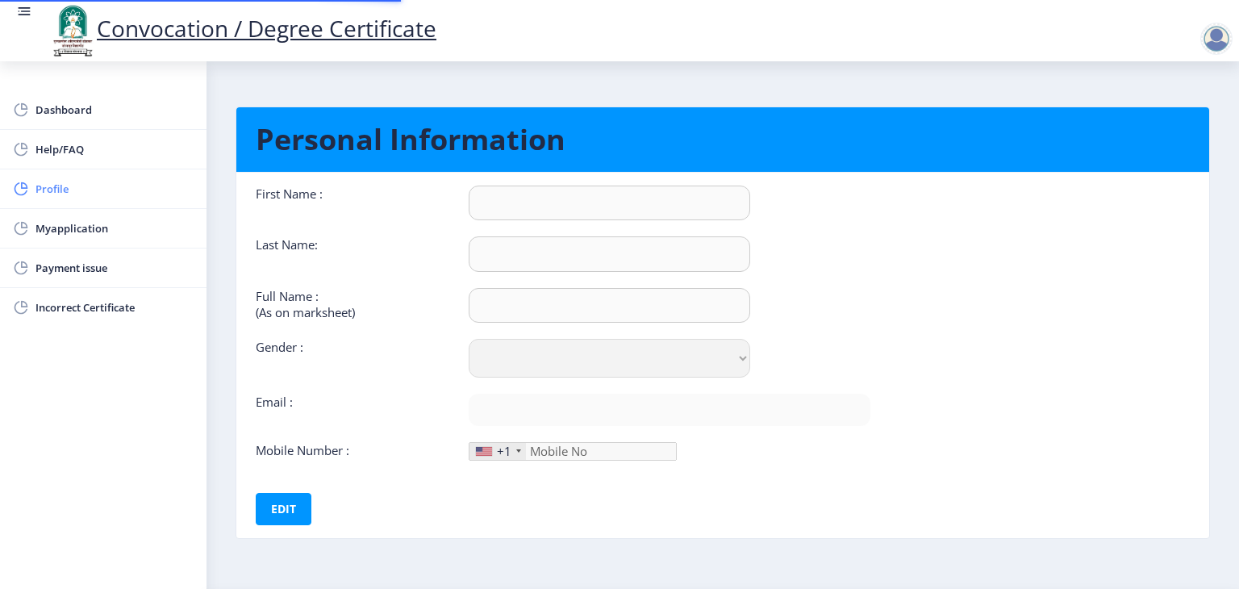
type input "yogesh"
type input "kale"
type input "[PERSON_NAME]"
select select "[DEMOGRAPHIC_DATA]"
type input "[EMAIL_ADDRESS][DOMAIN_NAME]"
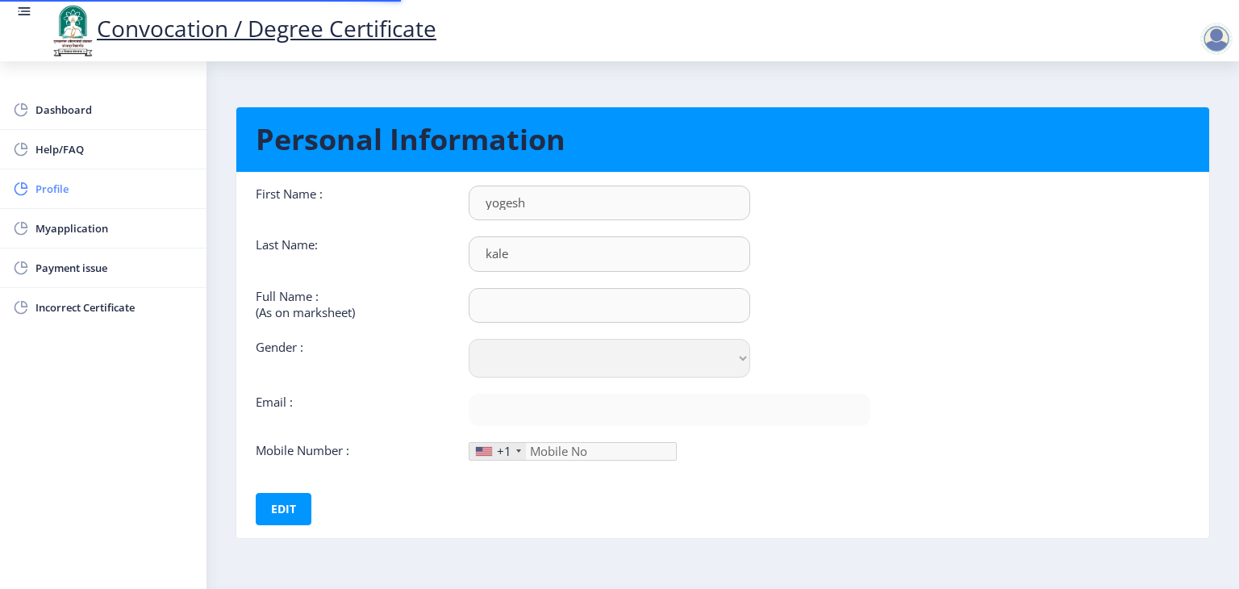
type input "7756965670"
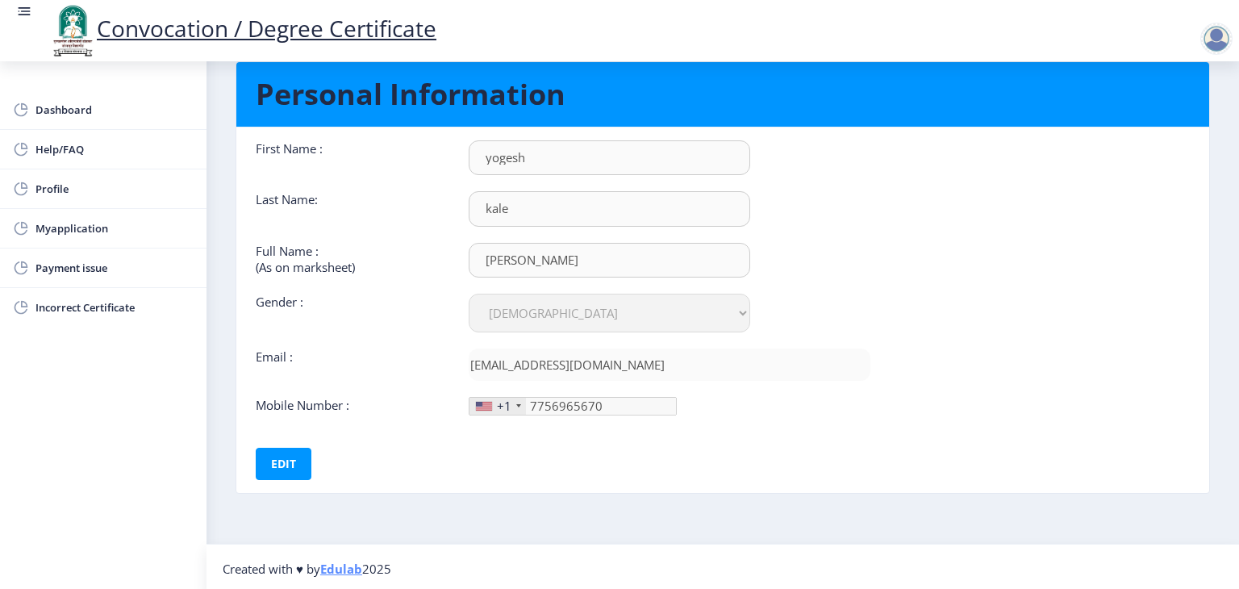
scroll to position [46, 0]
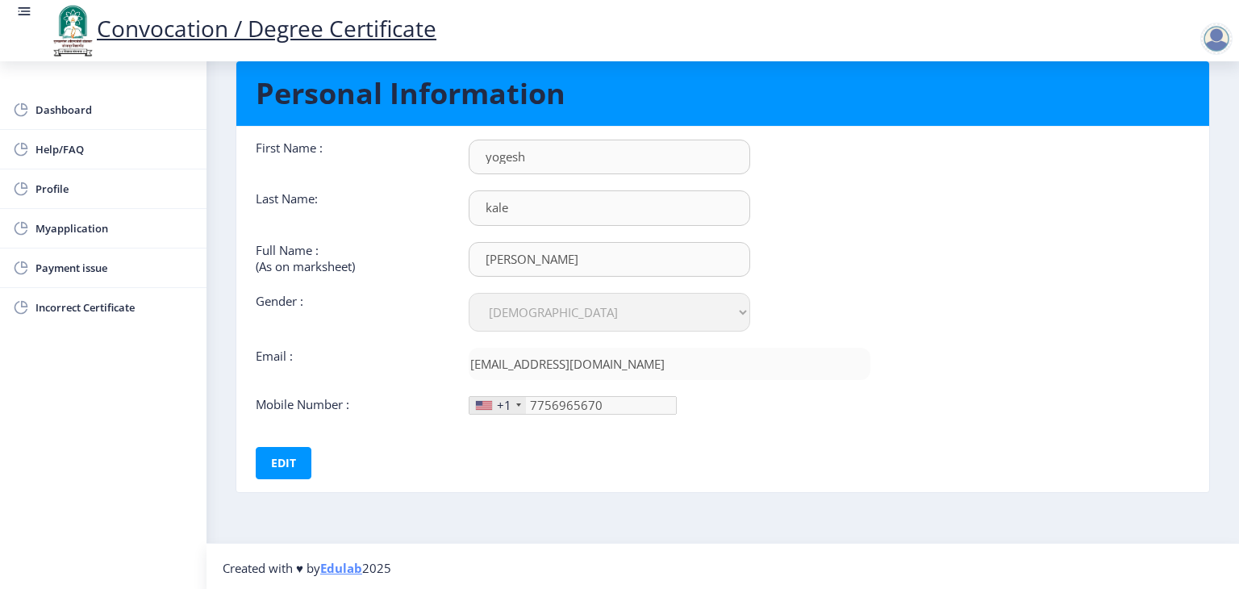
click at [491, 406] on div at bounding box center [484, 405] width 16 height 9
click at [266, 457] on button "Edit" at bounding box center [284, 463] width 56 height 32
click at [490, 403] on div at bounding box center [484, 405] width 16 height 9
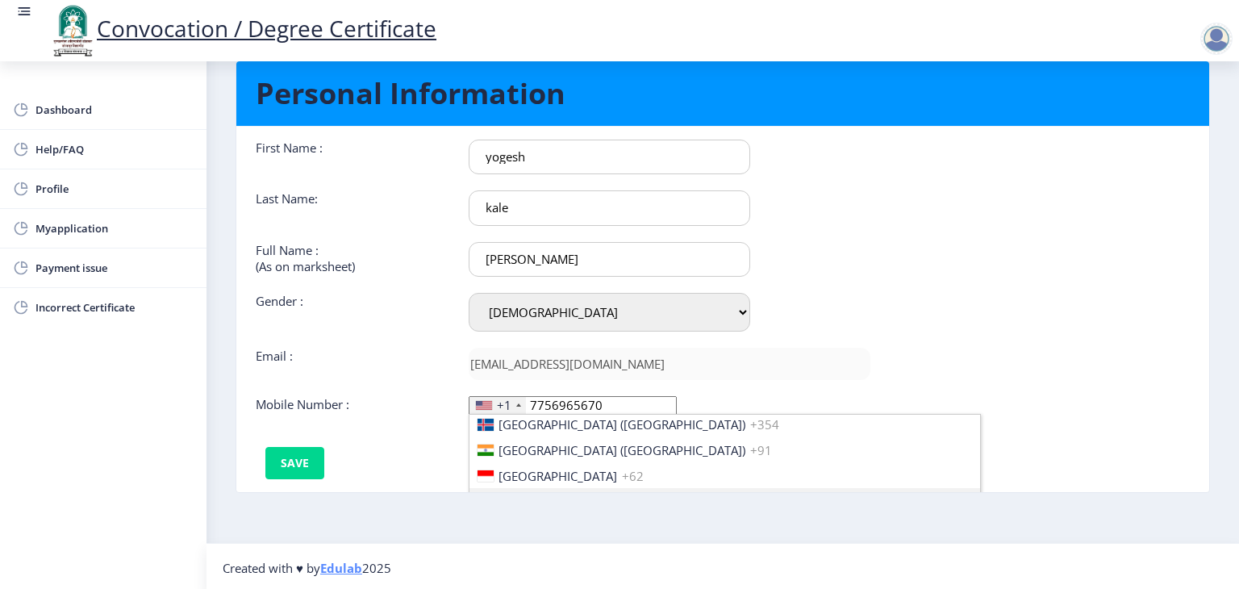
scroll to position [2505, 0]
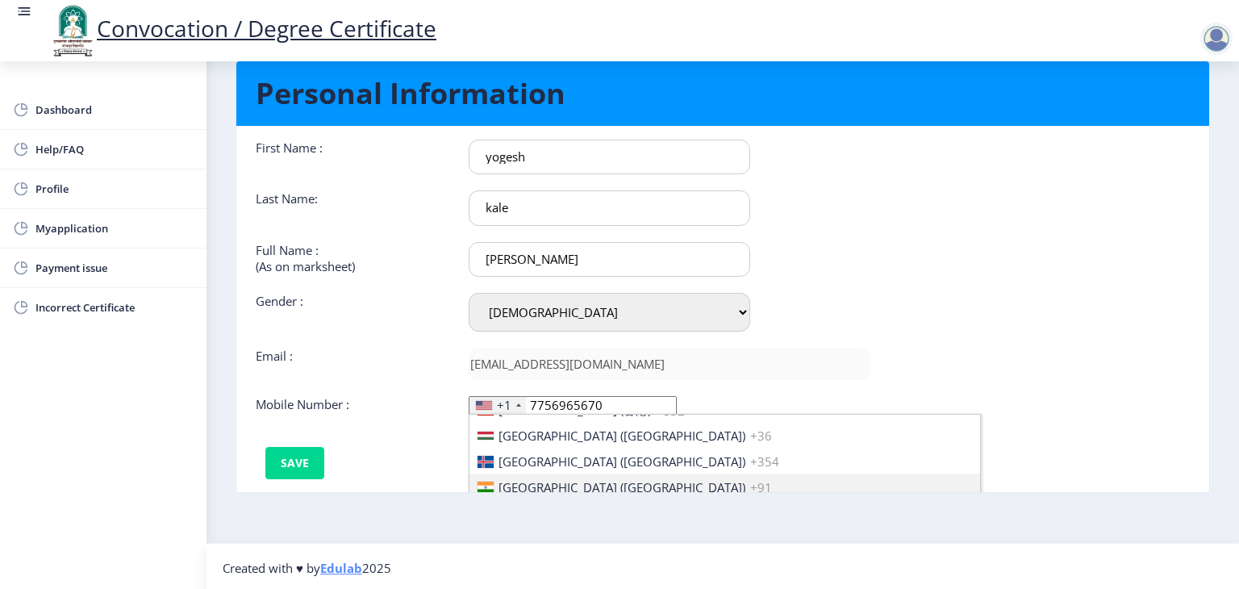
click at [503, 483] on span "[GEOGRAPHIC_DATA] ([GEOGRAPHIC_DATA])" at bounding box center [622, 487] width 247 height 16
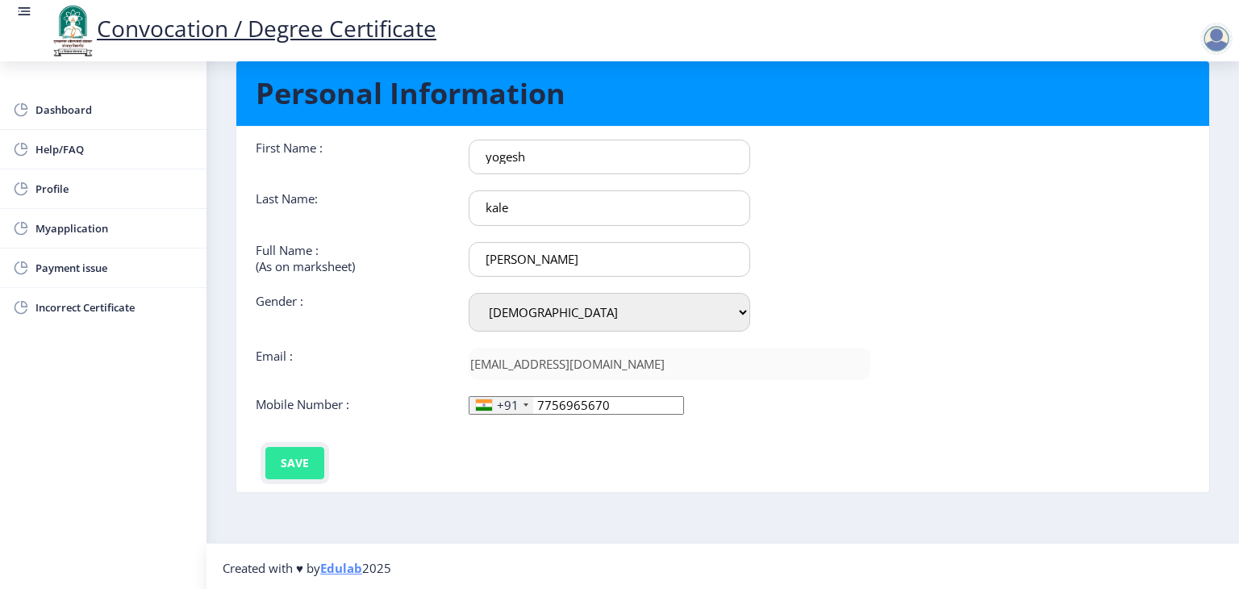
click at [300, 453] on button "Save" at bounding box center [294, 463] width 59 height 32
click at [66, 226] on span "Myapplication" at bounding box center [115, 228] width 158 height 19
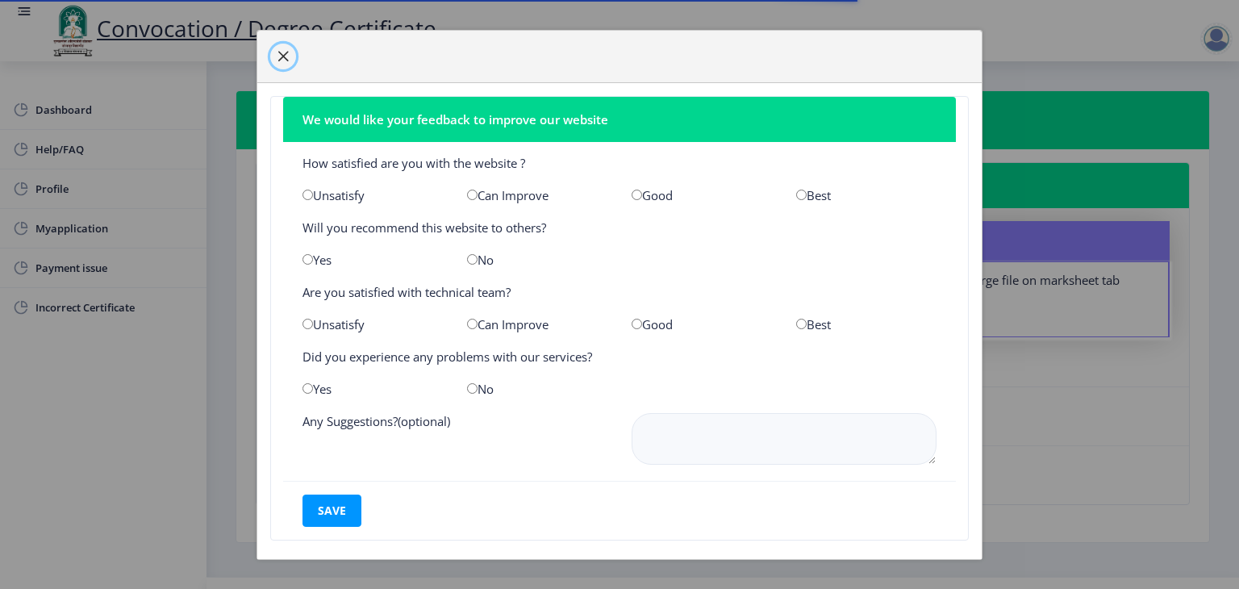
click at [281, 59] on span "button" at bounding box center [283, 56] width 13 height 13
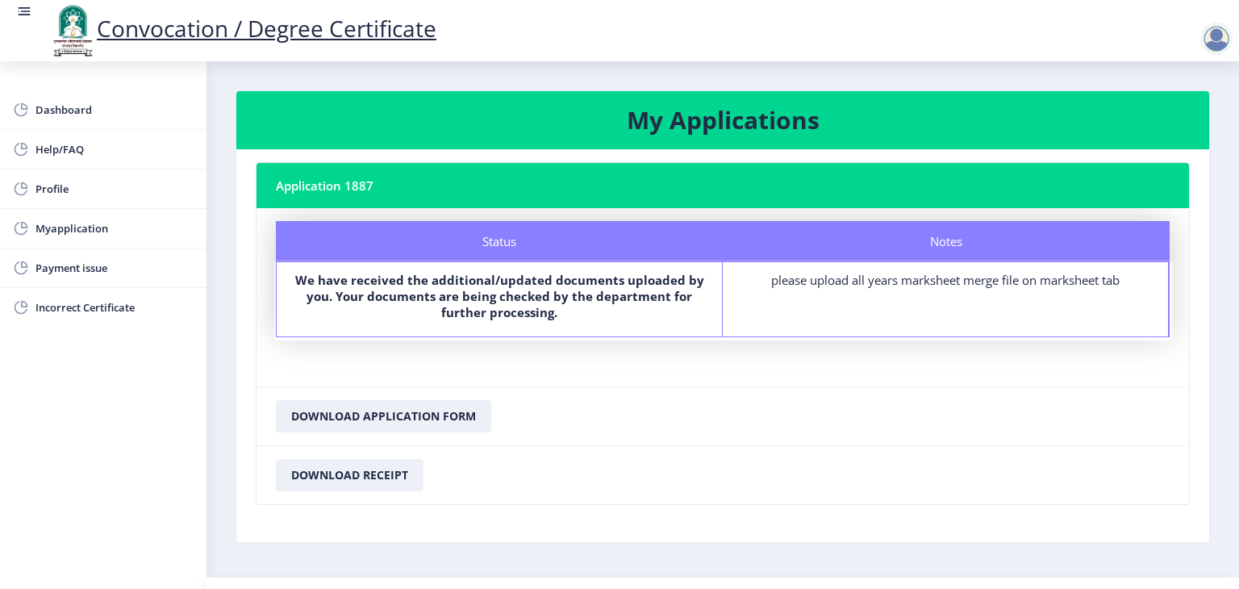
click at [1217, 32] on div at bounding box center [1217, 39] width 32 height 32
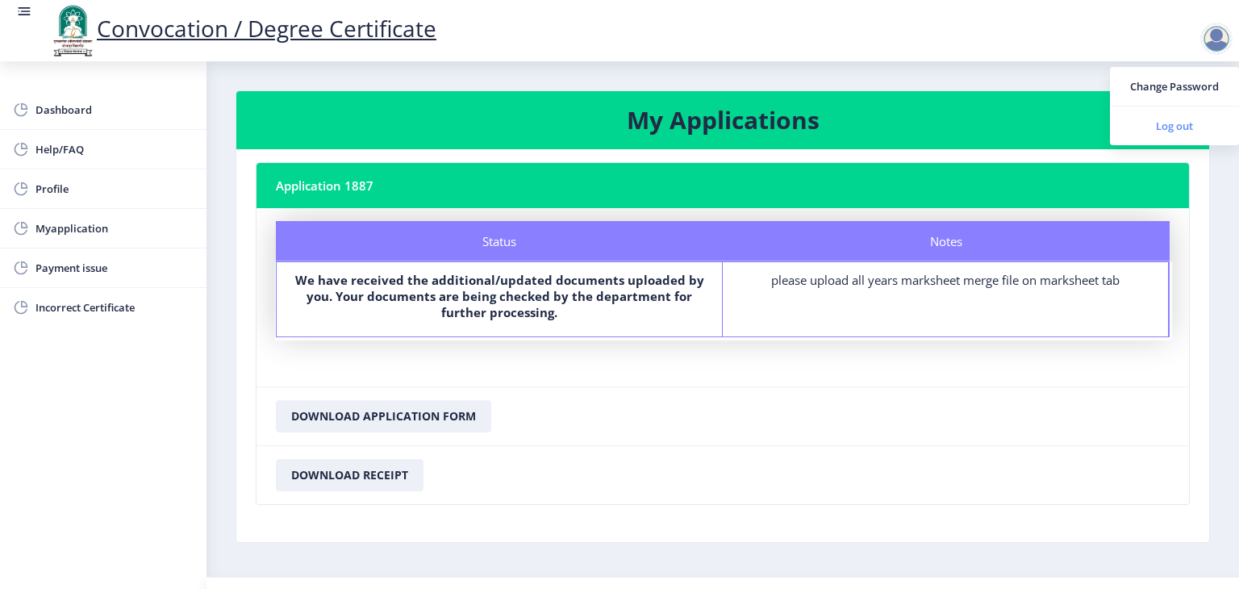
click at [1183, 123] on span "Log out" at bounding box center [1174, 125] width 103 height 19
